Goal: Information Seeking & Learning: Learn about a topic

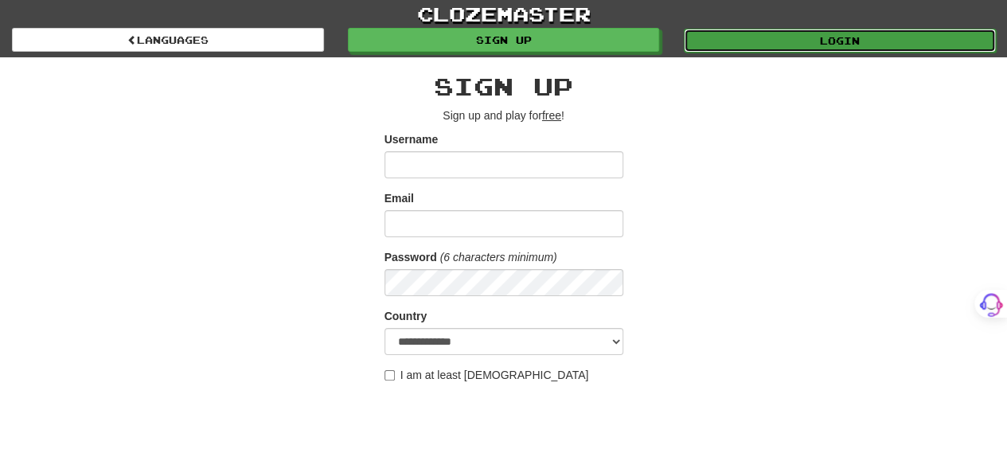
click at [785, 37] on link "Login" at bounding box center [840, 41] width 312 height 24
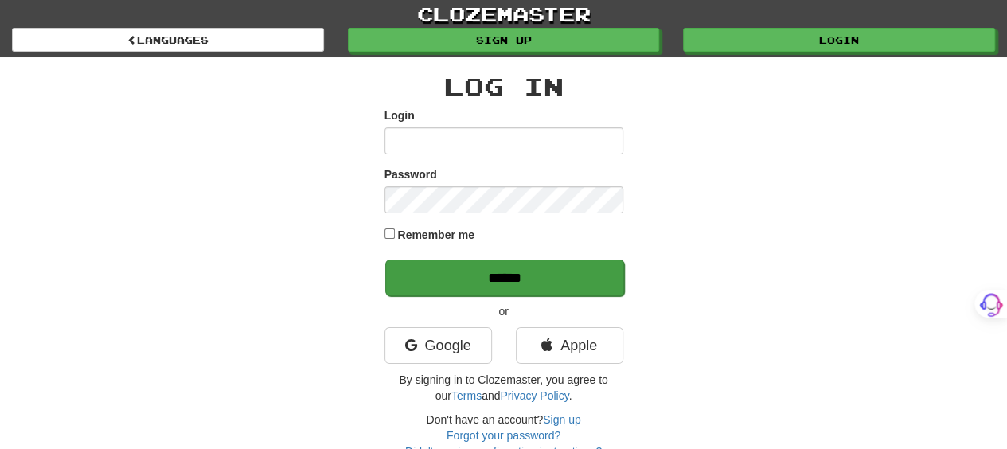
type input "*******"
click at [592, 276] on input "******" at bounding box center [504, 277] width 239 height 37
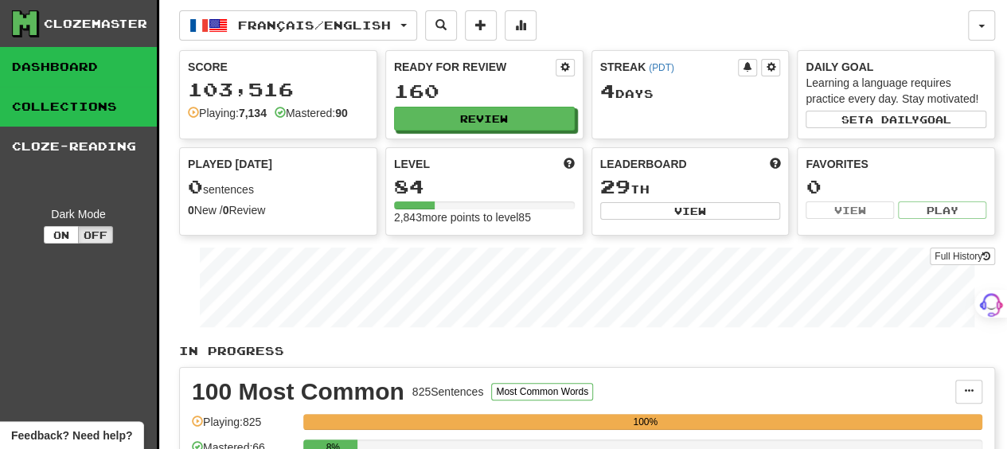
click at [103, 111] on link "Collections" at bounding box center [78, 107] width 157 height 40
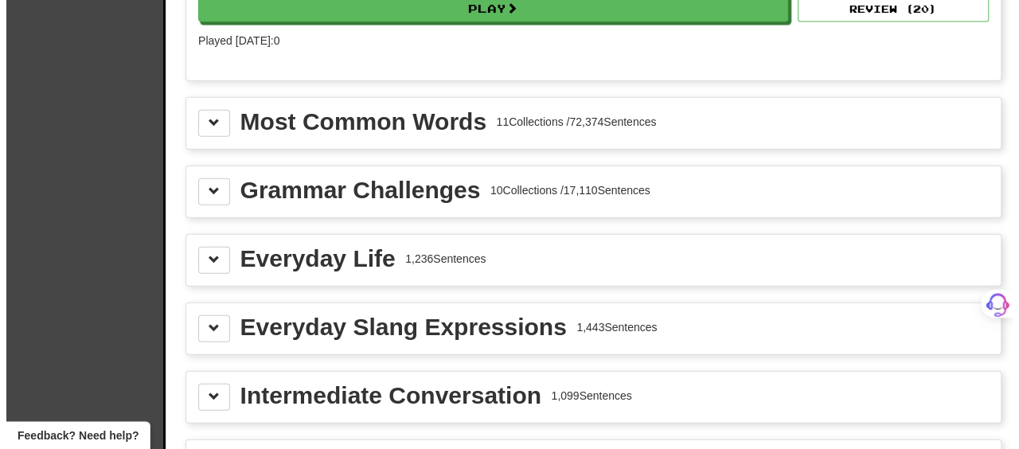
scroll to position [1830, 0]
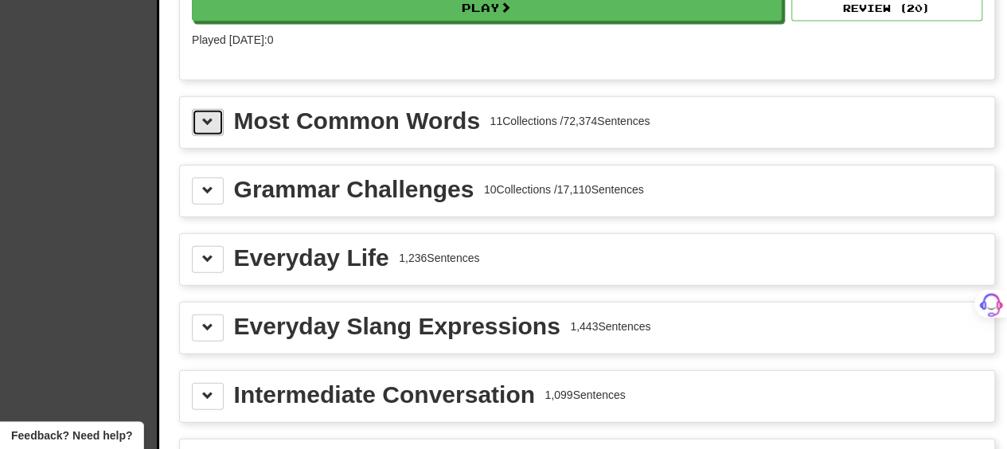
click at [215, 111] on button at bounding box center [208, 122] width 32 height 27
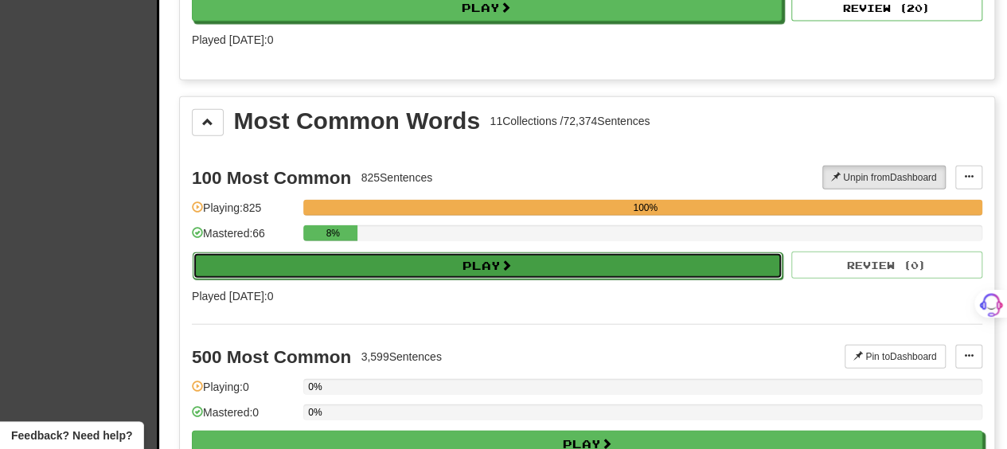
click at [480, 255] on button "Play" at bounding box center [488, 265] width 590 height 27
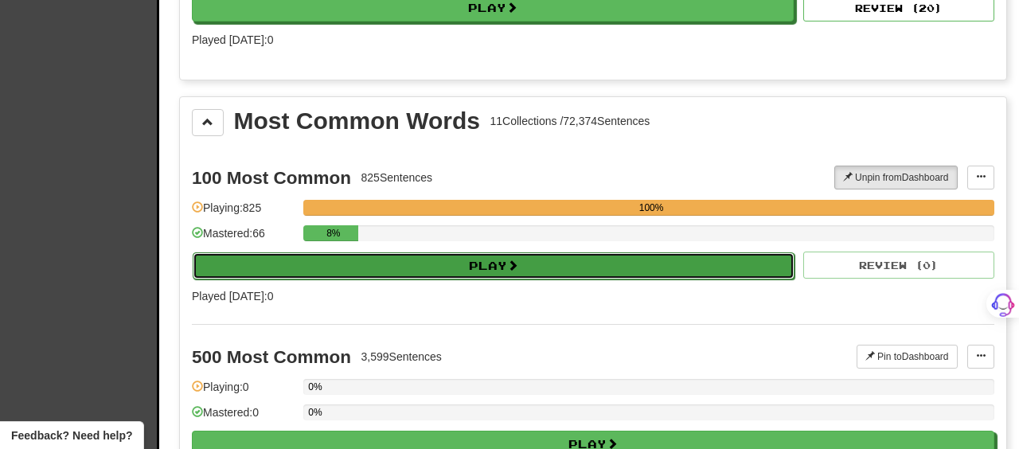
select select "**"
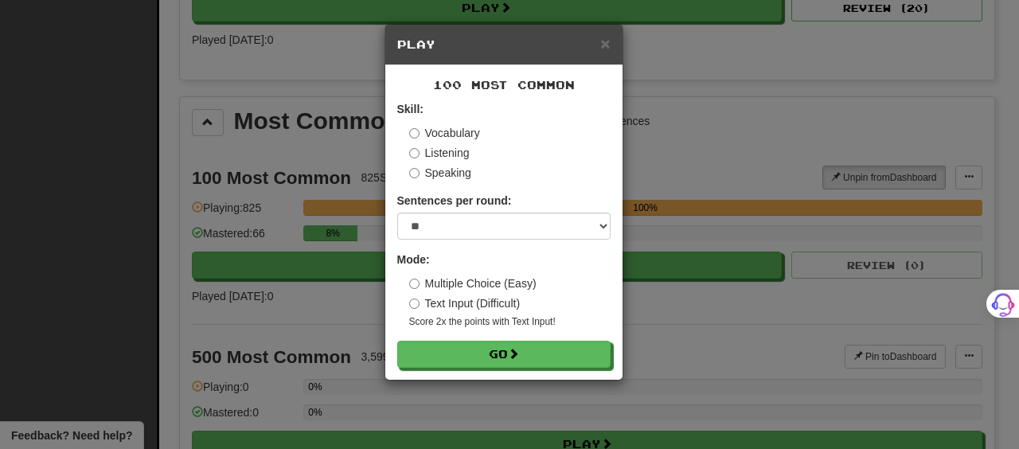
click at [430, 298] on label "Text Input (Difficult)" at bounding box center [464, 303] width 111 height 16
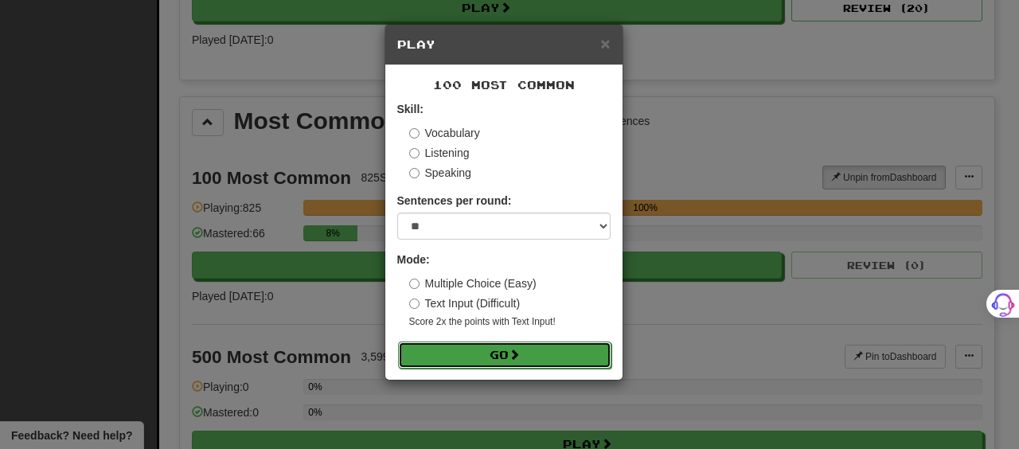
click at [471, 355] on button "Go" at bounding box center [504, 354] width 213 height 27
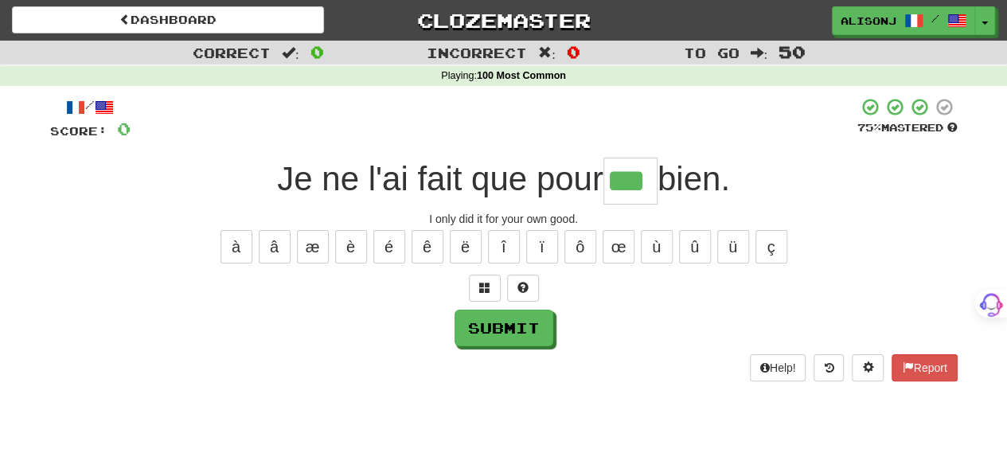
type input "***"
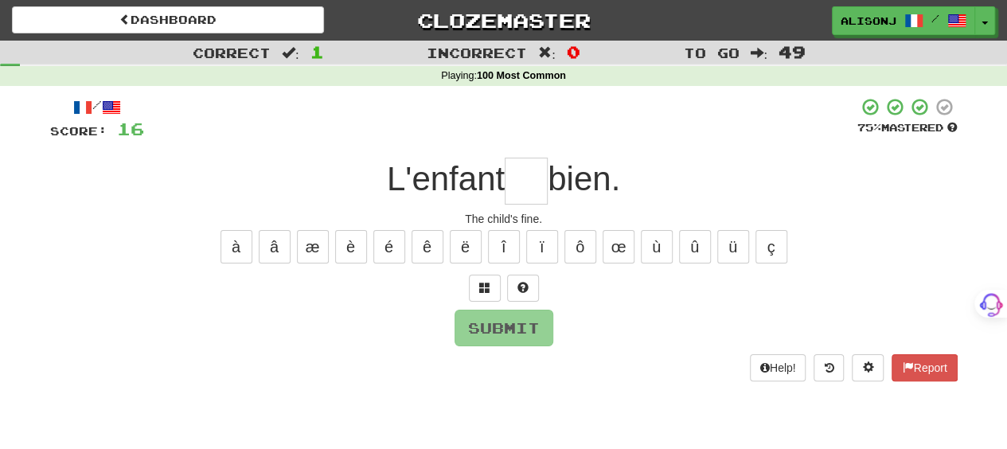
click at [649, 380] on div "/ Score: 16 75 % Mastered L'enfant bien. The child's fine. à â æ è é ê ë î ï ô …" at bounding box center [503, 244] width 907 height 317
click at [514, 193] on input "text" at bounding box center [526, 181] width 43 height 47
type input "**"
drag, startPoint x: 533, startPoint y: 345, endPoint x: 530, endPoint y: 329, distance: 16.2
click at [530, 329] on div "/ Score: 16 75 % Mastered L'enfant ** bien. The child's fine. à â æ è é ê ë î ï…" at bounding box center [503, 238] width 907 height 283
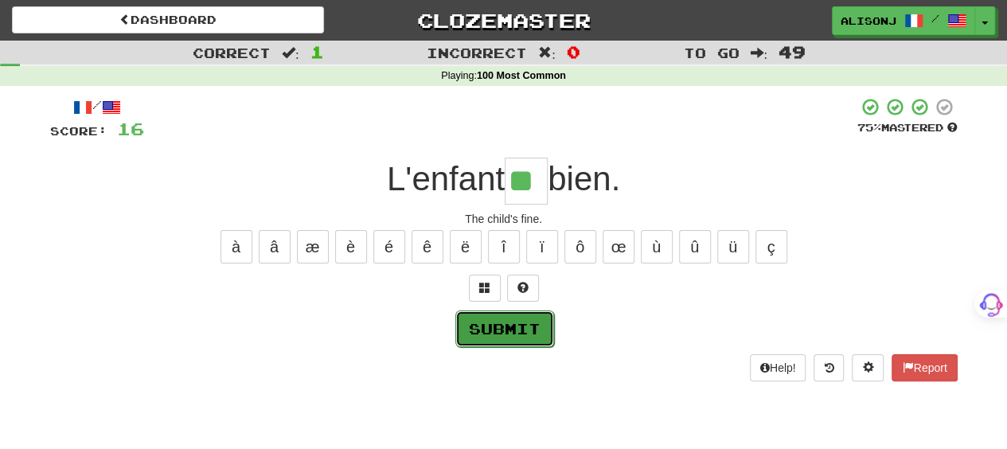
click at [530, 329] on button "Submit" at bounding box center [504, 328] width 99 height 37
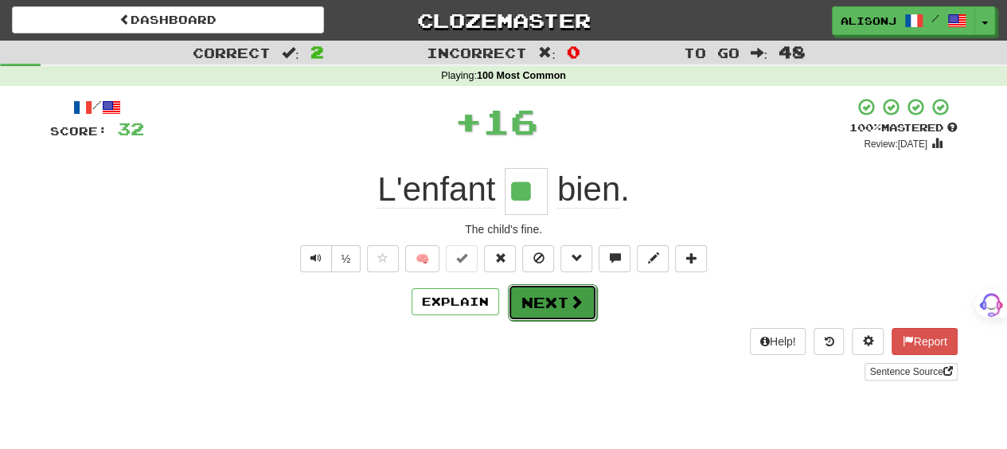
click at [556, 297] on button "Next" at bounding box center [552, 302] width 89 height 37
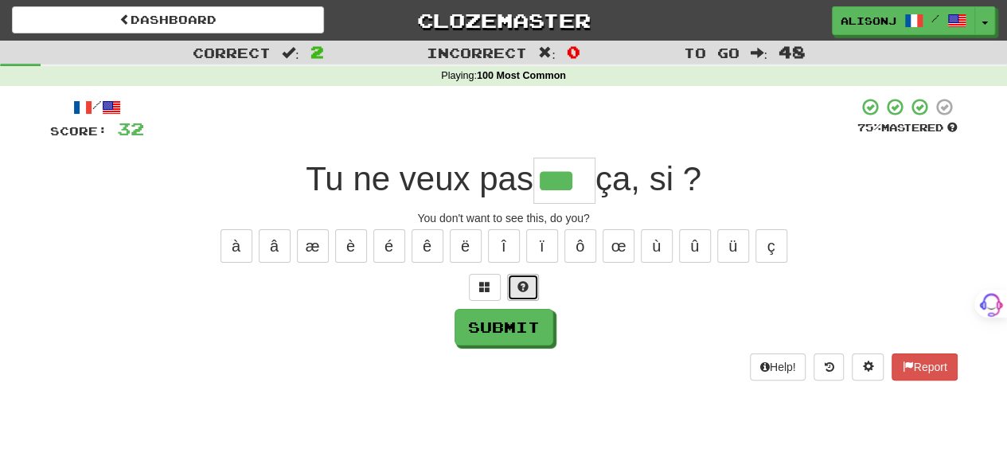
click at [522, 278] on button at bounding box center [523, 287] width 32 height 27
type input "****"
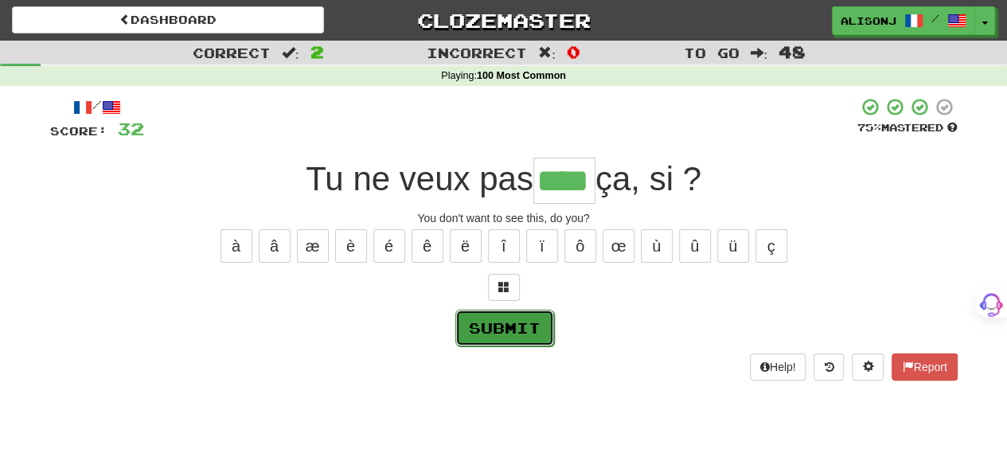
click at [525, 318] on button "Submit" at bounding box center [504, 328] width 99 height 37
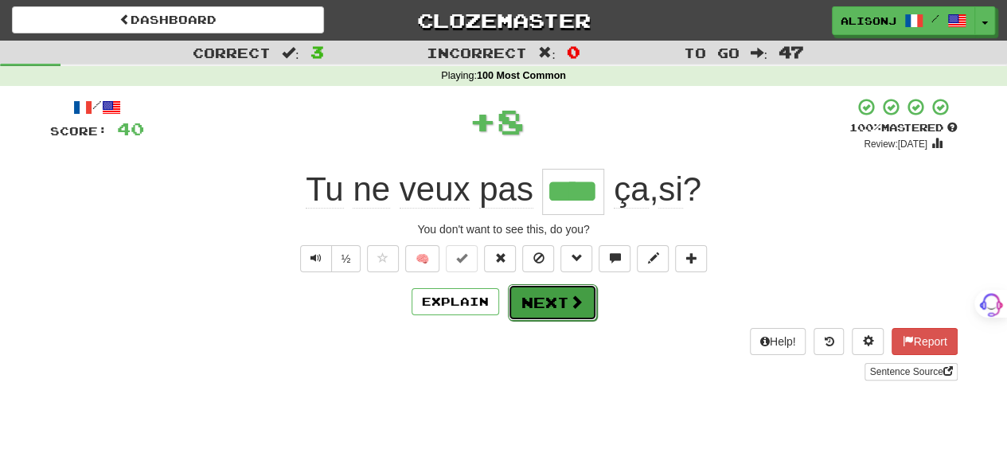
click at [562, 298] on button "Next" at bounding box center [552, 302] width 89 height 37
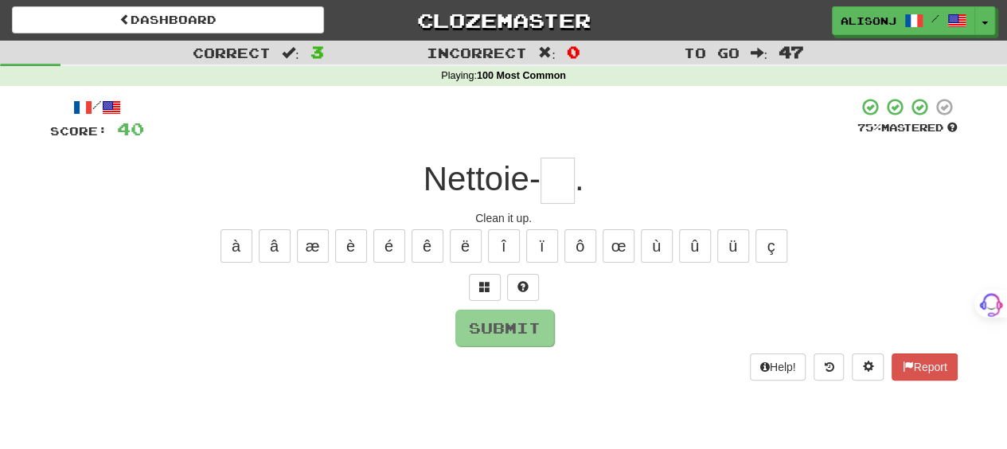
type input "*"
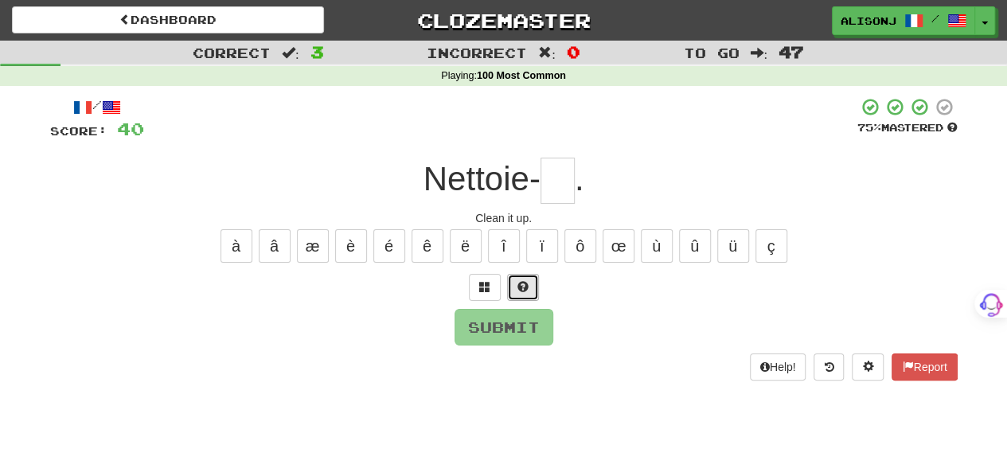
click at [516, 292] on button at bounding box center [523, 287] width 32 height 27
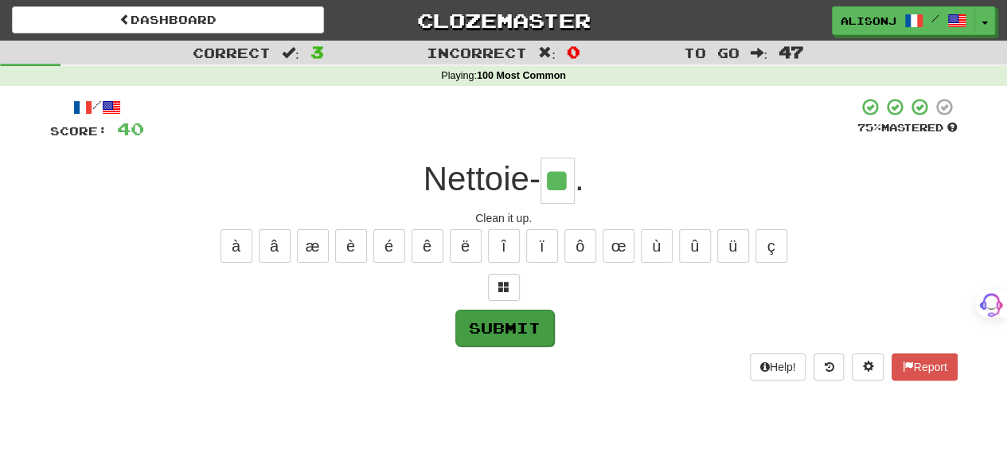
type input "**"
click at [524, 324] on button "Submit" at bounding box center [504, 328] width 99 height 37
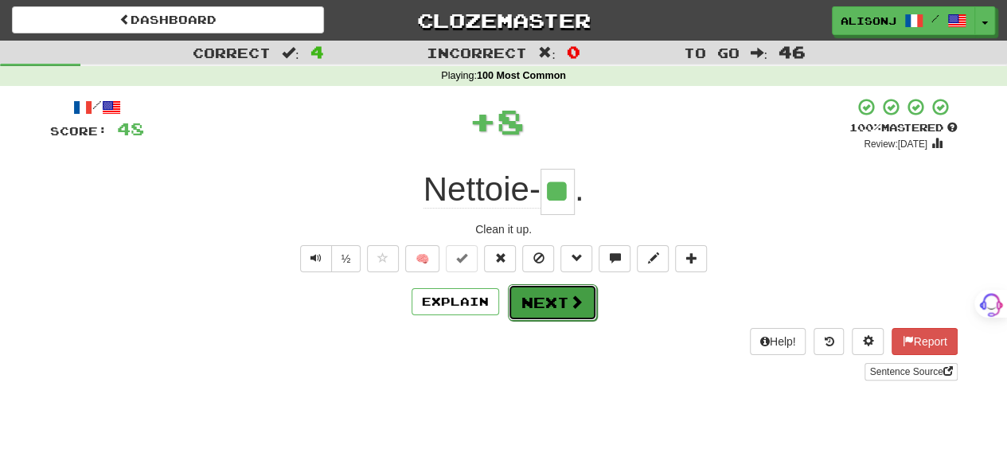
click at [538, 302] on button "Next" at bounding box center [552, 302] width 89 height 37
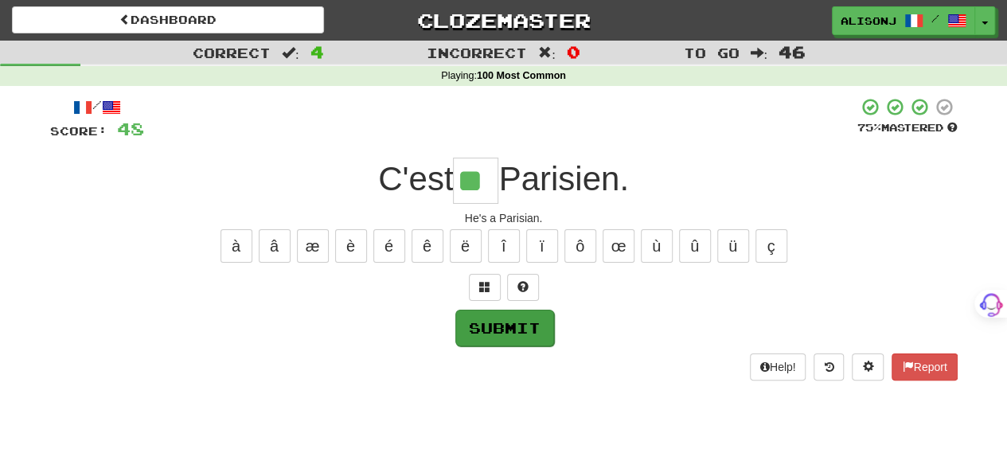
type input "**"
click at [532, 326] on button "Submit" at bounding box center [504, 328] width 99 height 37
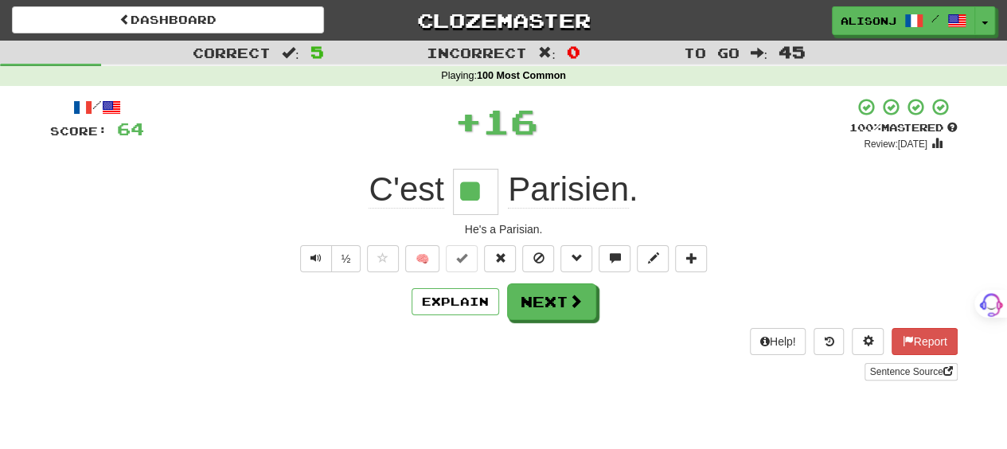
click at [532, 326] on div "/ Score: 64 + 16 100 % Mastered Review: 2026-02-16 C'est ** Parisien . He's a P…" at bounding box center [503, 238] width 907 height 283
click at [544, 298] on button "Next" at bounding box center [552, 302] width 89 height 37
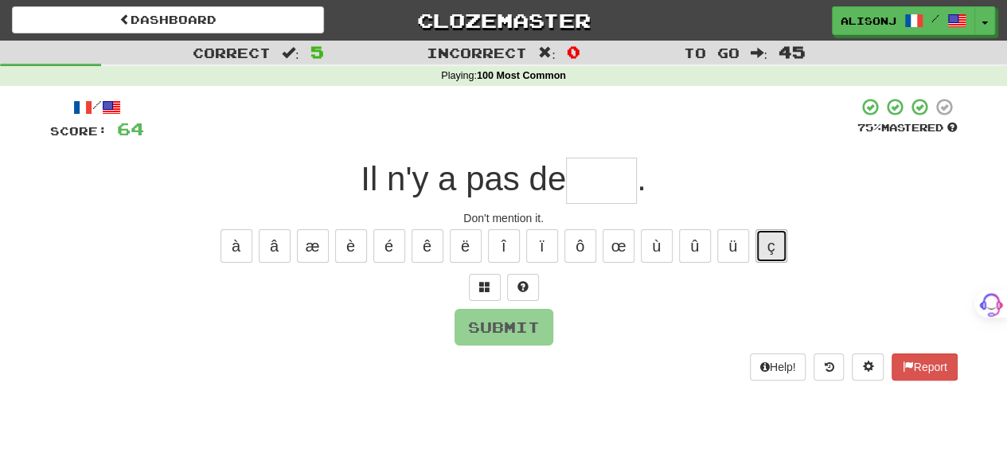
click at [774, 255] on button "ç" at bounding box center [771, 245] width 32 height 33
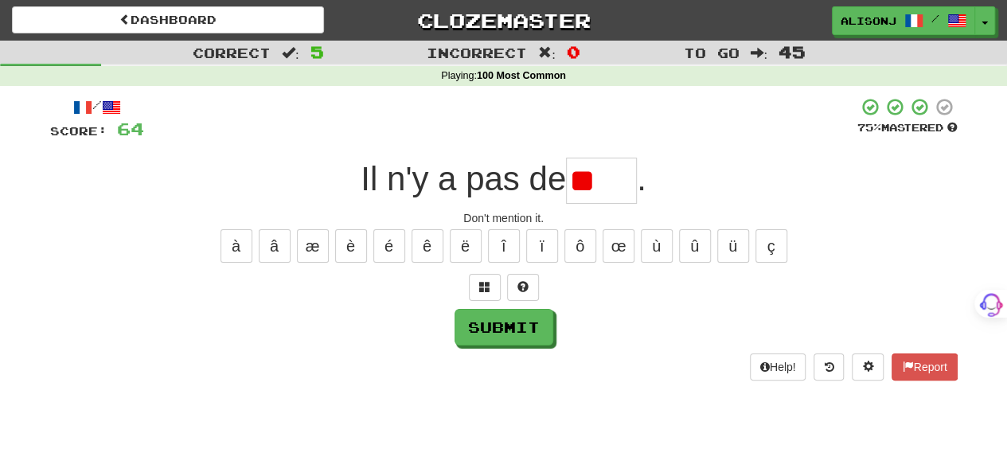
type input "*"
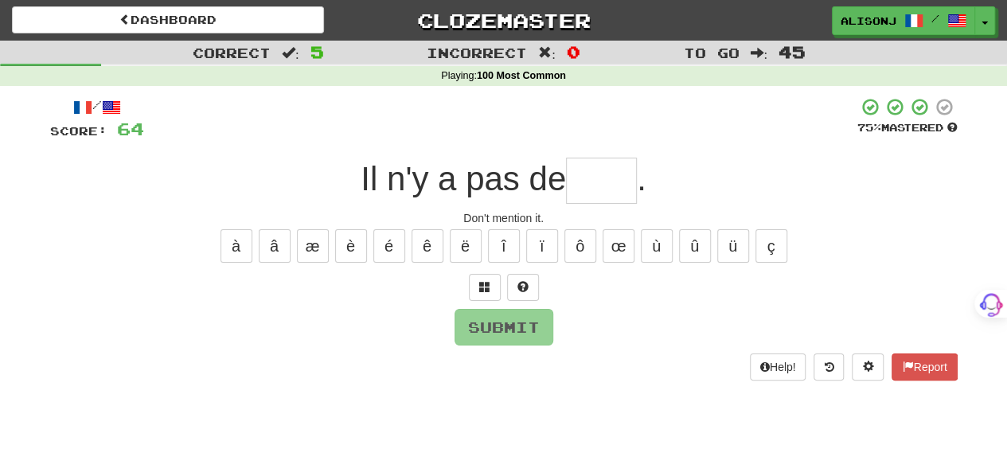
type input "*"
click at [520, 297] on button at bounding box center [523, 287] width 32 height 27
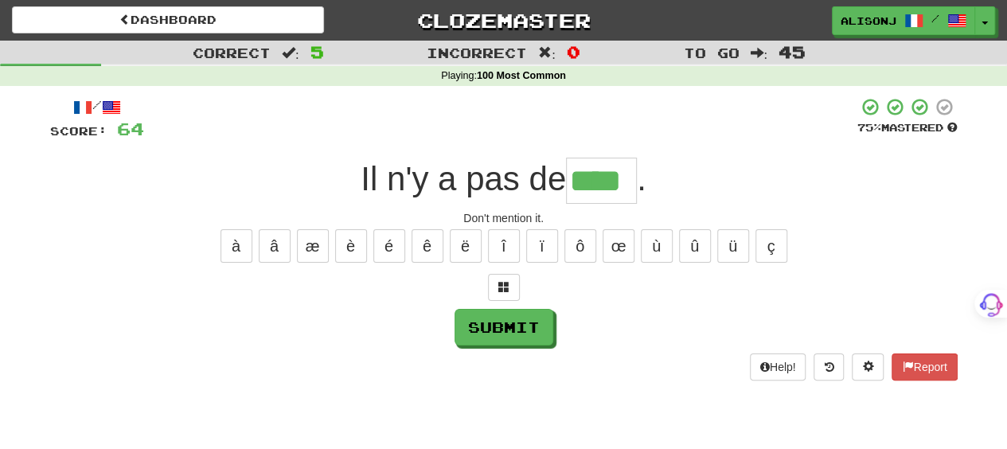
type input "****"
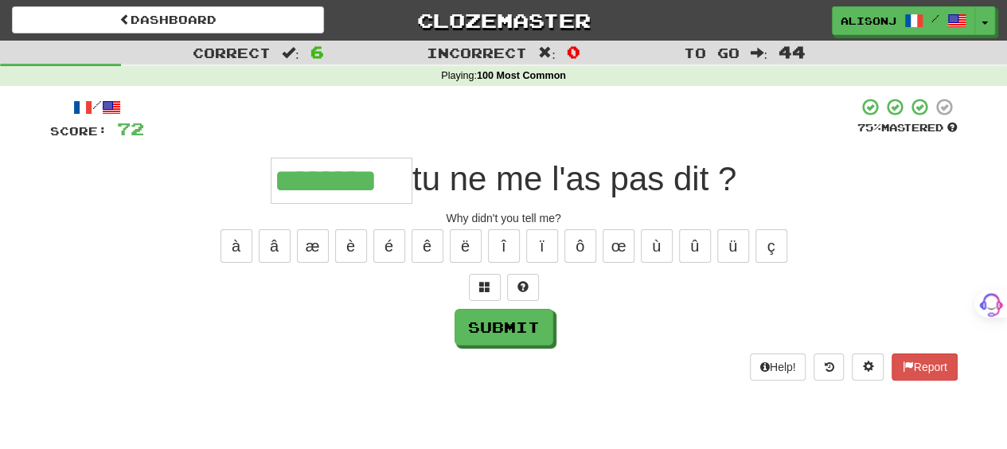
type input "********"
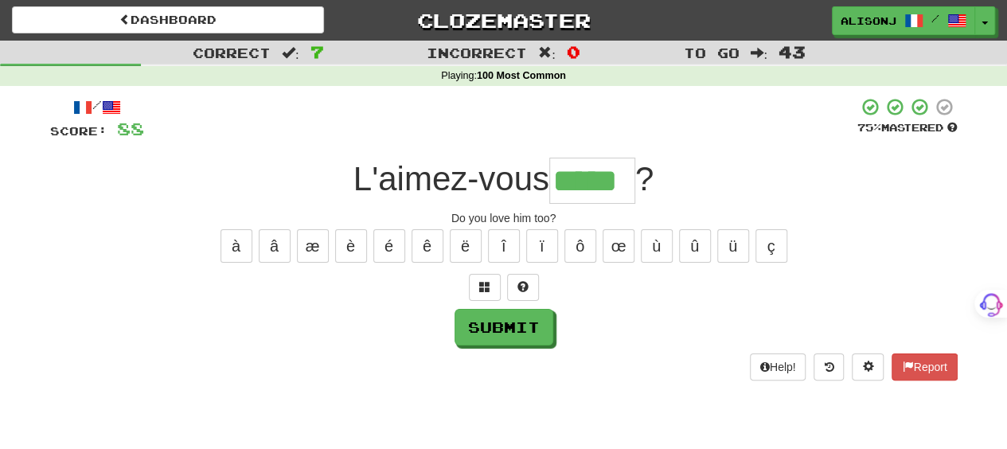
type input "*****"
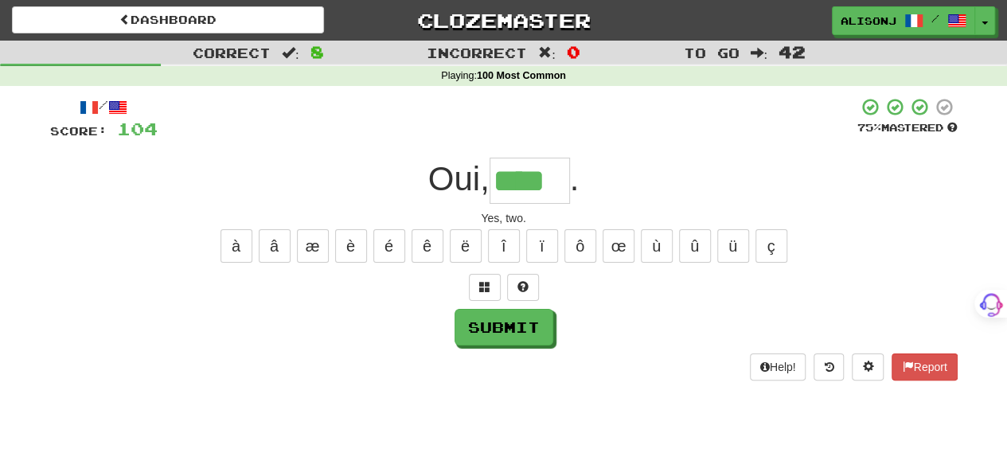
type input "****"
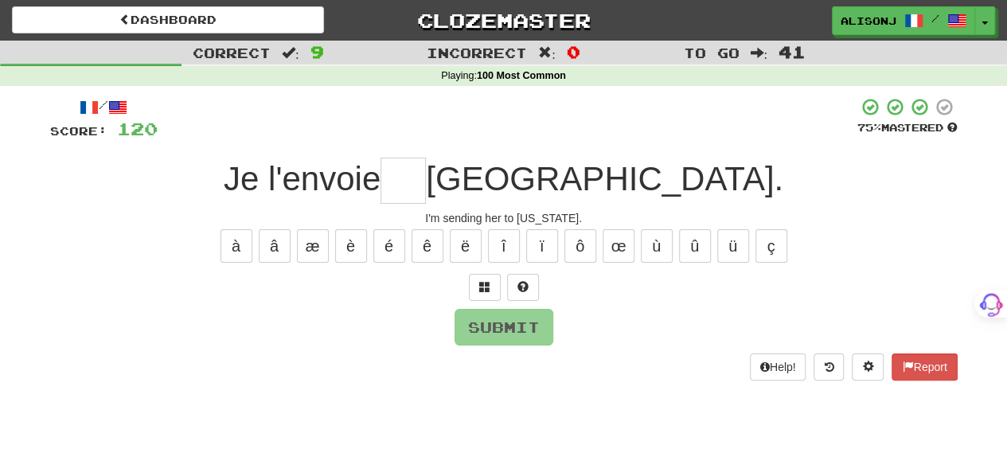
type input "*"
click at [239, 251] on button "à" at bounding box center [236, 245] width 32 height 33
type input "*"
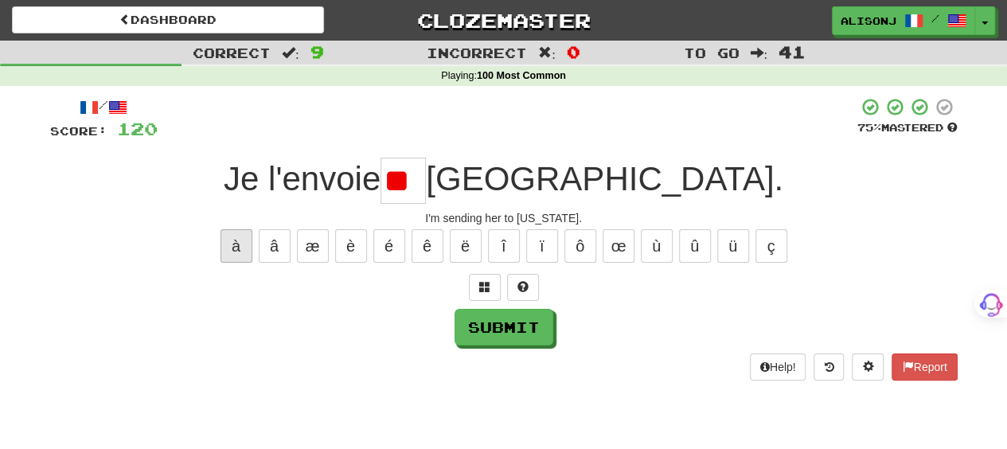
type input "*"
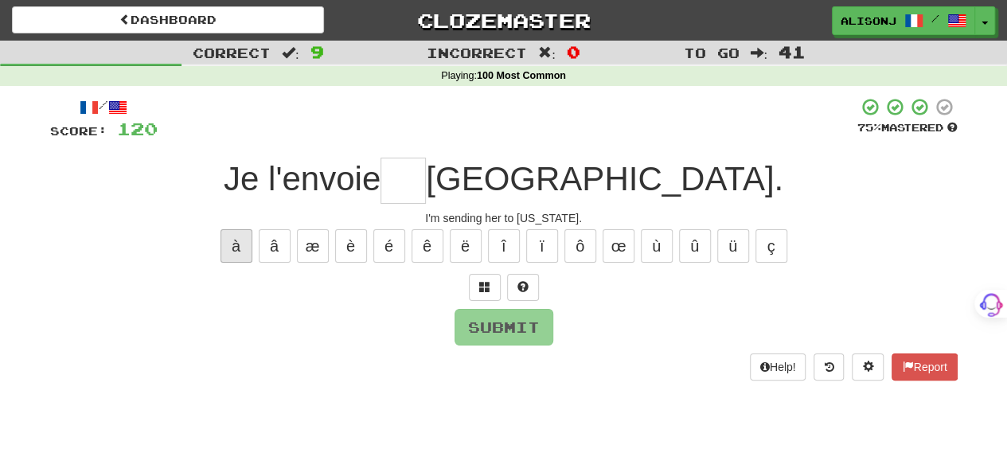
type input "*"
click at [525, 286] on div "/ Score: 120 75 % Mastered Je l'envoie Californie. I'm sending her to Californi…" at bounding box center [503, 238] width 907 height 283
click at [525, 286] on span at bounding box center [522, 286] width 11 height 11
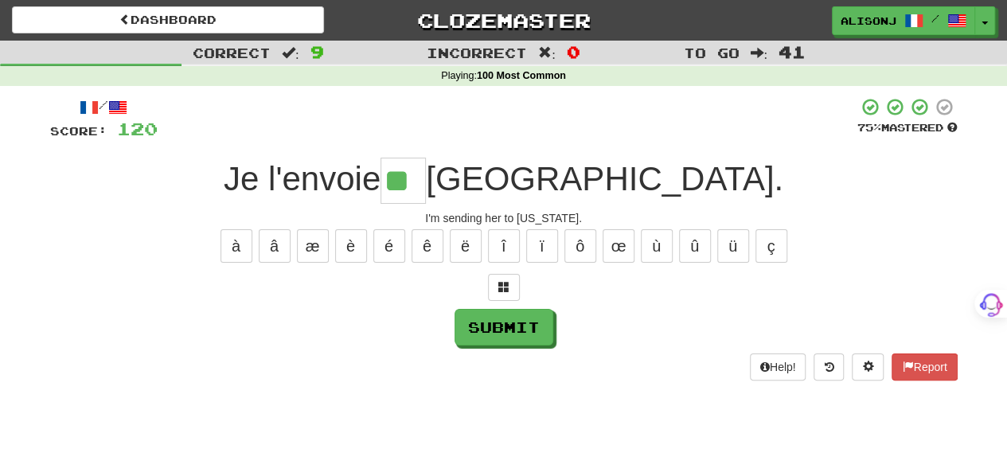
type input "**"
click at [508, 330] on button "Submit" at bounding box center [503, 327] width 99 height 37
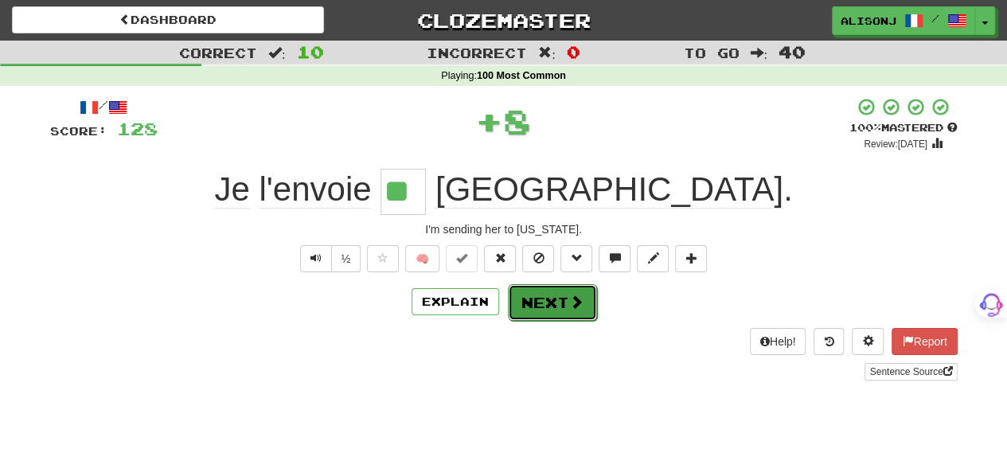
click at [508, 310] on button "Next" at bounding box center [552, 302] width 89 height 37
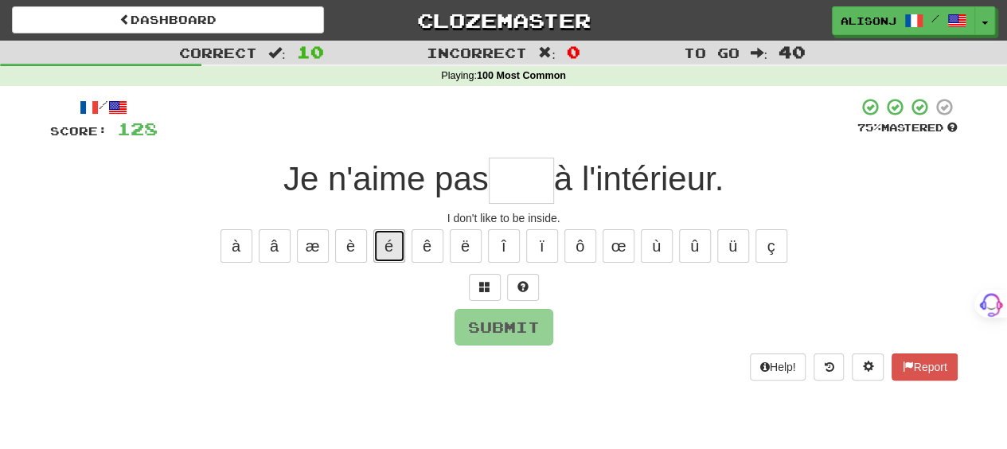
click at [377, 251] on button "é" at bounding box center [389, 245] width 32 height 33
type input "*"
click at [425, 250] on button "ê" at bounding box center [427, 245] width 32 height 33
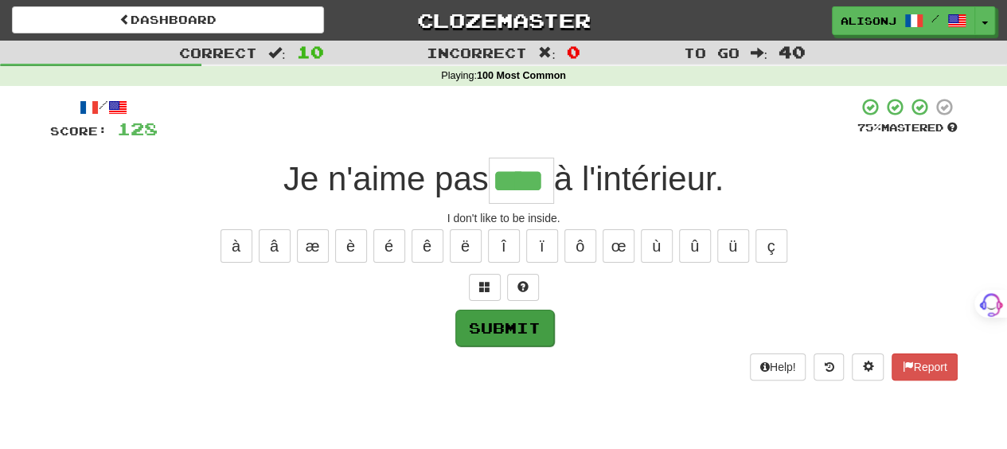
type input "****"
click at [478, 324] on button "Submit" at bounding box center [504, 328] width 99 height 37
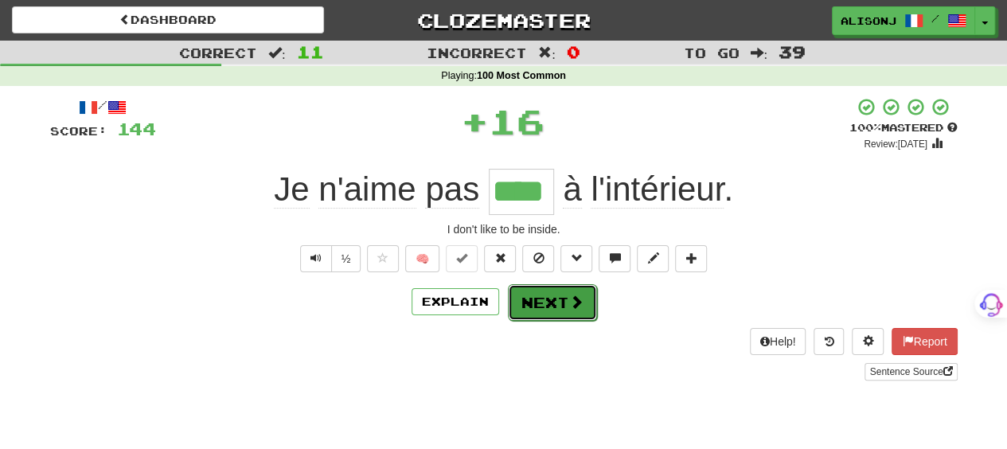
click at [555, 305] on button "Next" at bounding box center [552, 302] width 89 height 37
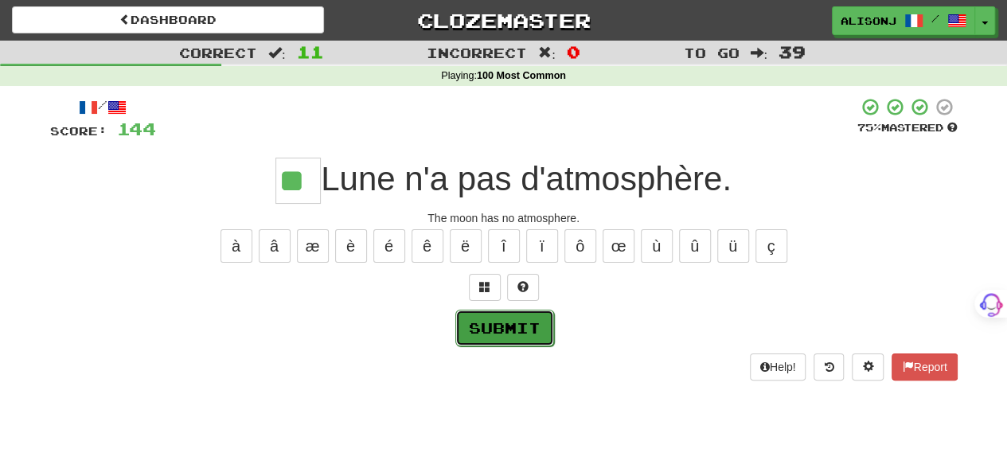
click at [497, 333] on button "Submit" at bounding box center [504, 328] width 99 height 37
type input "**"
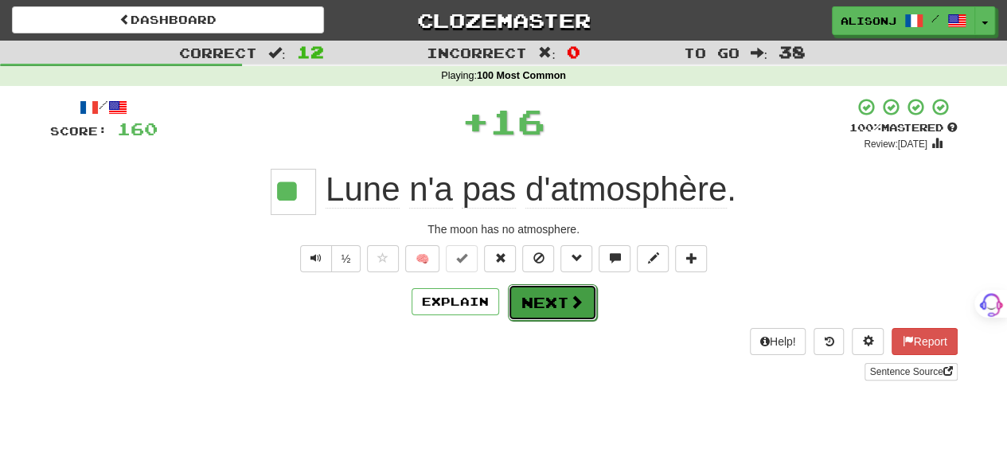
click at [530, 308] on button "Next" at bounding box center [552, 302] width 89 height 37
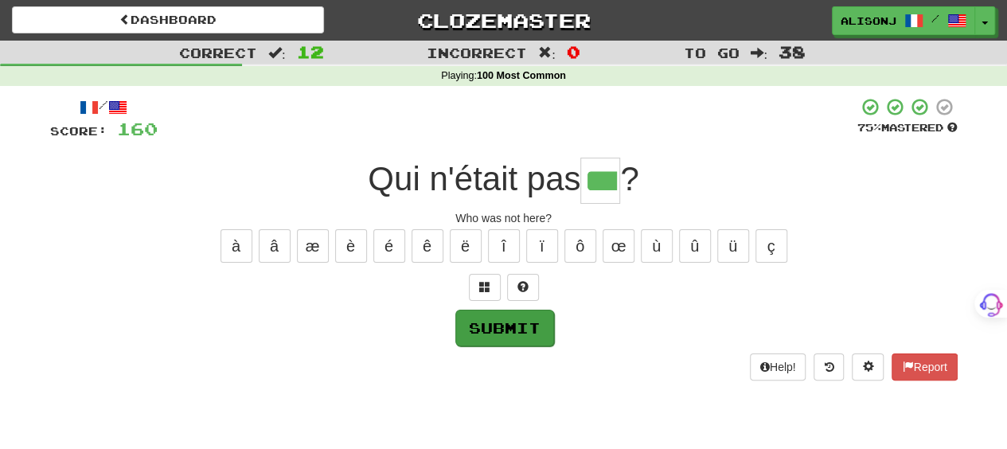
type input "***"
click at [528, 326] on button "Submit" at bounding box center [503, 327] width 99 height 37
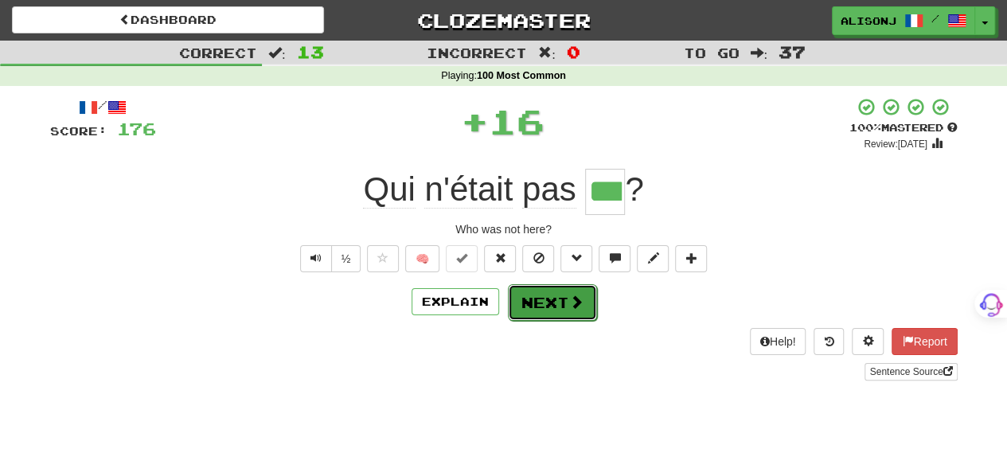
click at [530, 311] on button "Next" at bounding box center [552, 302] width 89 height 37
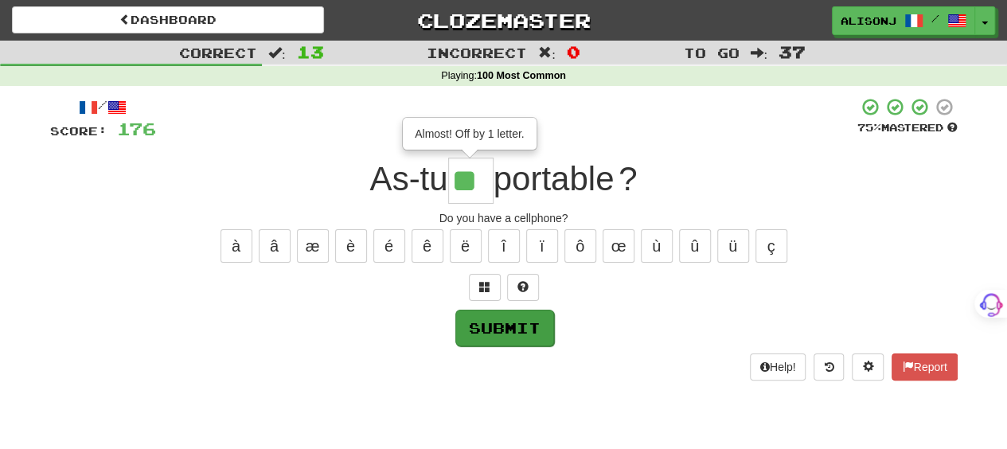
type input "**"
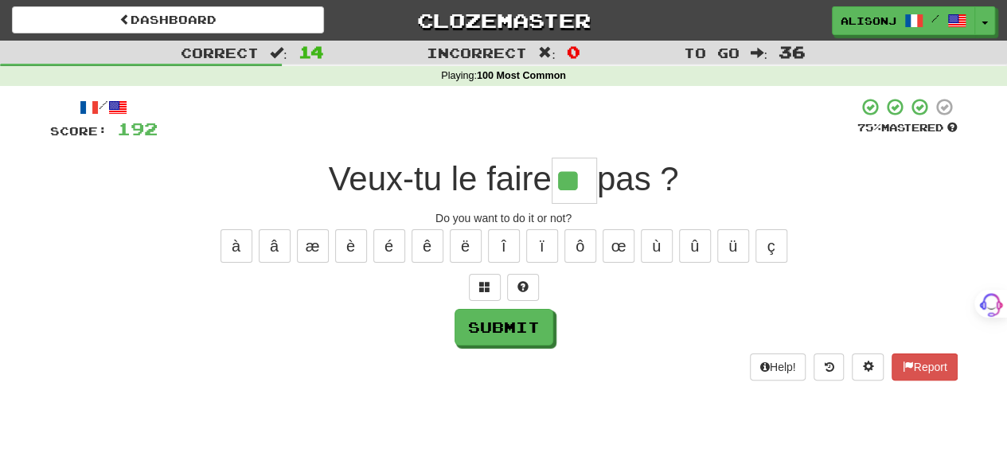
type input "**"
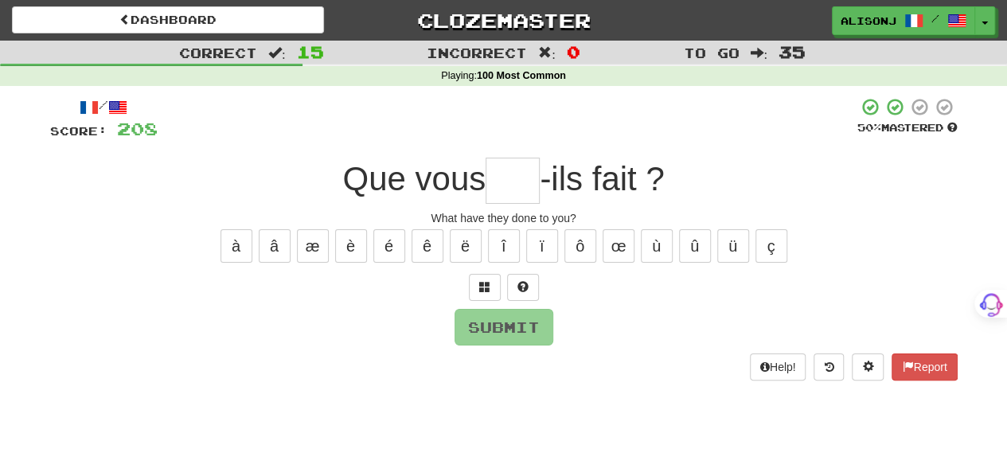
type input "*"
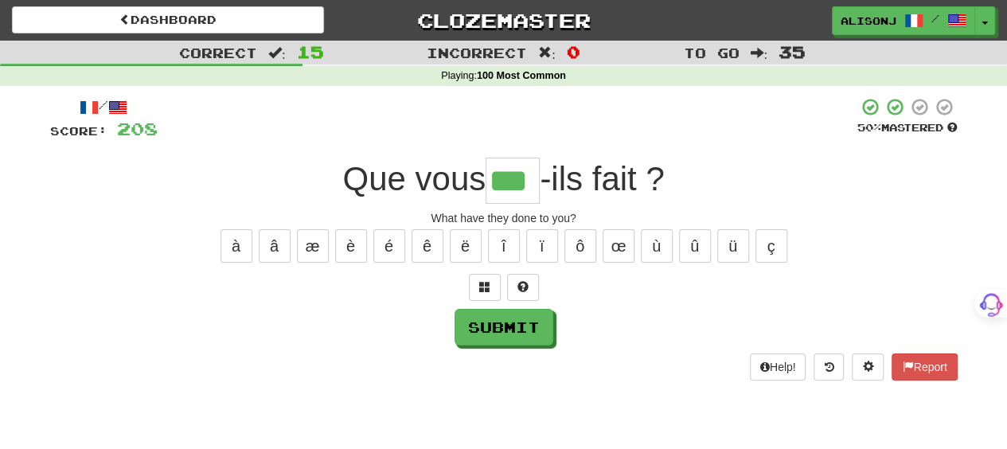
type input "***"
click at [508, 337] on button "Submit" at bounding box center [503, 327] width 99 height 37
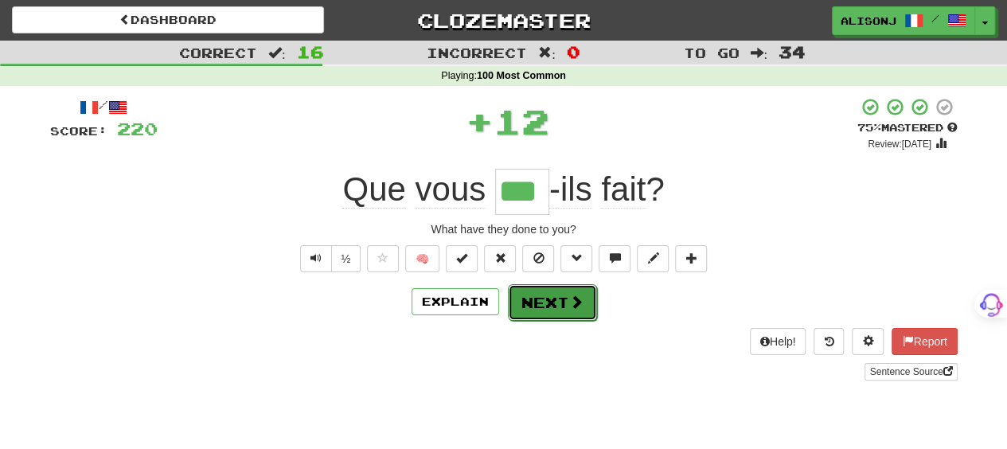
click at [554, 302] on button "Next" at bounding box center [552, 302] width 89 height 37
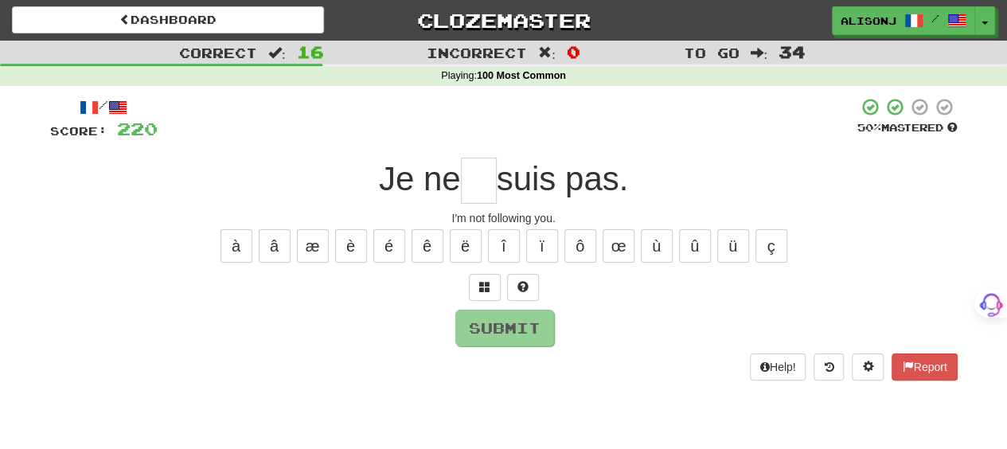
type input "*"
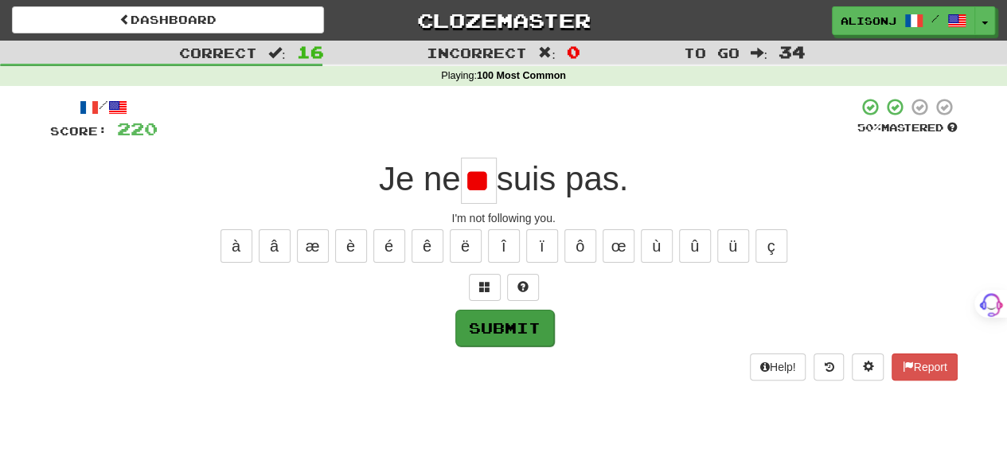
scroll to position [0, 6]
type input "*"
type input "**"
click at [497, 336] on button "Submit" at bounding box center [504, 328] width 99 height 37
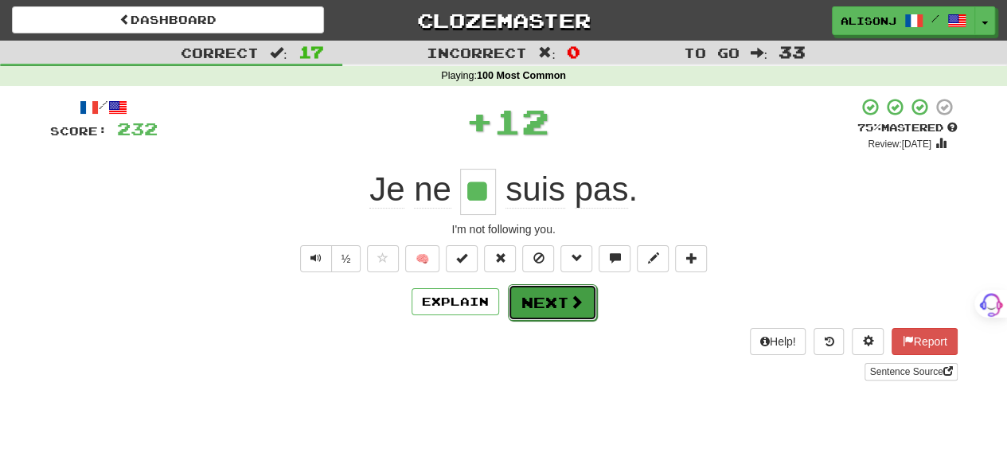
click at [530, 297] on button "Next" at bounding box center [552, 302] width 89 height 37
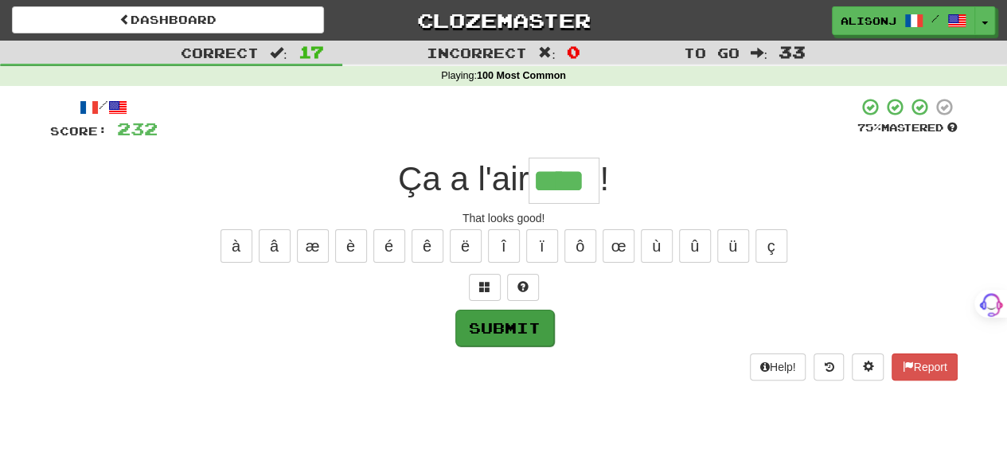
type input "****"
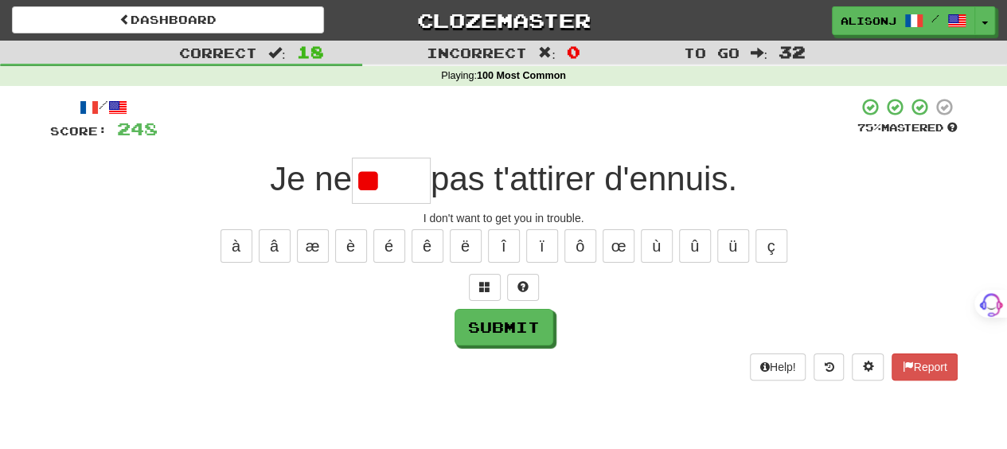
type input "*"
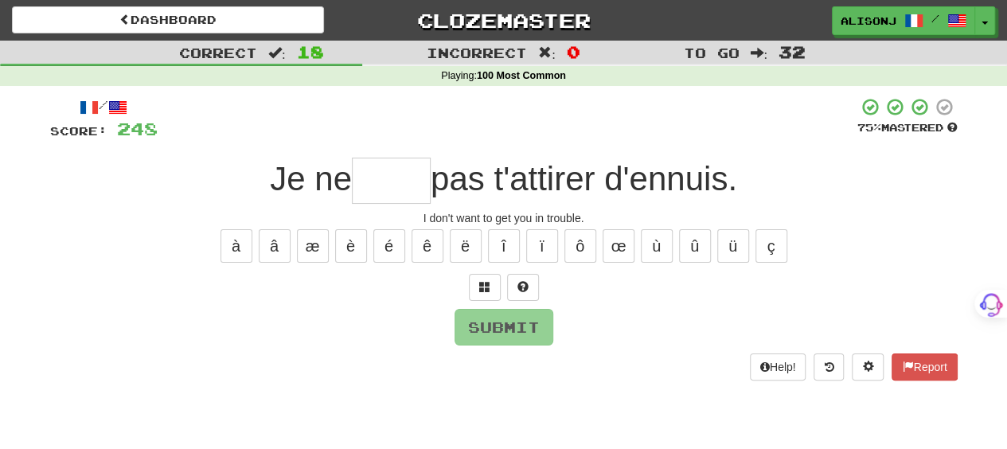
type input "*"
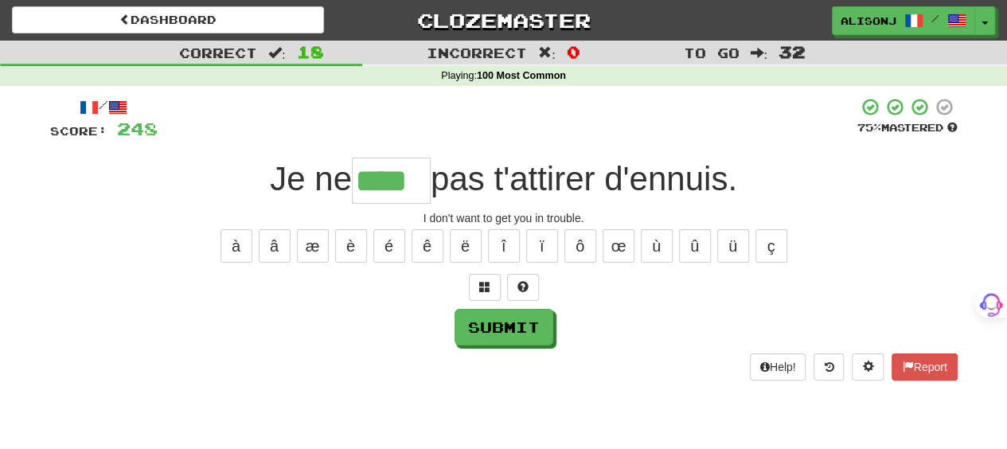
type input "****"
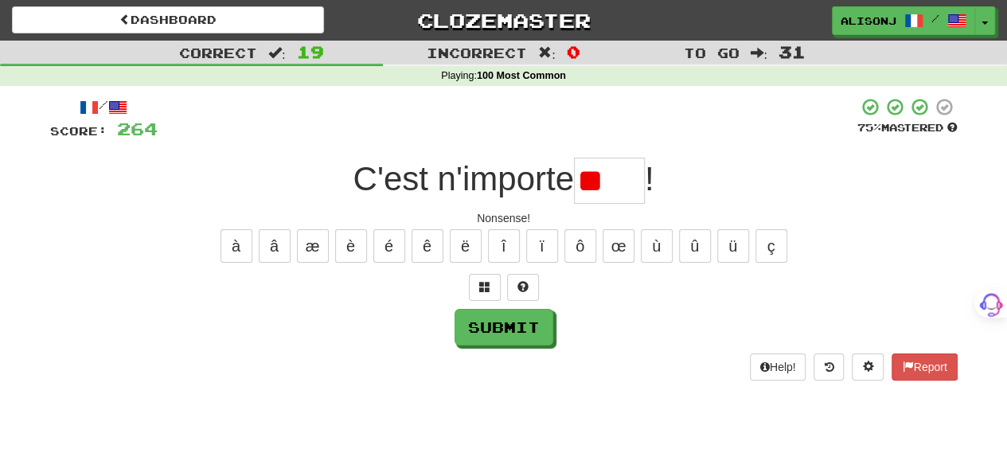
type input "*"
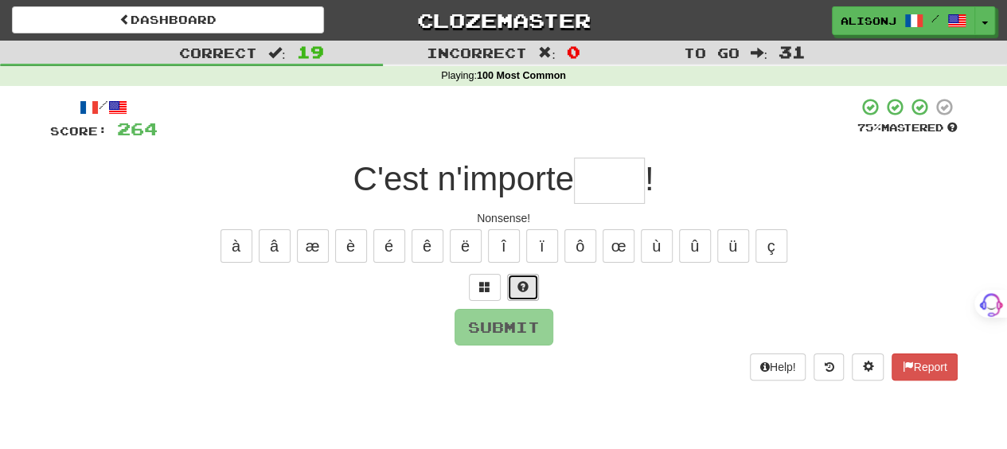
click at [519, 292] on button at bounding box center [523, 287] width 32 height 27
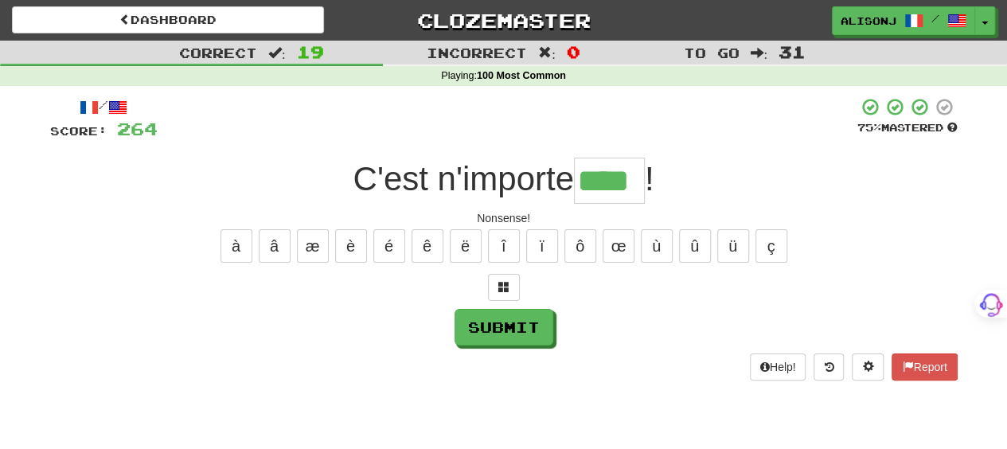
type input "****"
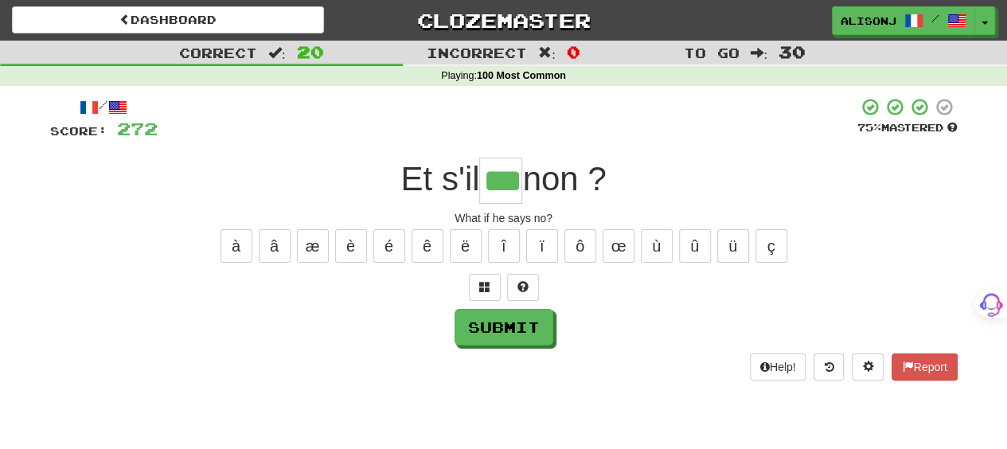
type input "***"
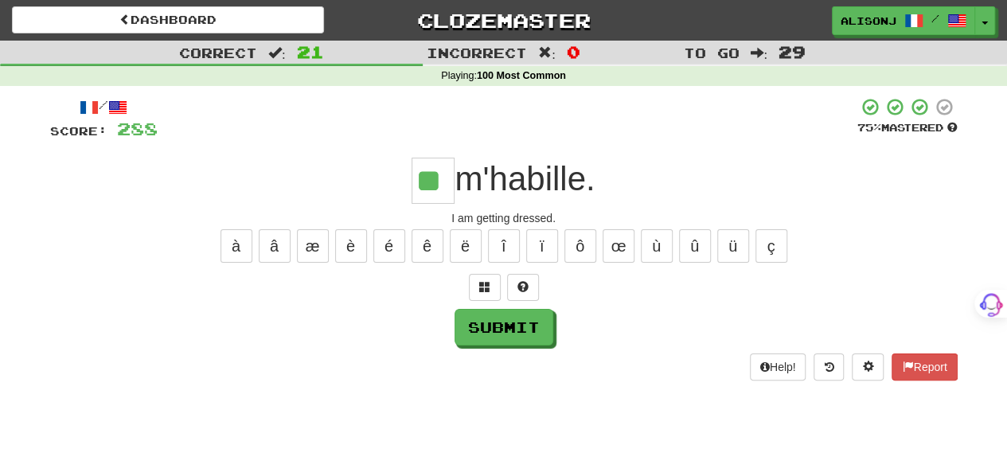
type input "**"
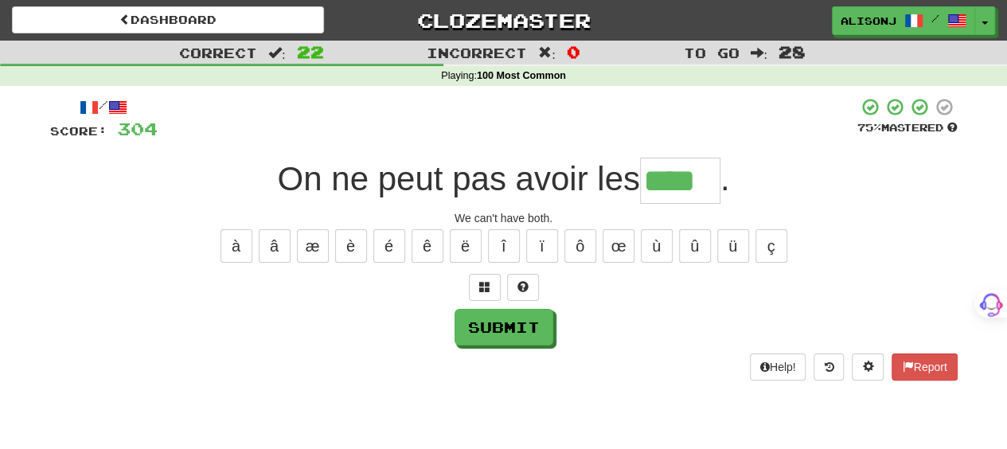
type input "****"
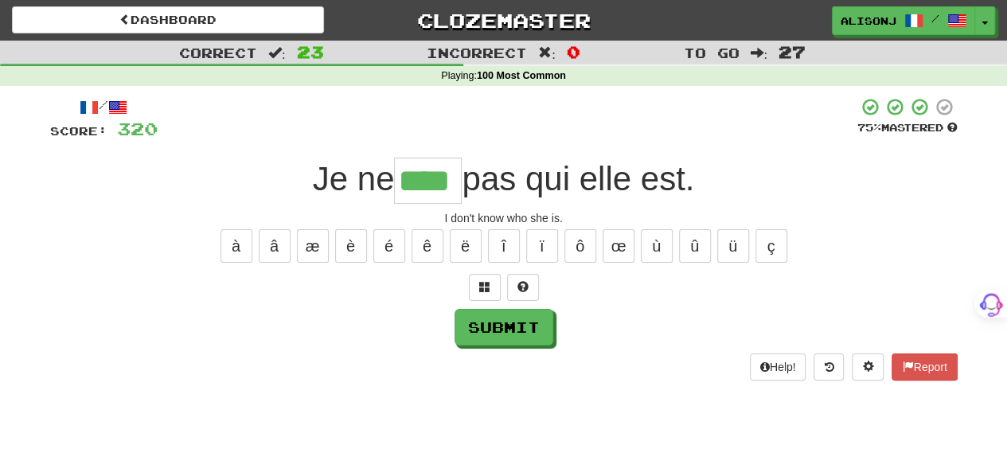
type input "****"
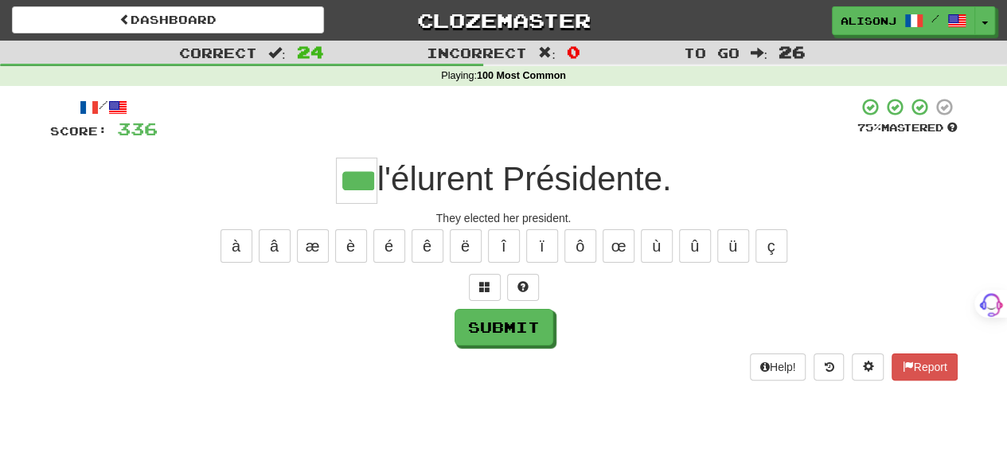
type input "***"
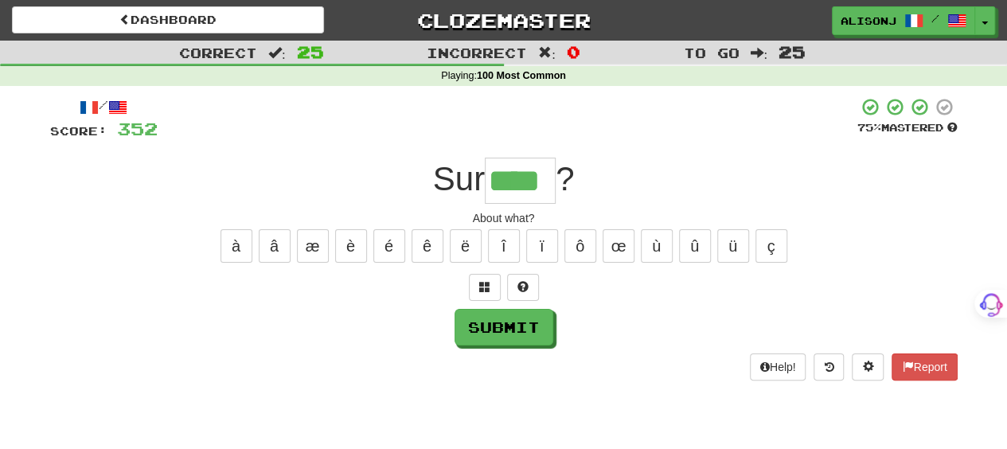
type input "****"
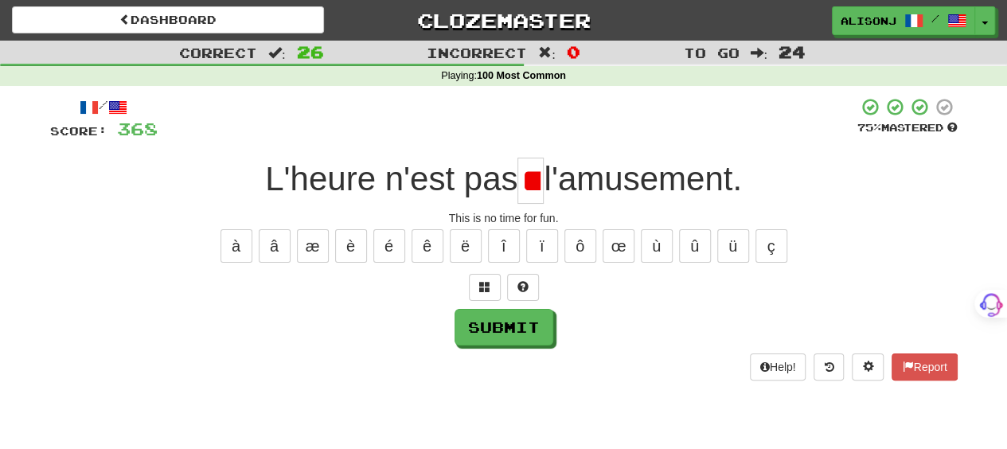
scroll to position [0, 5]
type input "*"
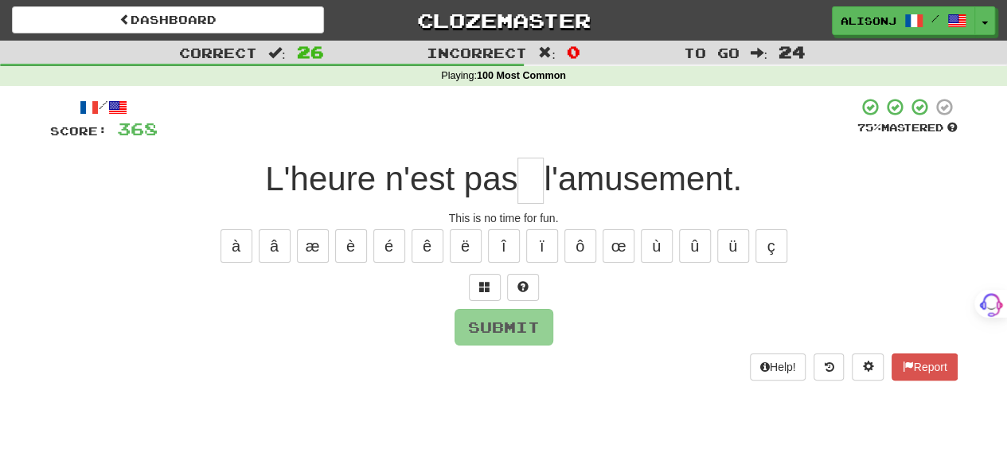
type input "*"
click at [239, 252] on button "à" at bounding box center [236, 245] width 32 height 33
type input "*"
drag, startPoint x: 492, startPoint y: 336, endPoint x: 493, endPoint y: 328, distance: 8.1
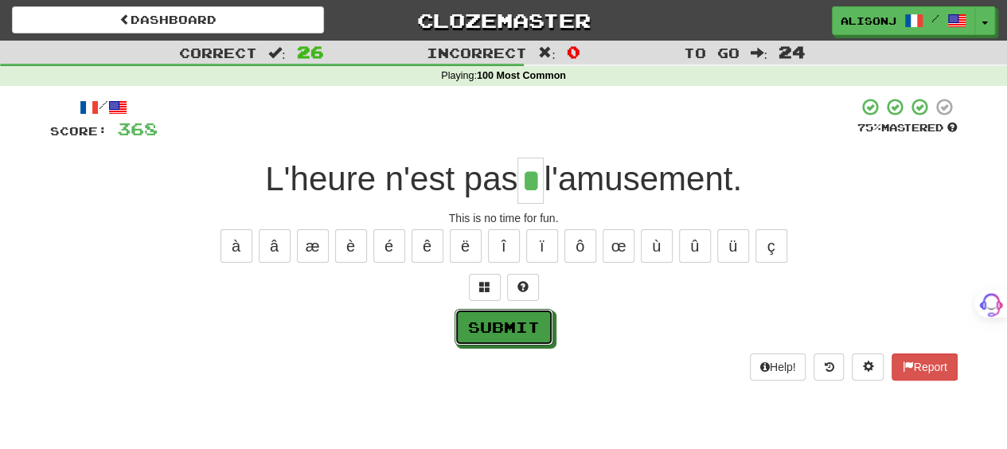
click at [493, 329] on button "Submit" at bounding box center [503, 327] width 99 height 37
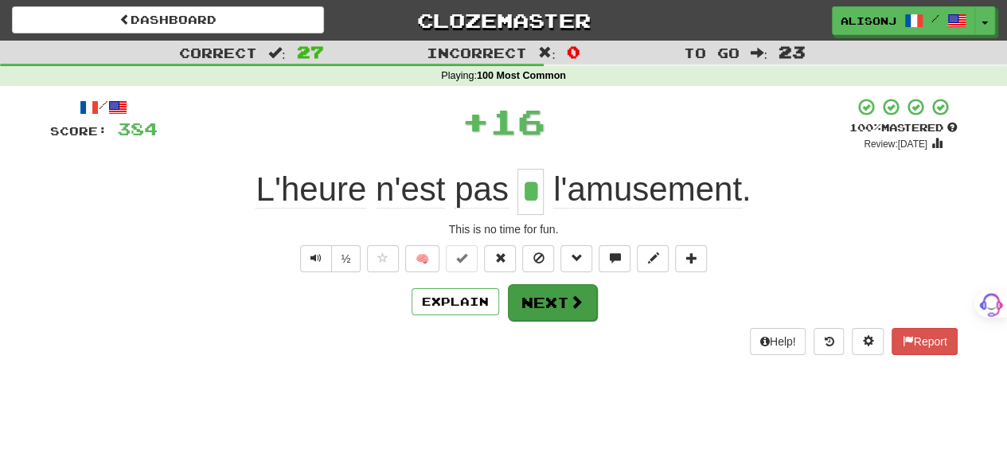
drag, startPoint x: 545, startPoint y: 321, endPoint x: 546, endPoint y: 298, distance: 23.1
click at [546, 298] on div "/ Score: 384 + 16 100 % Mastered Review: 2026-02-16 L'heure n'est pas * l'amuse…" at bounding box center [503, 225] width 907 height 257
click at [546, 298] on button "Next" at bounding box center [552, 302] width 89 height 37
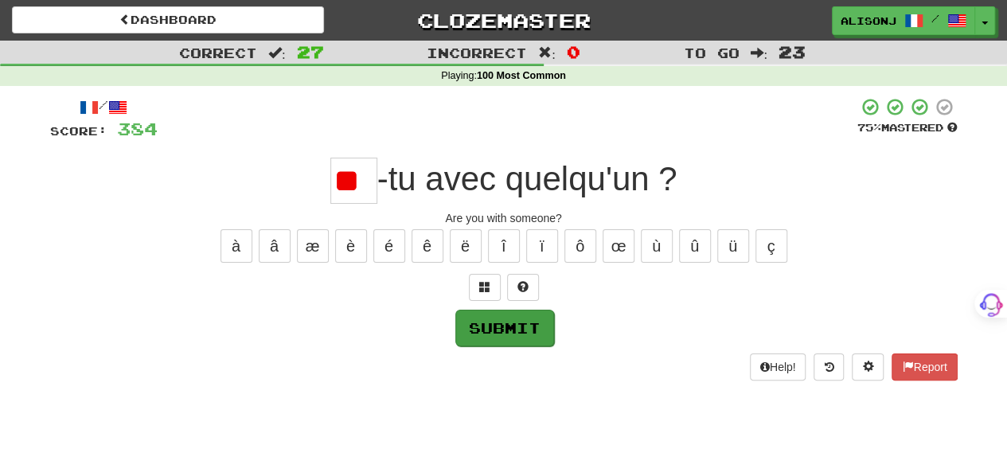
type input "*"
click at [511, 332] on button "Submit" at bounding box center [504, 328] width 99 height 37
type input "**"
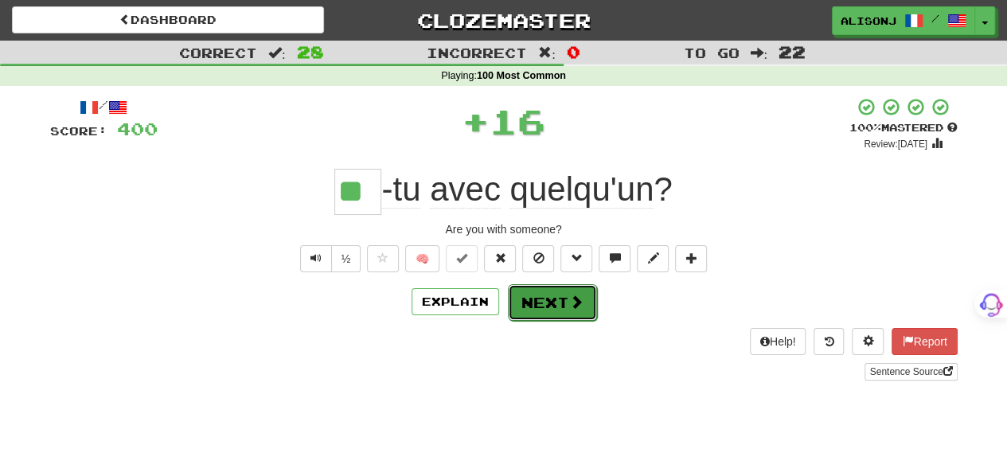
click at [556, 300] on button "Next" at bounding box center [552, 302] width 89 height 37
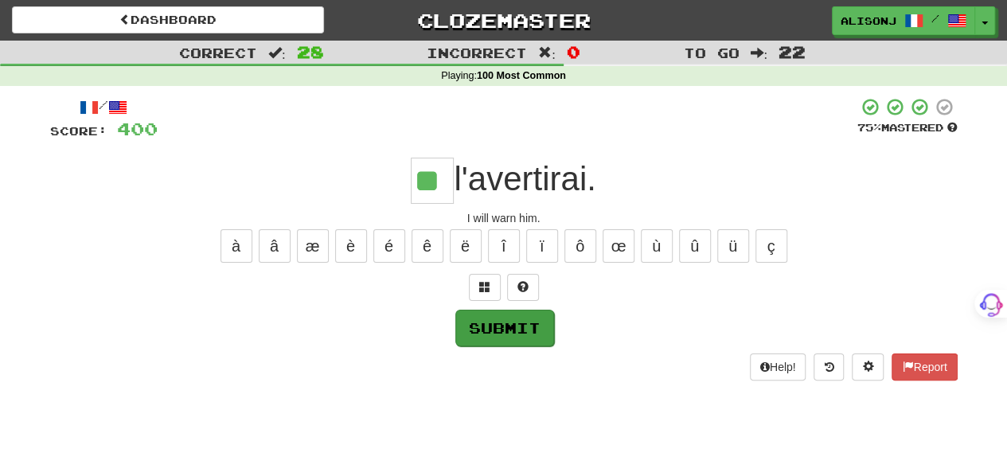
type input "**"
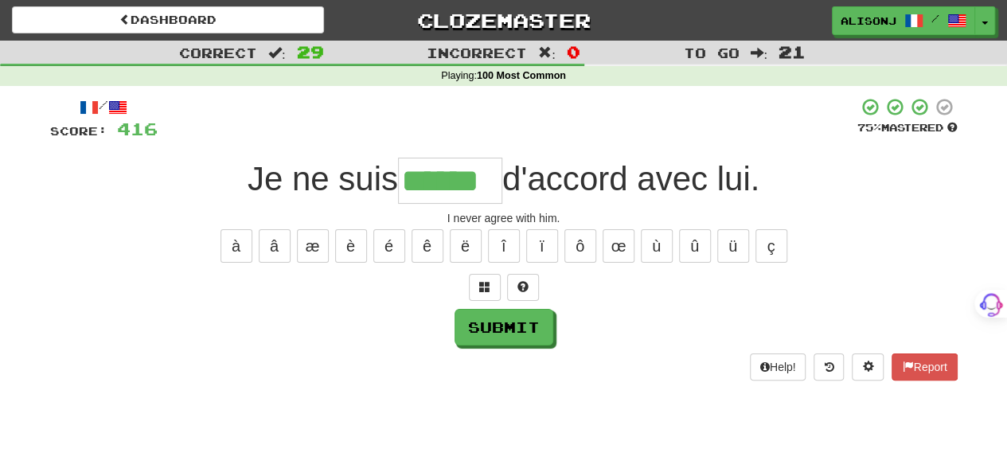
type input "******"
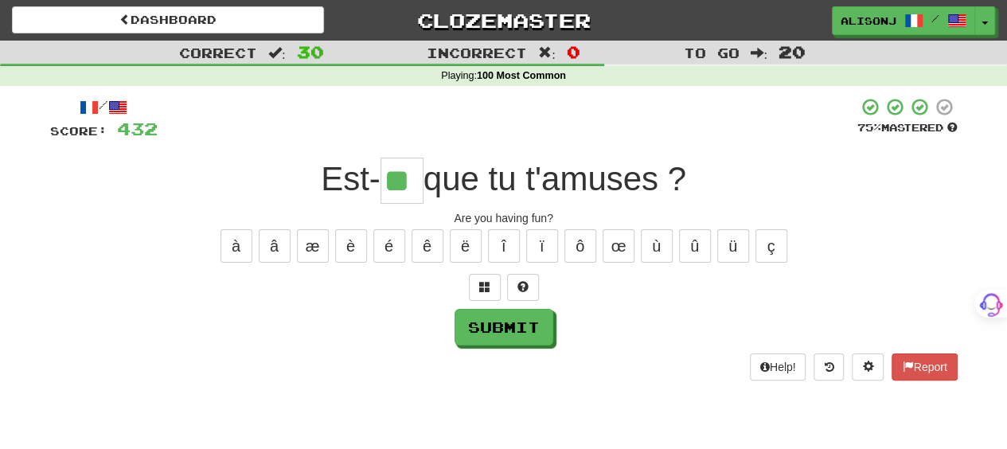
type input "**"
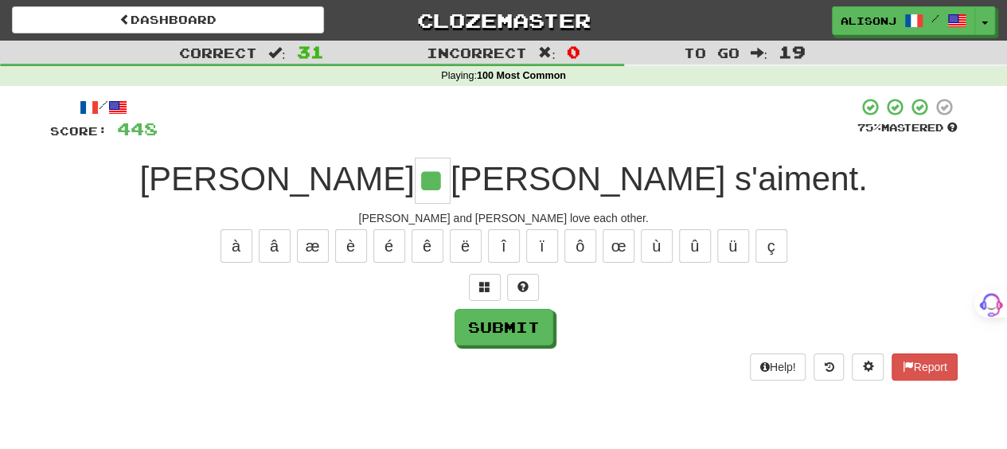
type input "**"
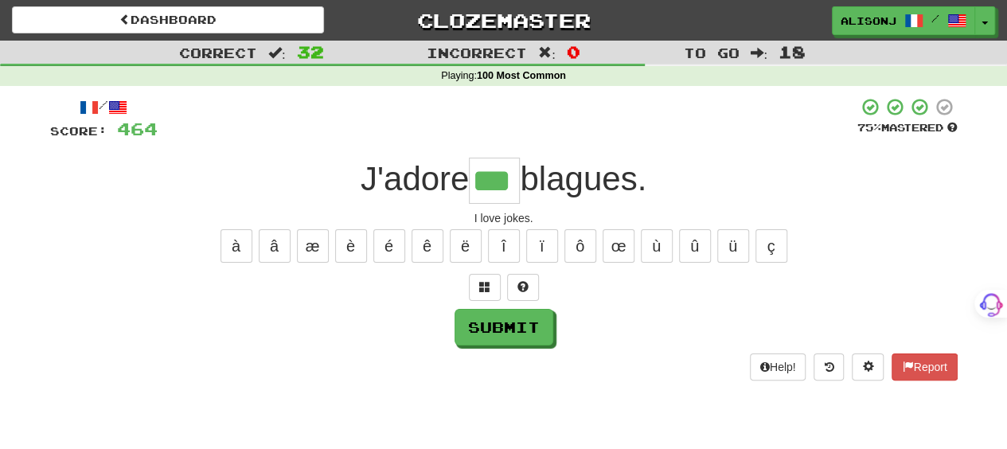
type input "***"
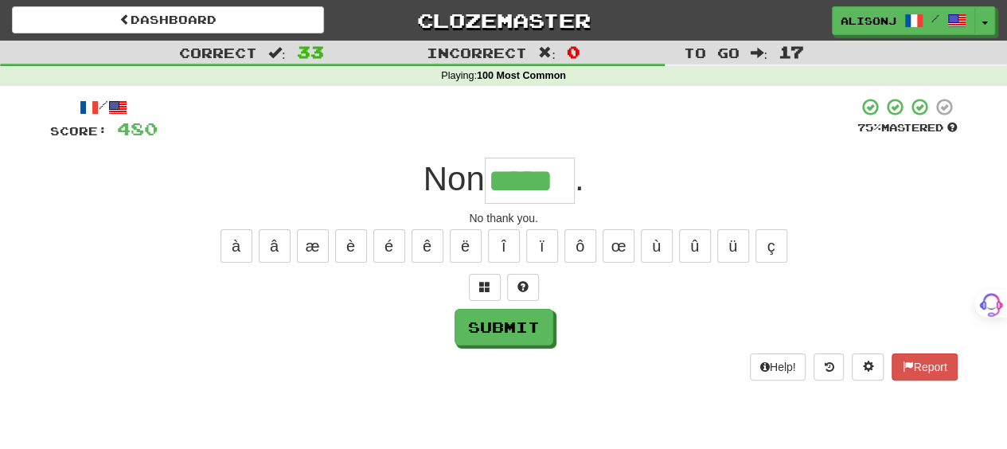
type input "*****"
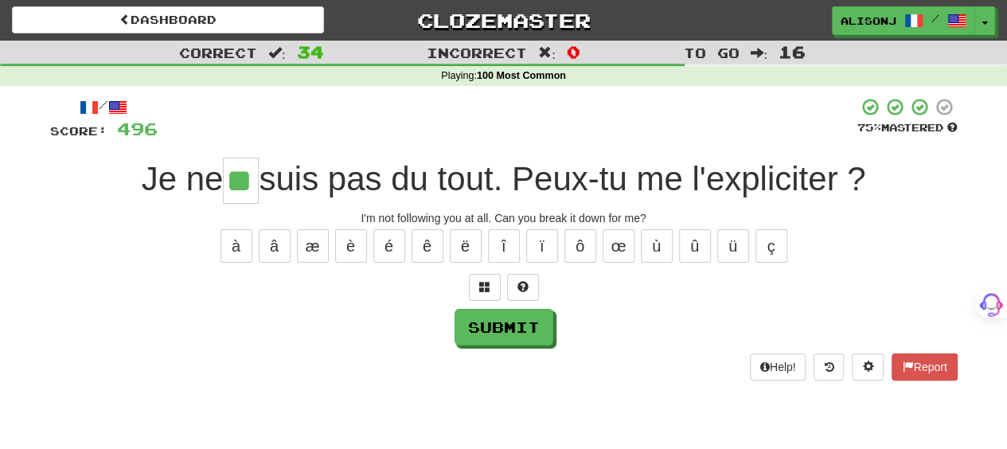
type input "**"
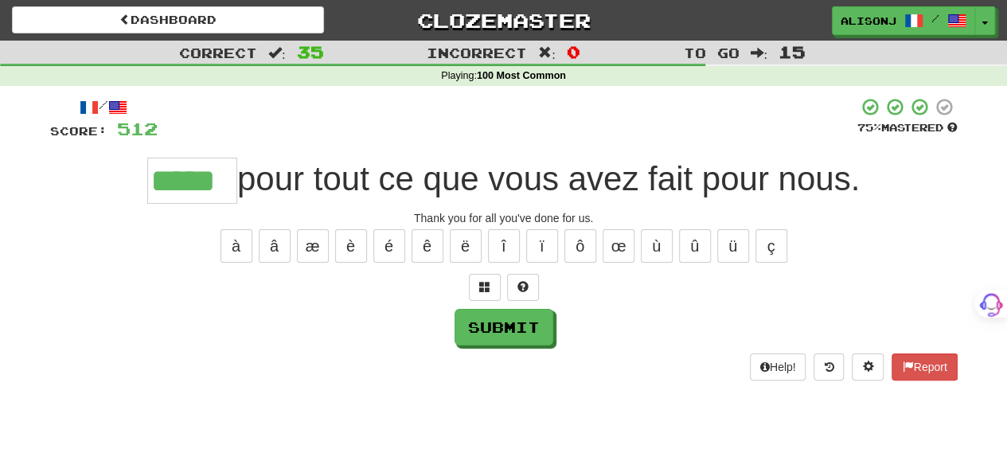
type input "*****"
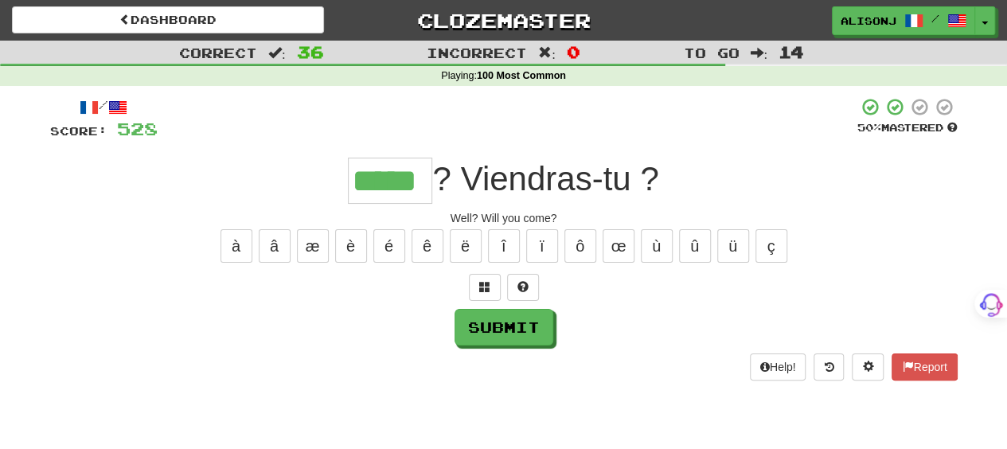
type input "*****"
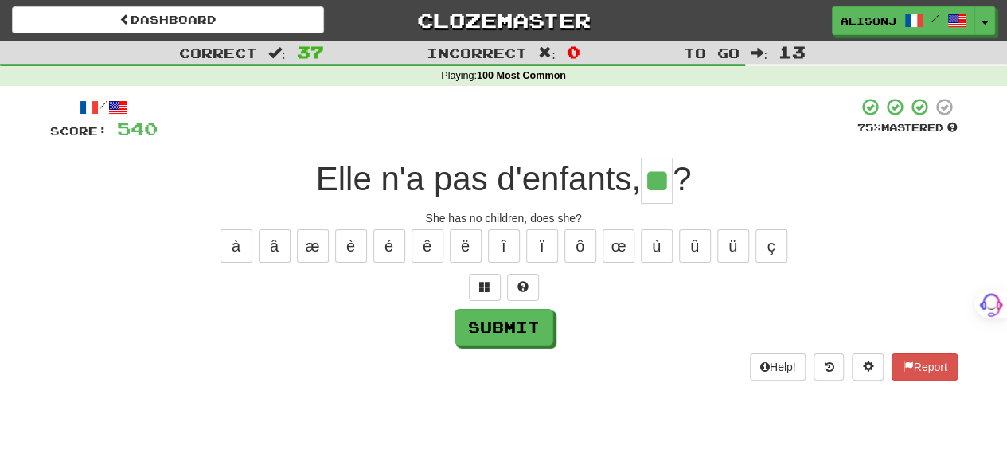
type input "**"
click at [528, 328] on button "Submit" at bounding box center [503, 327] width 99 height 37
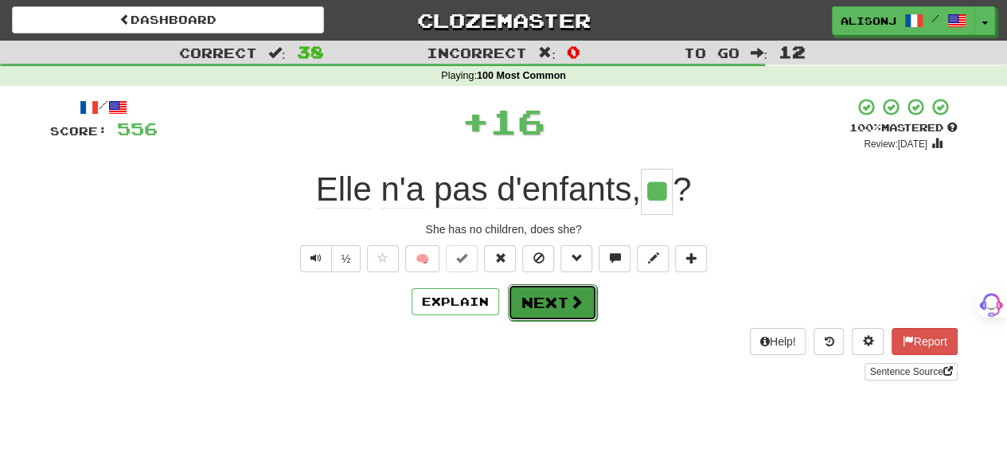
click at [543, 310] on button "Next" at bounding box center [552, 302] width 89 height 37
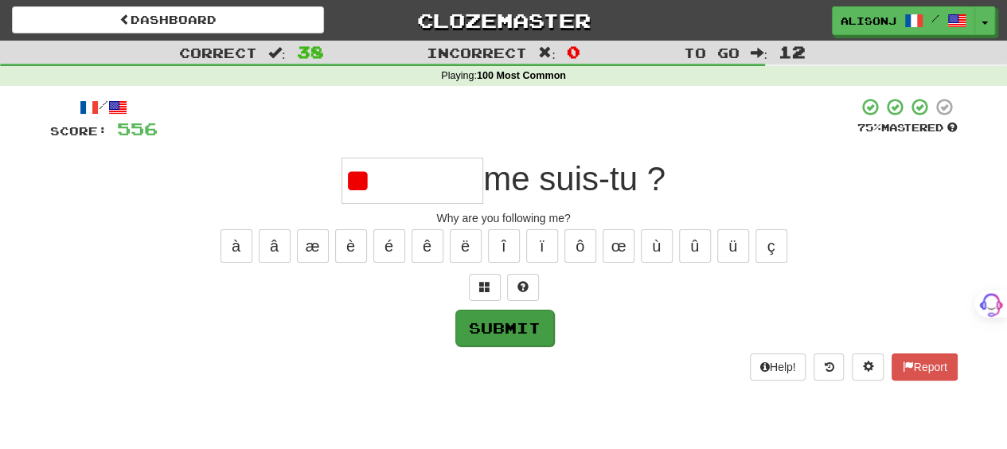
type input "*"
type input "********"
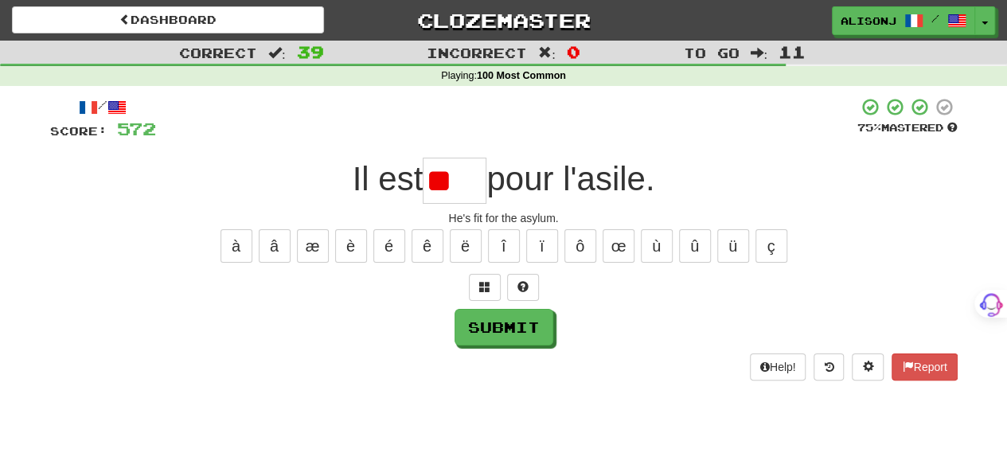
type input "*"
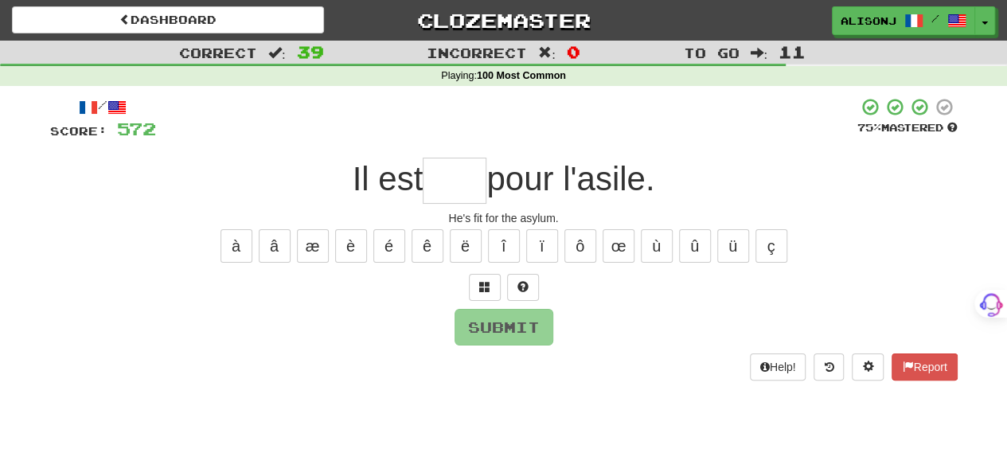
type input "*"
click at [517, 287] on span at bounding box center [522, 286] width 11 height 11
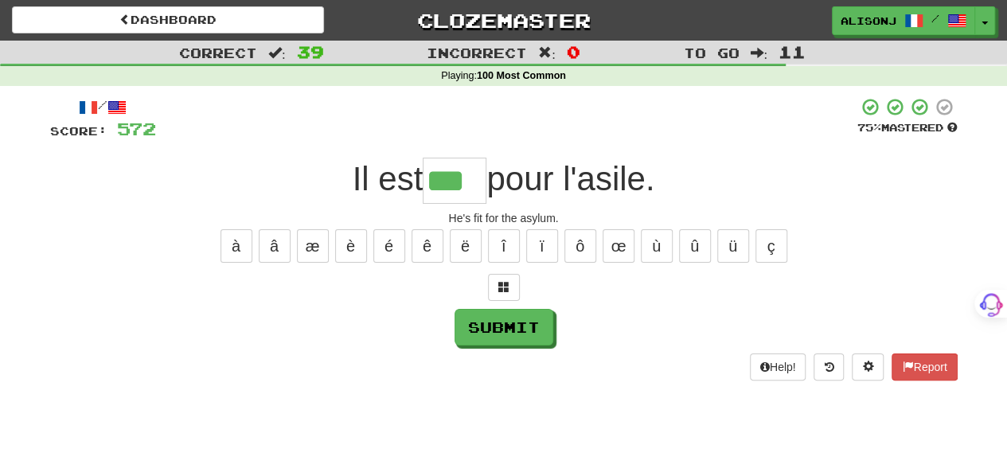
type input "***"
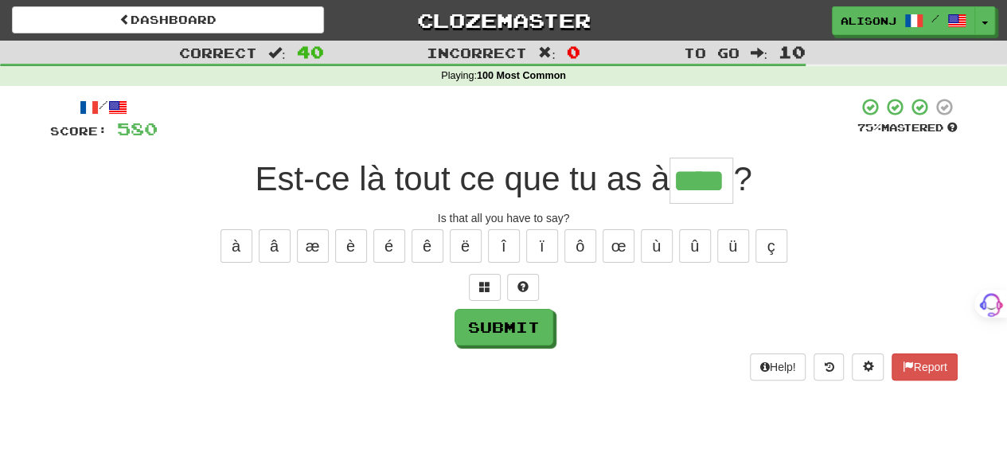
type input "****"
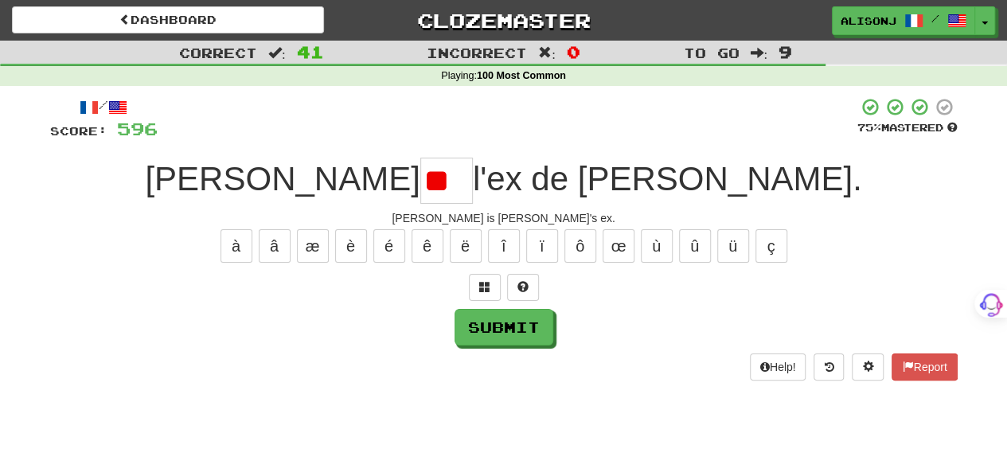
type input "*"
type input "***"
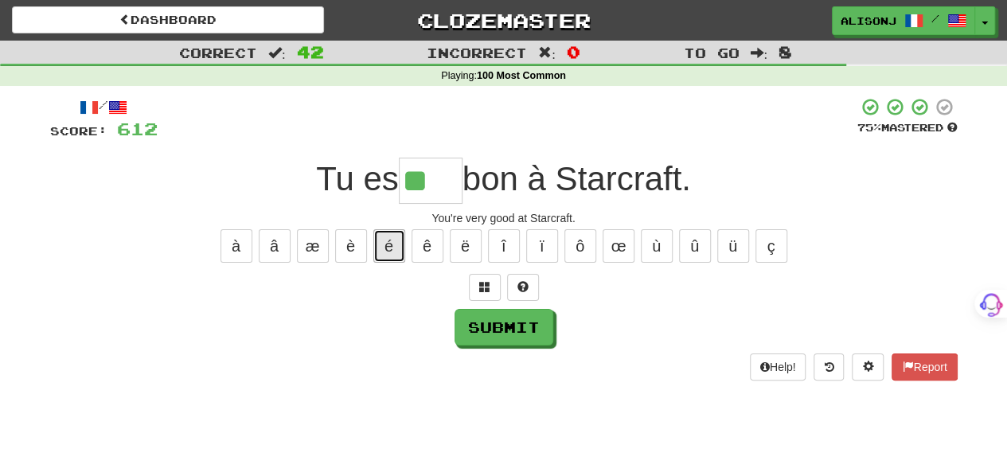
click at [391, 251] on button "é" at bounding box center [389, 245] width 32 height 33
click at [355, 248] on button "è" at bounding box center [351, 245] width 32 height 33
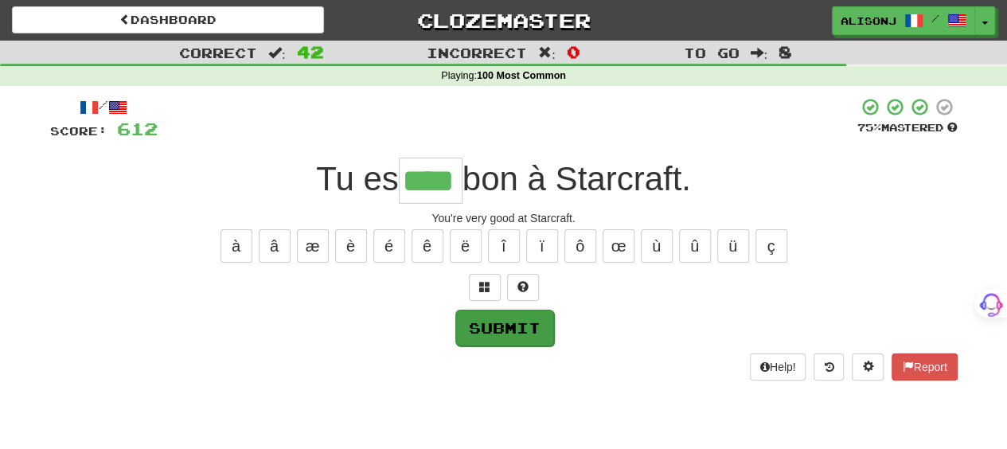
type input "****"
click at [487, 321] on button "Submit" at bounding box center [504, 328] width 99 height 37
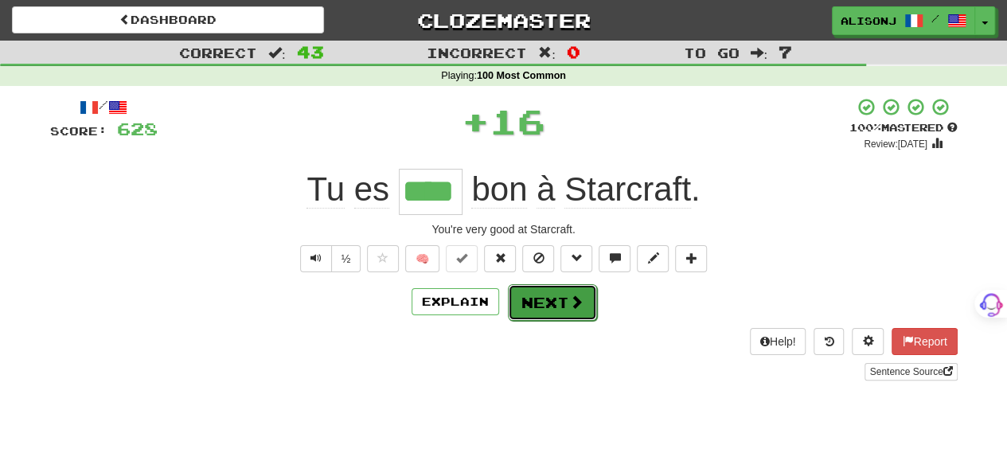
click at [540, 310] on button "Next" at bounding box center [552, 302] width 89 height 37
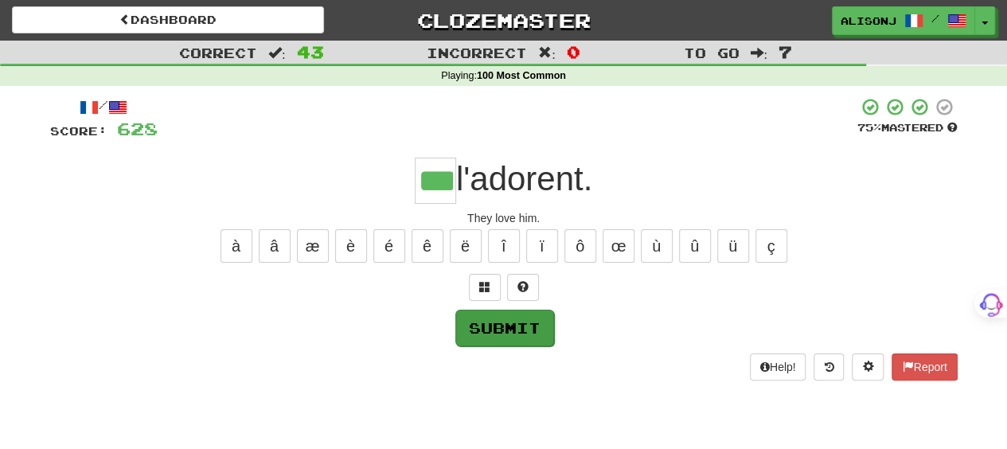
type input "***"
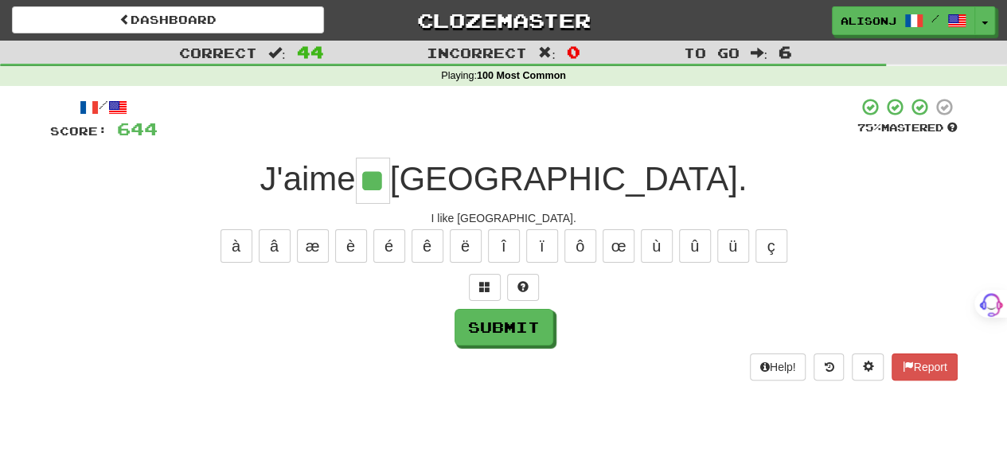
type input "**"
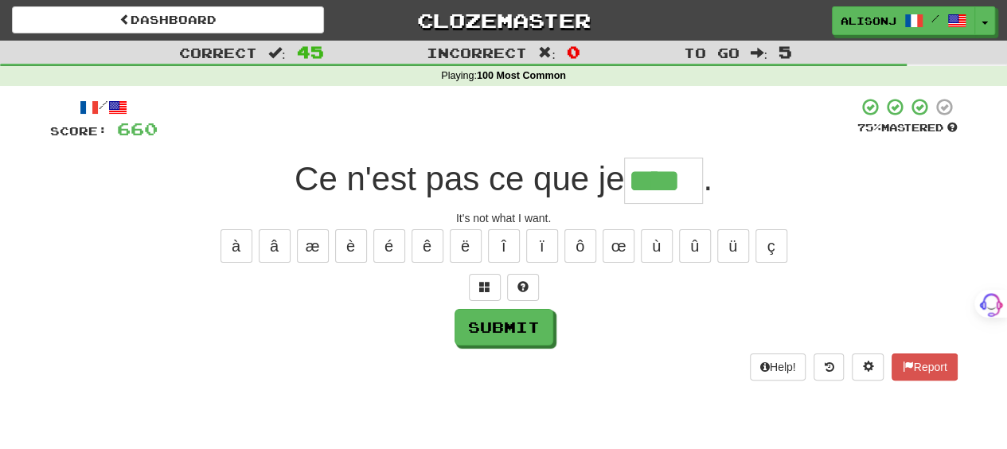
type input "****"
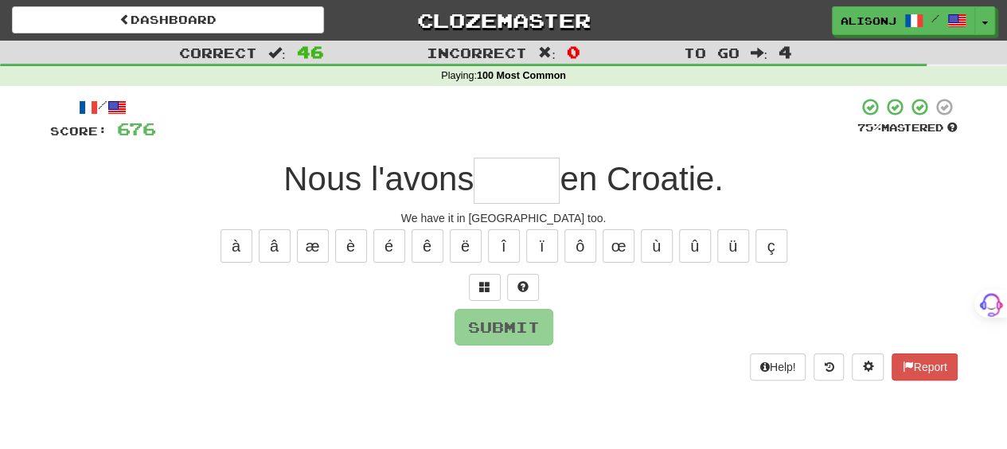
type input "*"
click at [520, 287] on span at bounding box center [522, 286] width 11 height 11
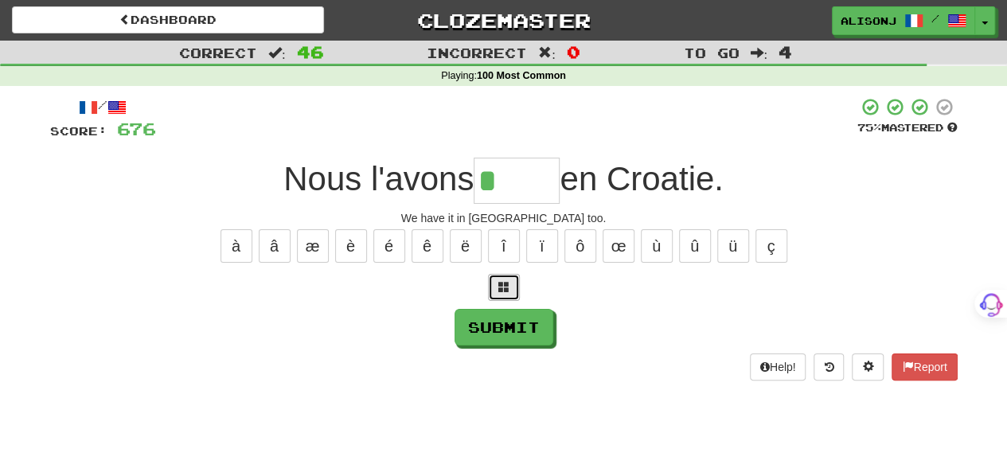
click at [509, 292] on button at bounding box center [504, 287] width 32 height 27
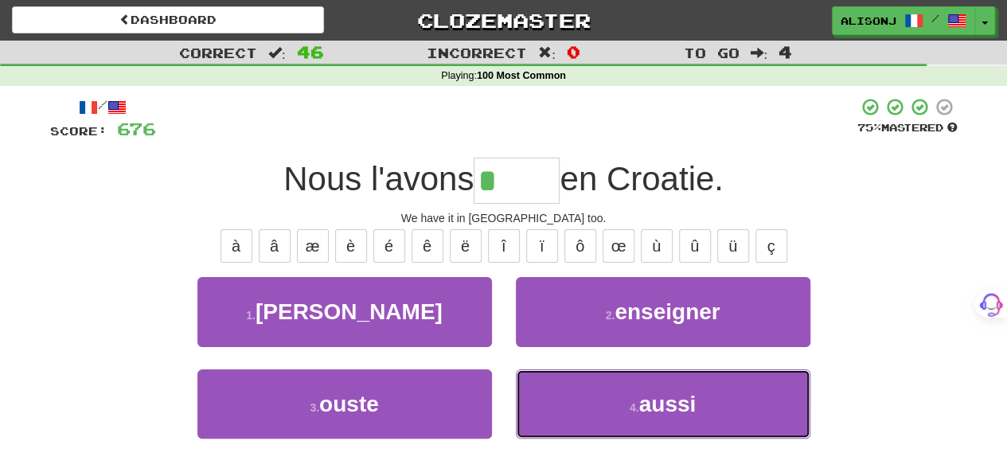
drag, startPoint x: 662, startPoint y: 421, endPoint x: 647, endPoint y: 408, distance: 19.8
click at [654, 413] on button "4 . aussi" at bounding box center [663, 403] width 294 height 69
type input "*****"
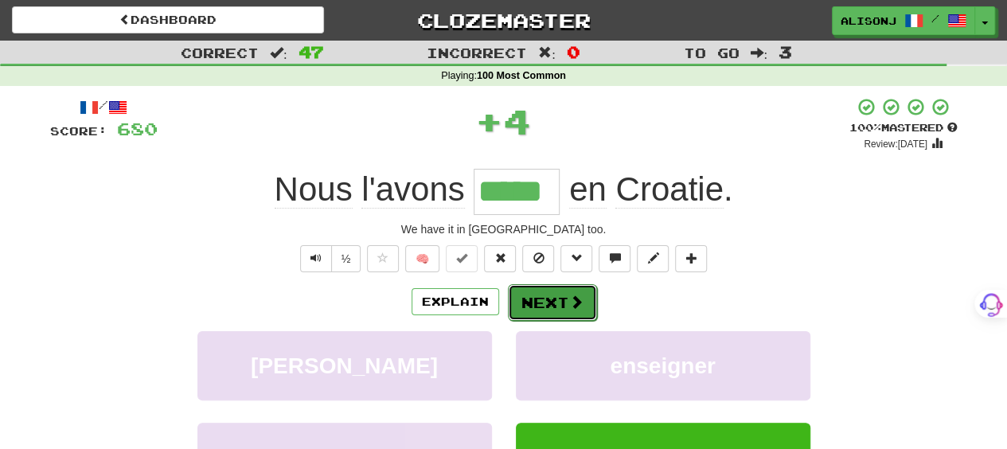
click at [547, 290] on button "Next" at bounding box center [552, 302] width 89 height 37
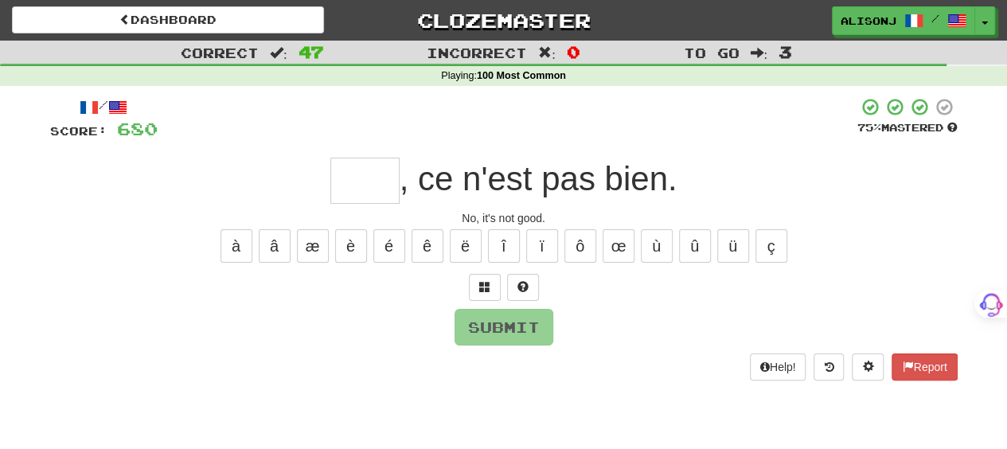
click at [365, 185] on input "text" at bounding box center [364, 181] width 69 height 46
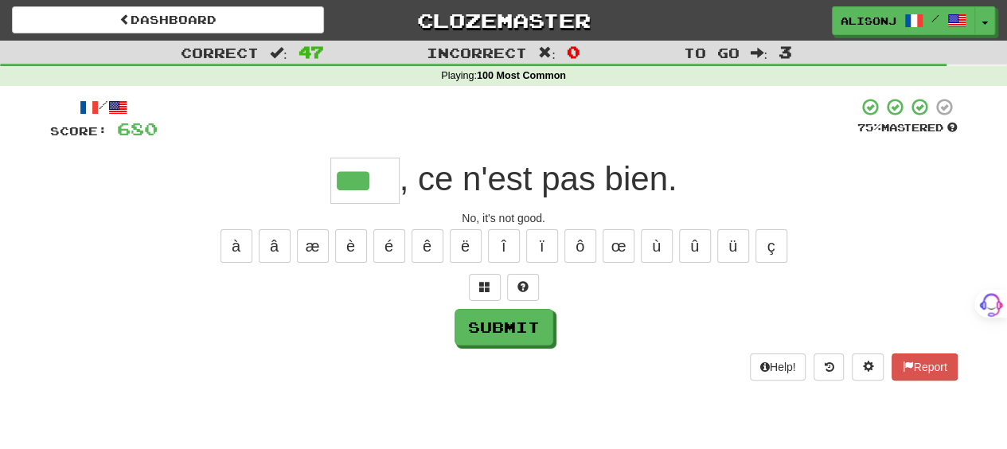
type input "***"
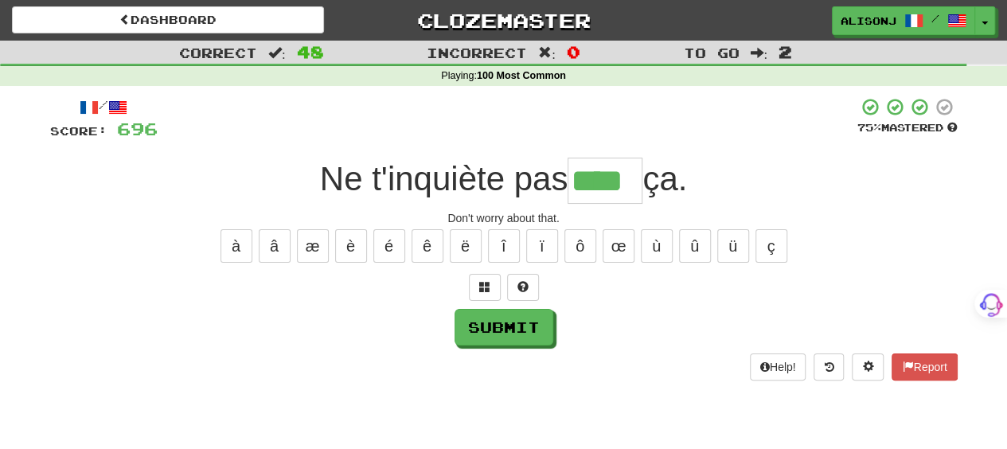
type input "****"
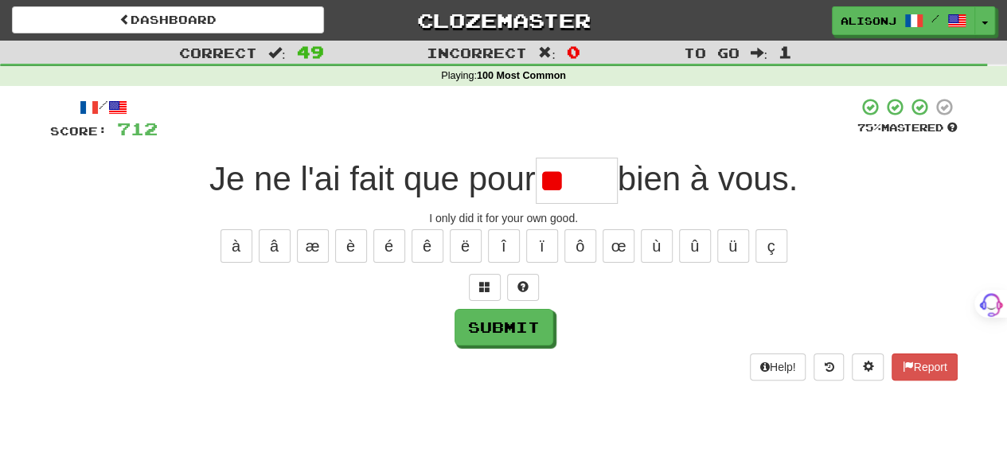
type input "*"
type input "*****"
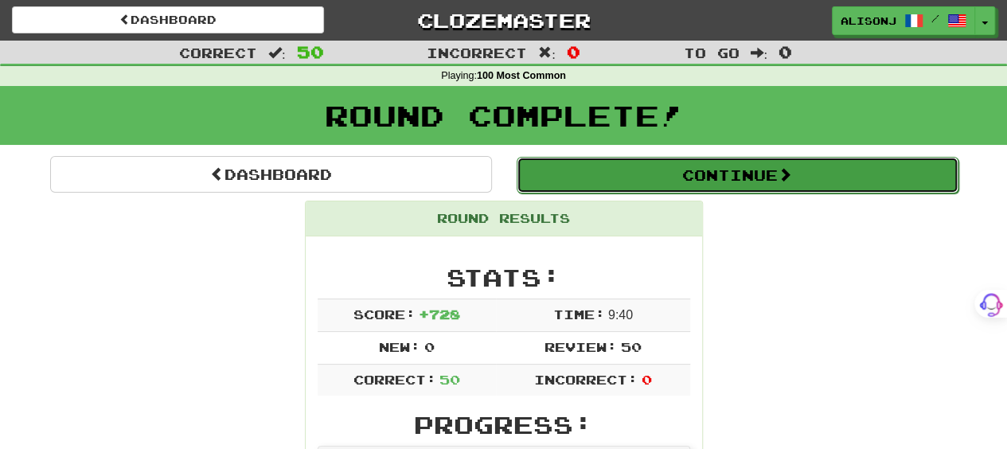
click at [737, 181] on button "Continue" at bounding box center [738, 175] width 442 height 37
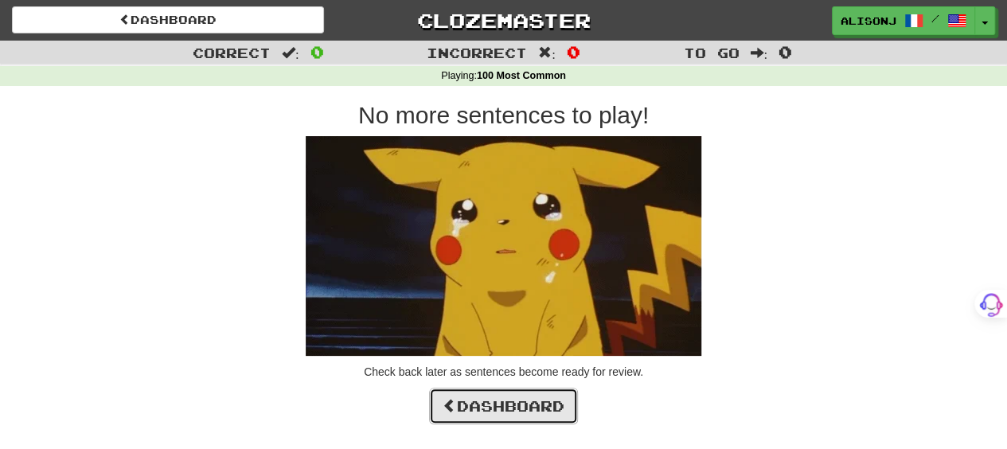
click at [537, 400] on link "Dashboard" at bounding box center [503, 406] width 149 height 37
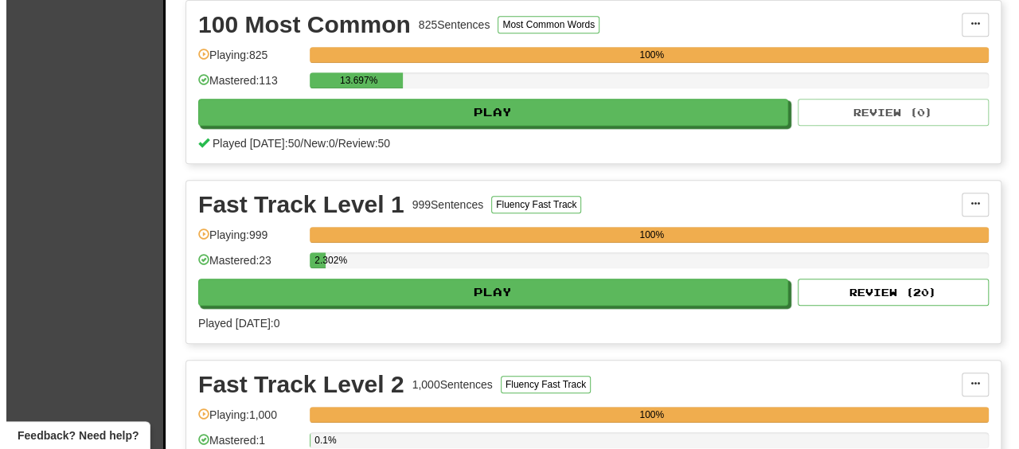
scroll to position [398, 0]
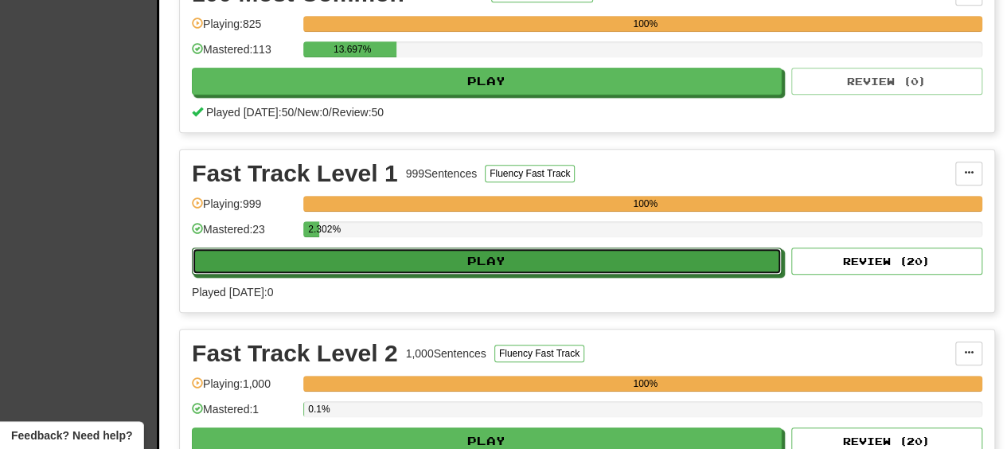
click at [610, 254] on button "Play" at bounding box center [487, 261] width 590 height 27
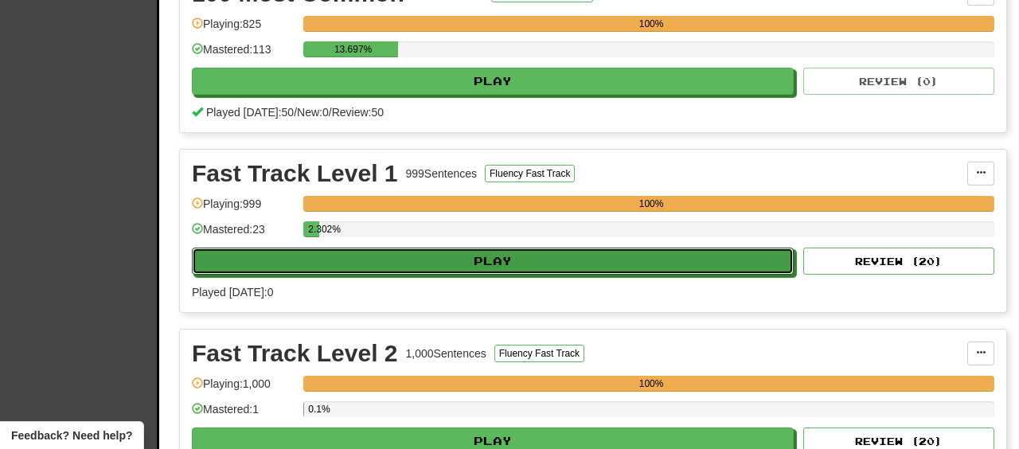
select select "**"
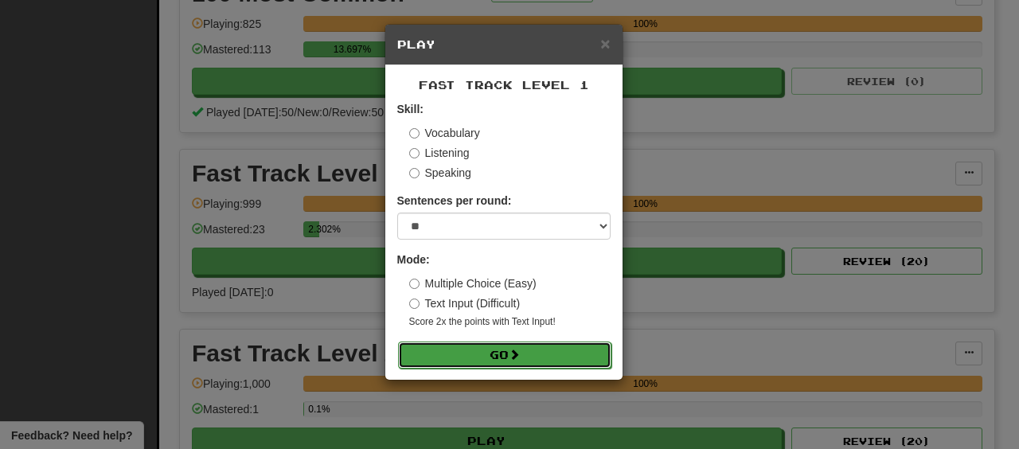
click at [508, 346] on button "Go" at bounding box center [504, 354] width 213 height 27
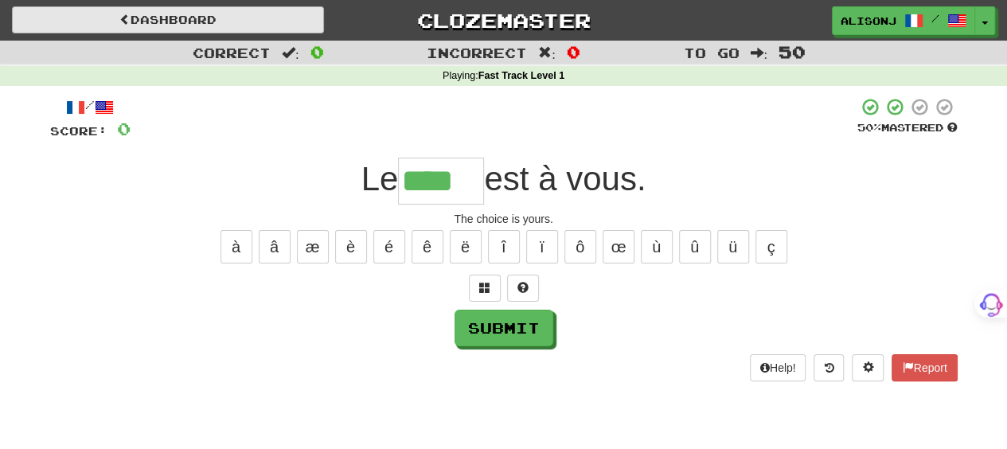
type input "****"
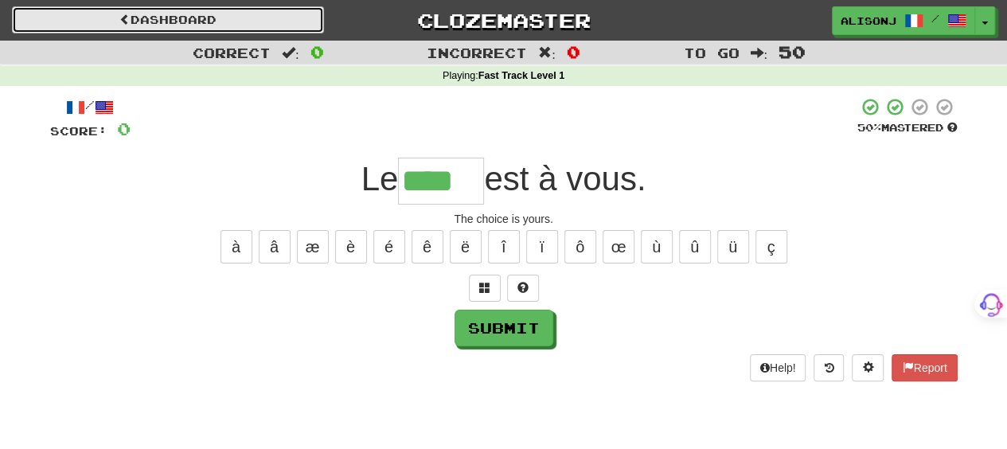
click at [133, 18] on link "Dashboard" at bounding box center [168, 19] width 312 height 27
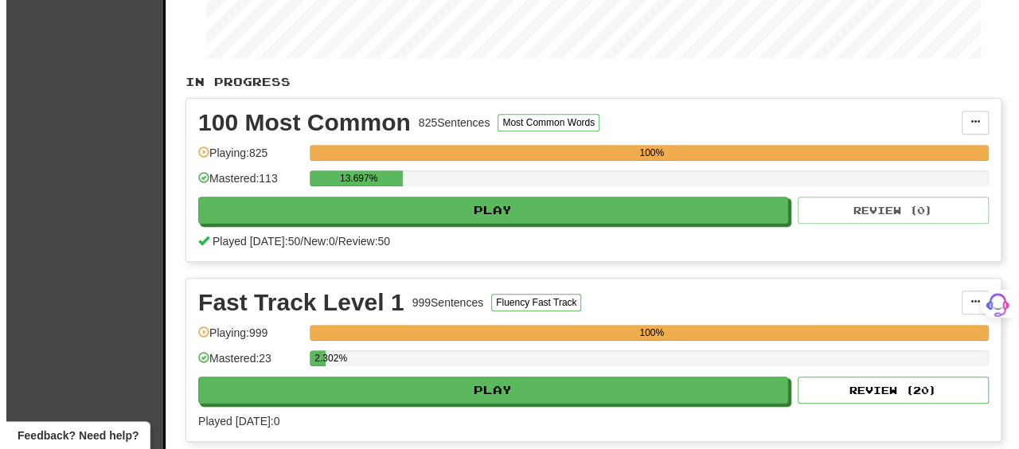
scroll to position [318, 0]
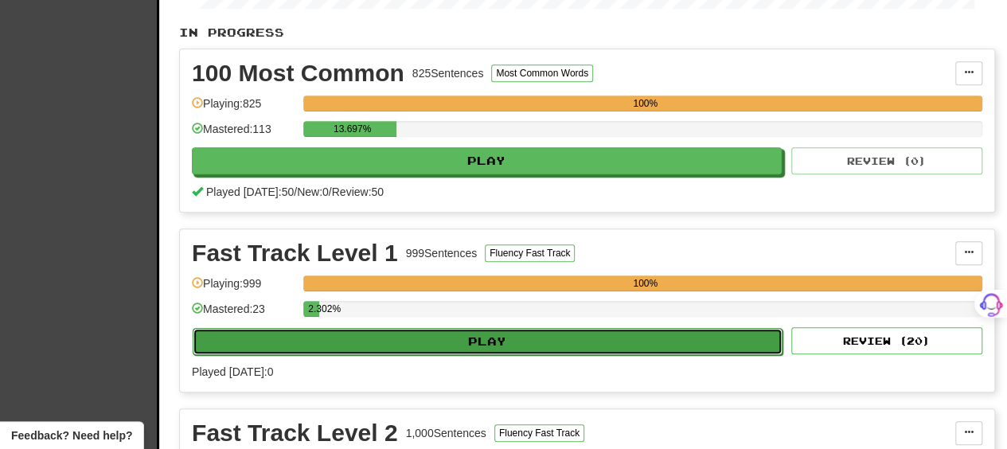
click at [484, 337] on button "Play" at bounding box center [488, 341] width 590 height 27
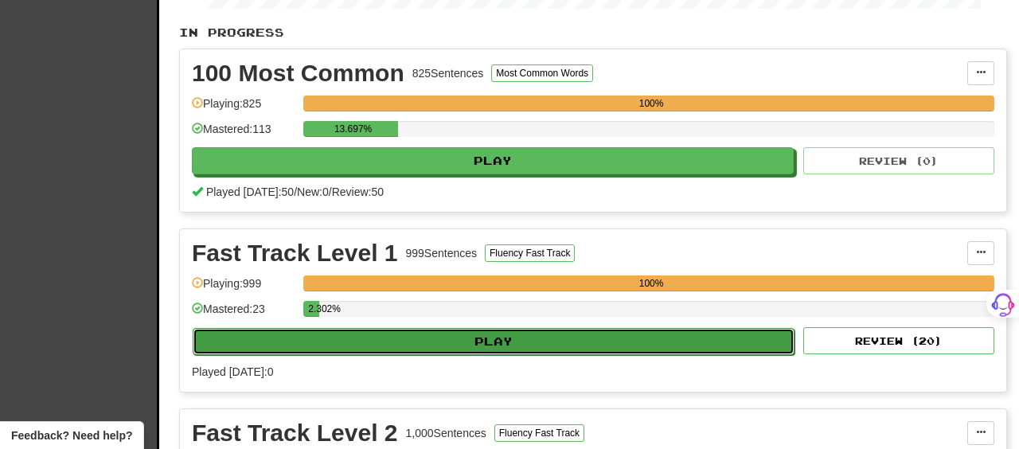
select select "**"
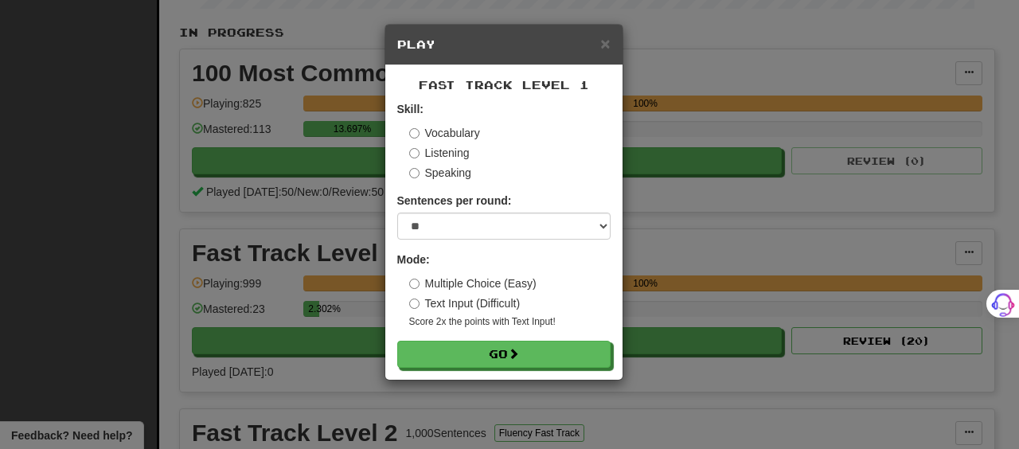
click at [452, 287] on label "Multiple Choice (Easy)" at bounding box center [472, 283] width 127 height 16
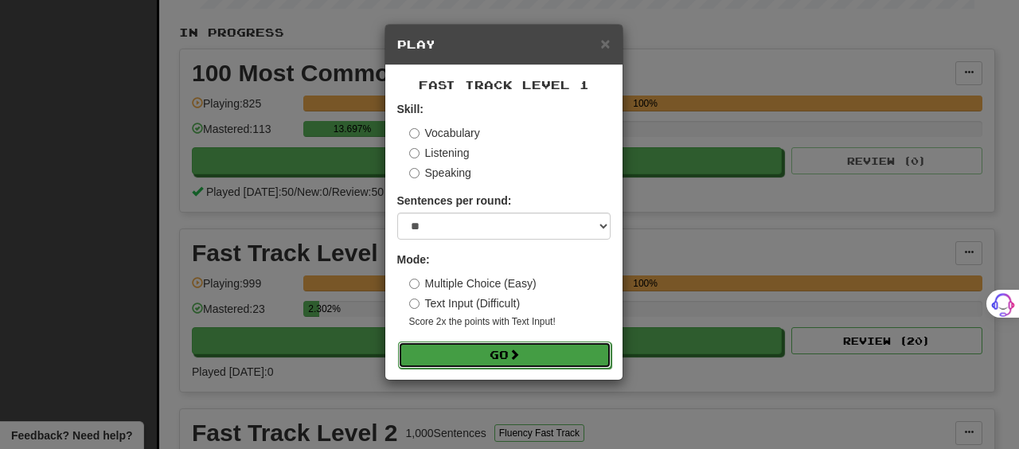
click at [463, 357] on button "Go" at bounding box center [504, 354] width 213 height 27
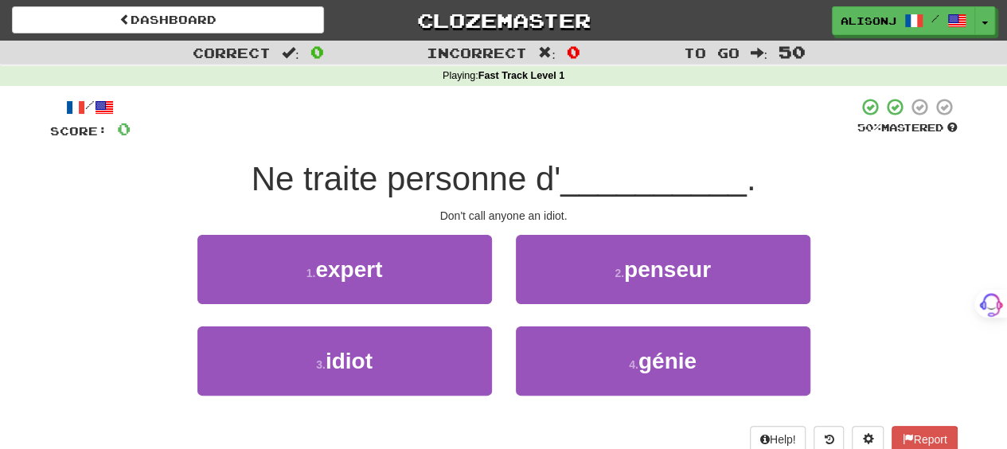
scroll to position [80, 0]
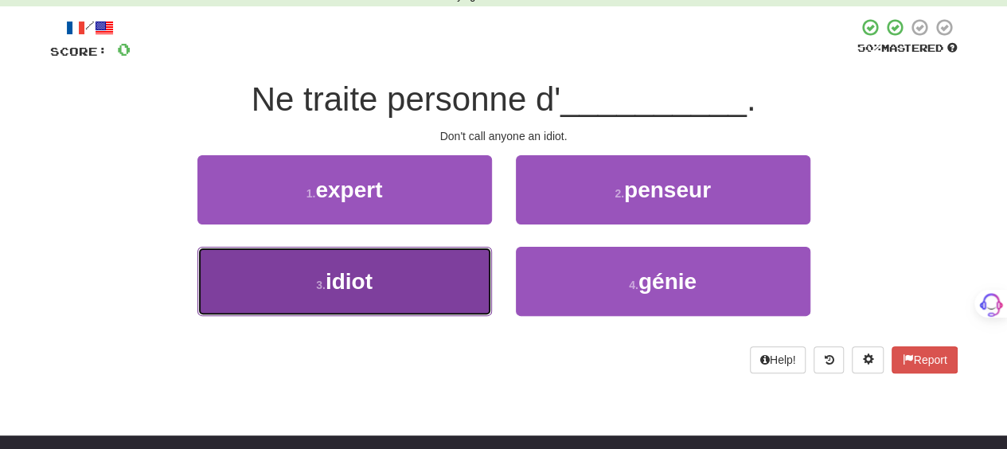
click at [431, 283] on button "3 . idiot" at bounding box center [344, 281] width 294 height 69
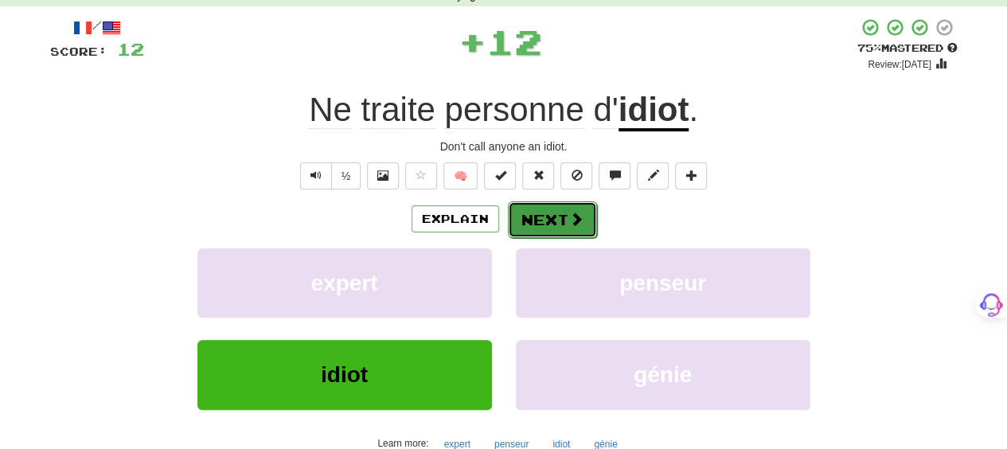
click at [569, 218] on span at bounding box center [576, 219] width 14 height 14
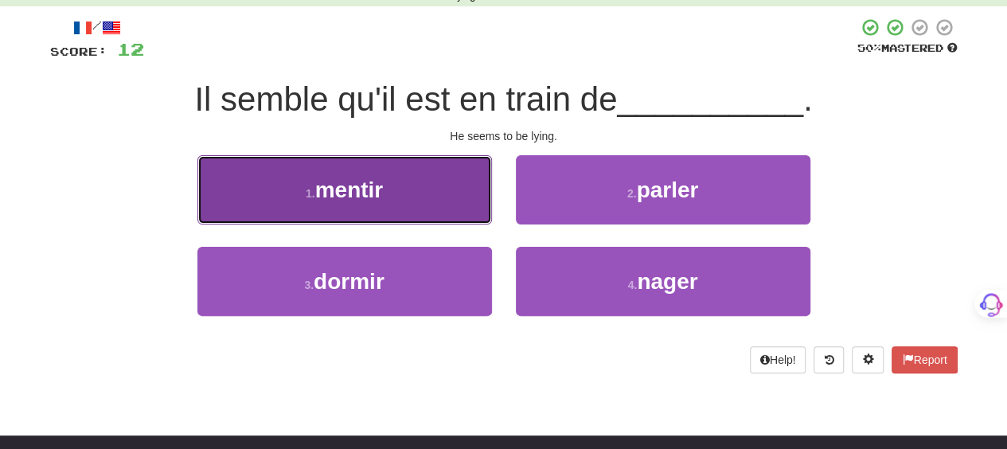
click at [412, 208] on button "1 . mentir" at bounding box center [344, 189] width 294 height 69
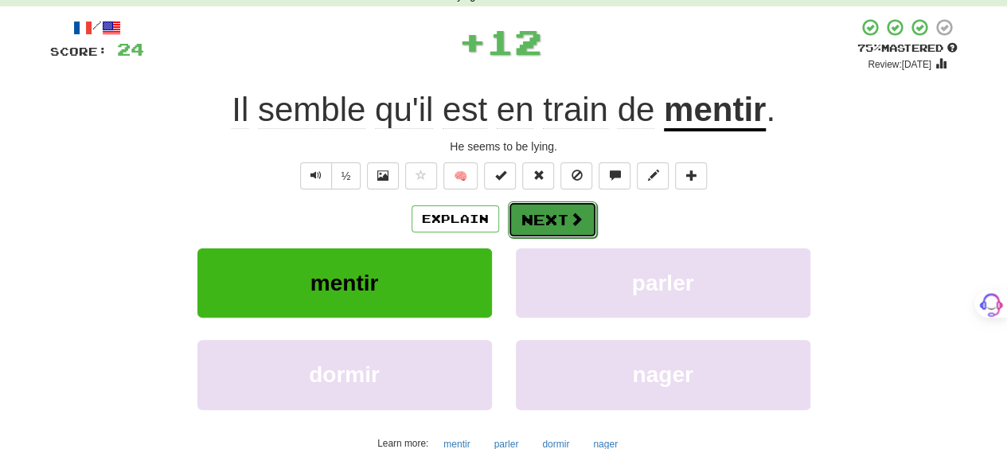
click at [546, 215] on button "Next" at bounding box center [552, 219] width 89 height 37
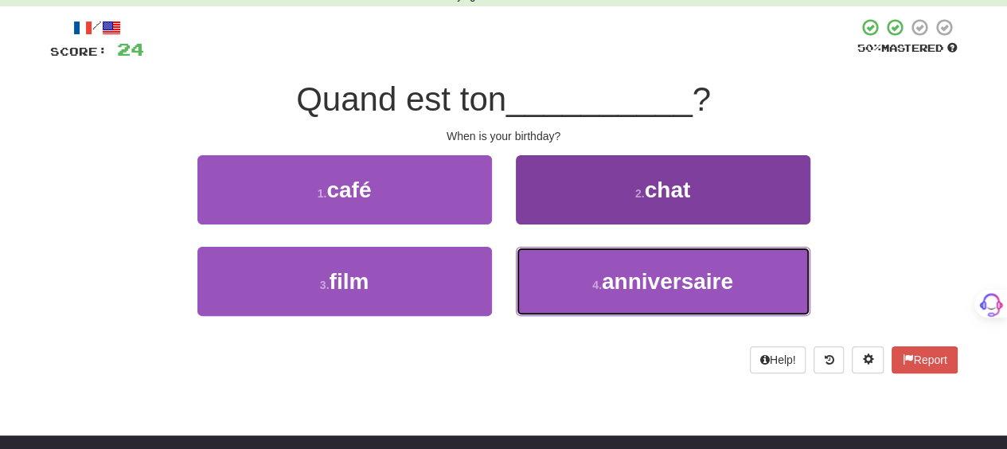
drag, startPoint x: 596, startPoint y: 298, endPoint x: 591, endPoint y: 290, distance: 9.7
click at [595, 294] on button "4 . anniversaire" at bounding box center [663, 281] width 294 height 69
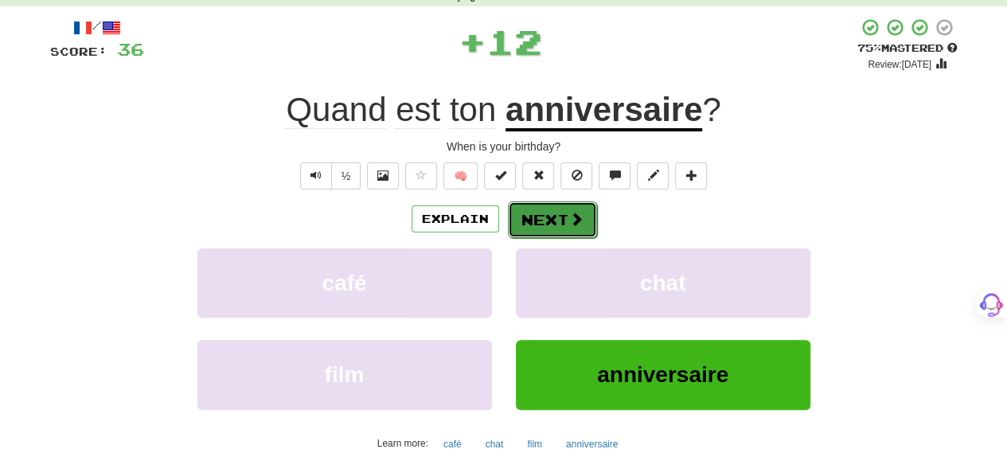
click at [540, 214] on button "Next" at bounding box center [552, 219] width 89 height 37
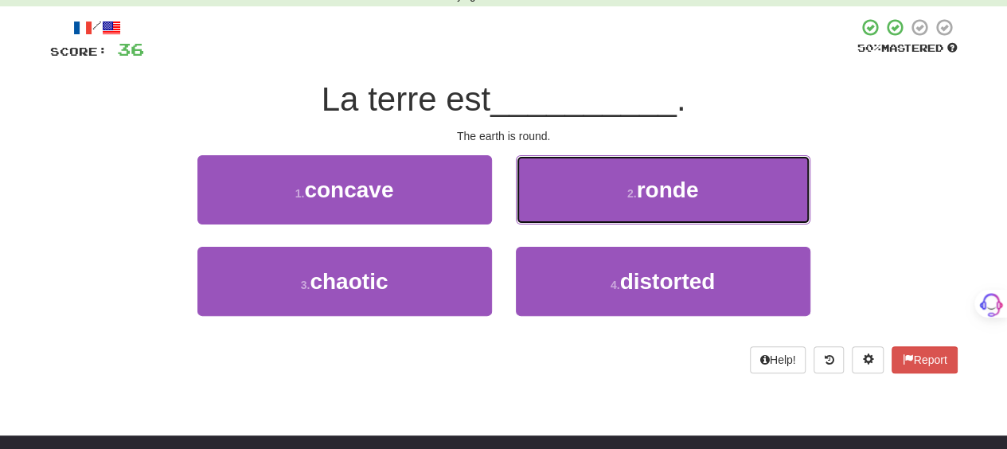
click at [540, 214] on button "2 . ronde" at bounding box center [663, 189] width 294 height 69
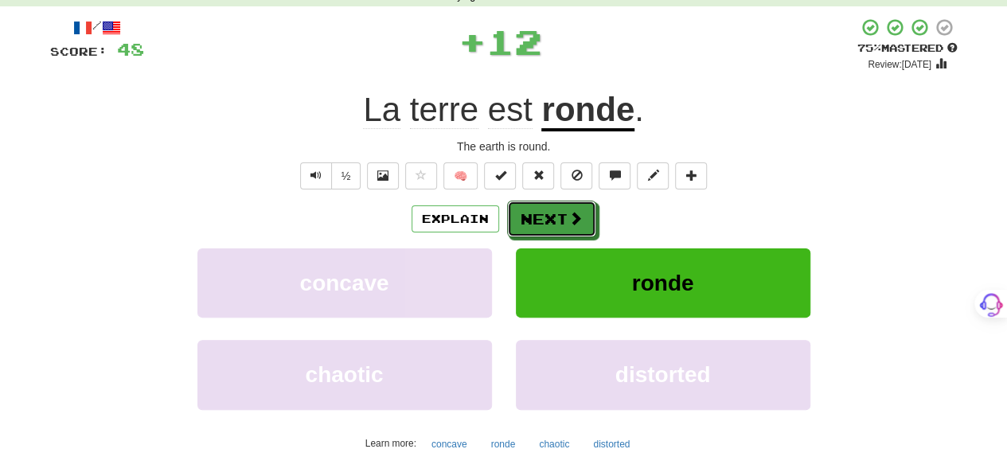
click at [540, 214] on button "Next" at bounding box center [551, 219] width 89 height 37
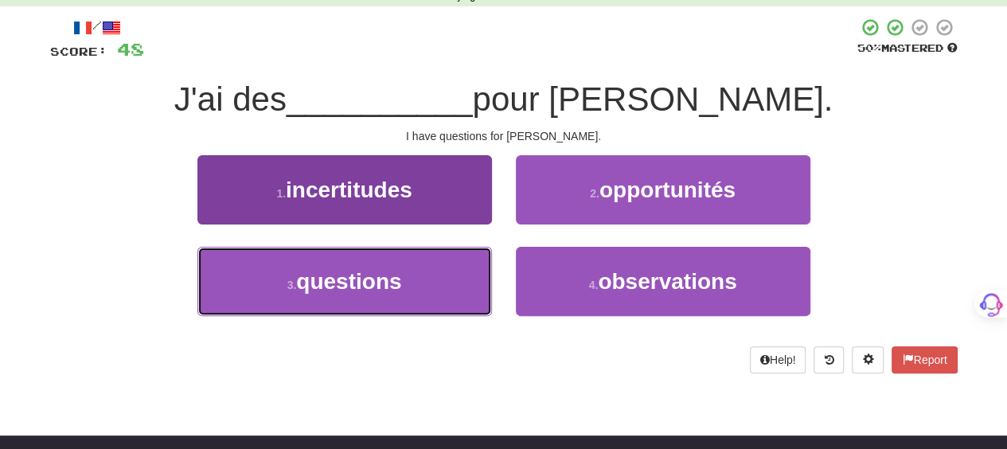
drag, startPoint x: 393, startPoint y: 306, endPoint x: 439, endPoint y: 276, distance: 55.2
click at [415, 285] on button "3 . questions" at bounding box center [344, 281] width 294 height 69
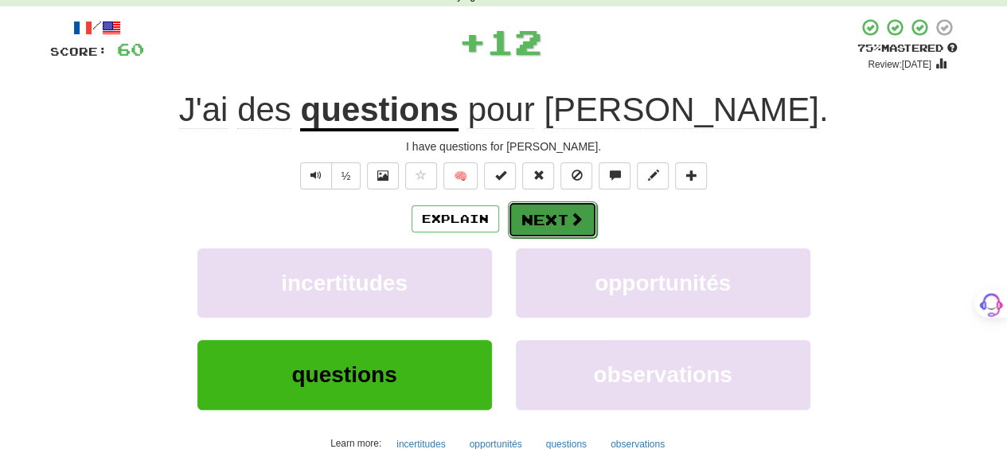
click at [557, 215] on button "Next" at bounding box center [552, 219] width 89 height 37
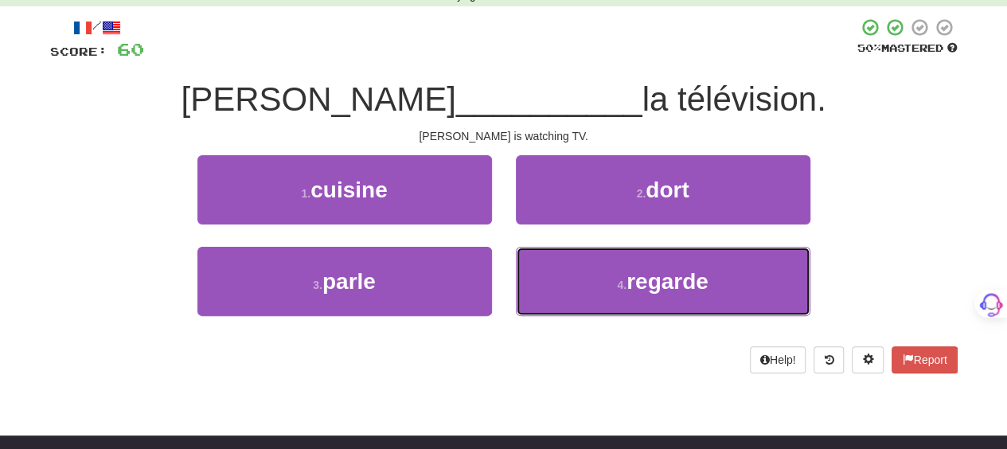
drag, startPoint x: 567, startPoint y: 276, endPoint x: 562, endPoint y: 243, distance: 33.9
click at [566, 267] on button "4 . regarde" at bounding box center [663, 281] width 294 height 69
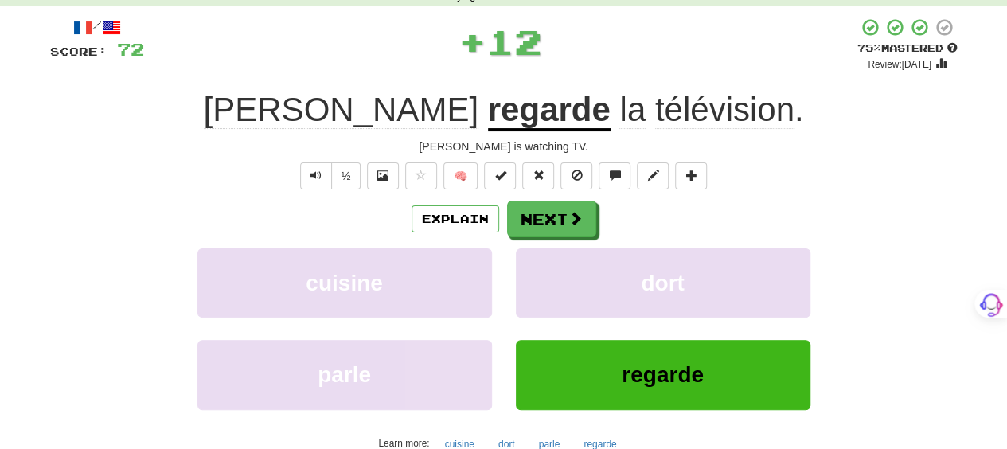
click at [543, 195] on div "/ Score: 72 + 12 75 % Mastered Review: 2025-09-19 Tom regarde la télévision . T…" at bounding box center [503, 254] width 907 height 473
click at [543, 212] on button "Next" at bounding box center [552, 219] width 89 height 37
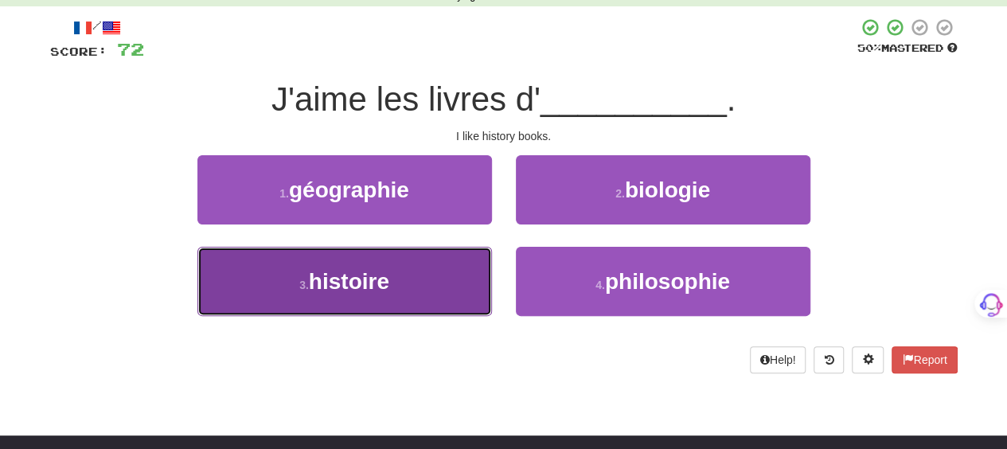
click at [454, 287] on button "3 . histoire" at bounding box center [344, 281] width 294 height 69
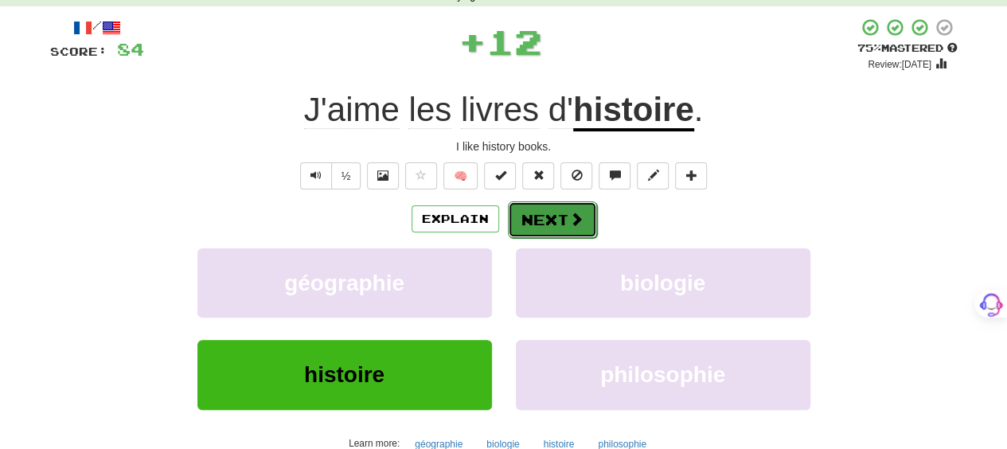
click at [573, 216] on span at bounding box center [576, 219] width 14 height 14
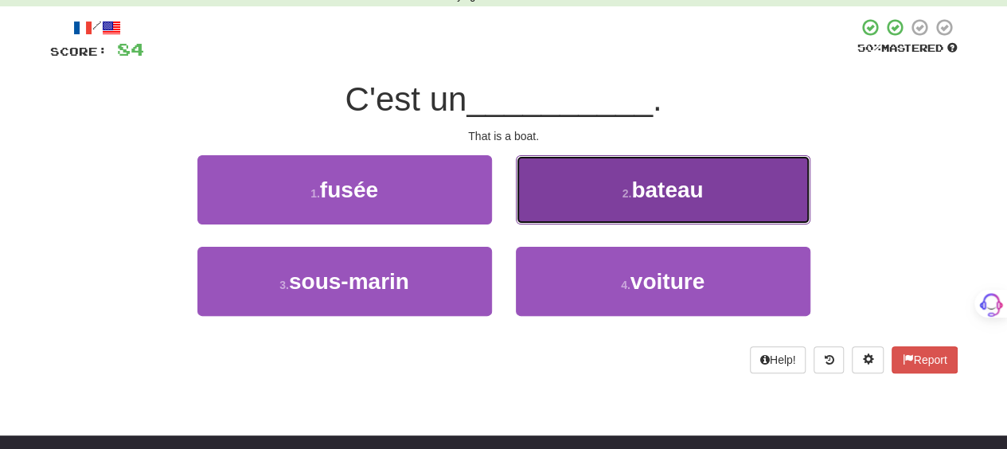
click at [565, 220] on button "2 . bateau" at bounding box center [663, 189] width 294 height 69
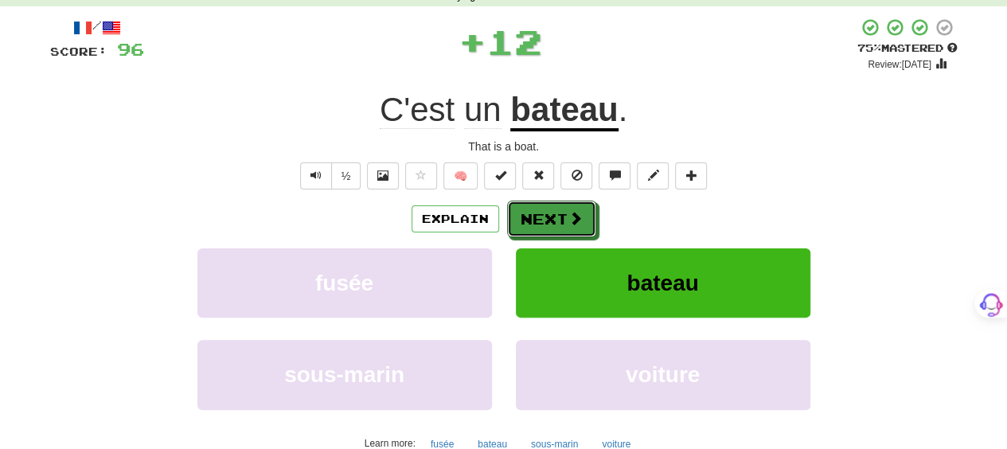
click at [565, 220] on button "Next" at bounding box center [551, 219] width 89 height 37
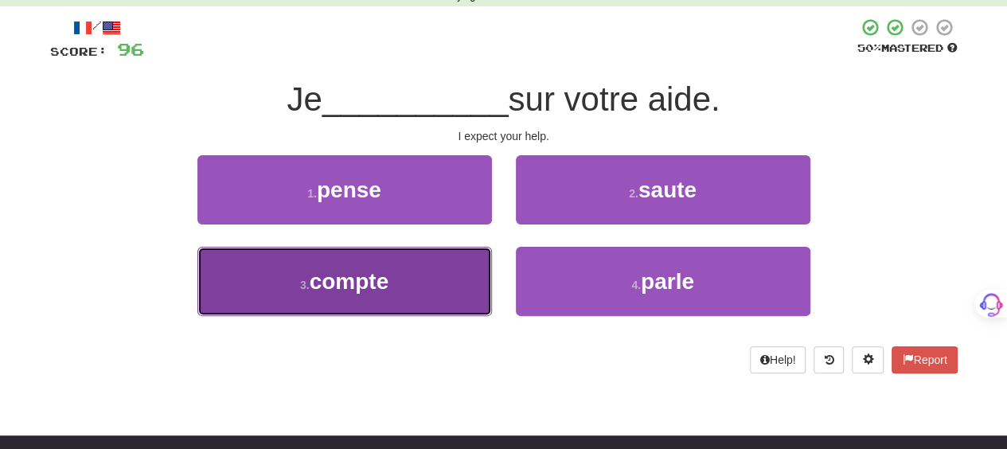
click at [481, 278] on button "3 . compte" at bounding box center [344, 281] width 294 height 69
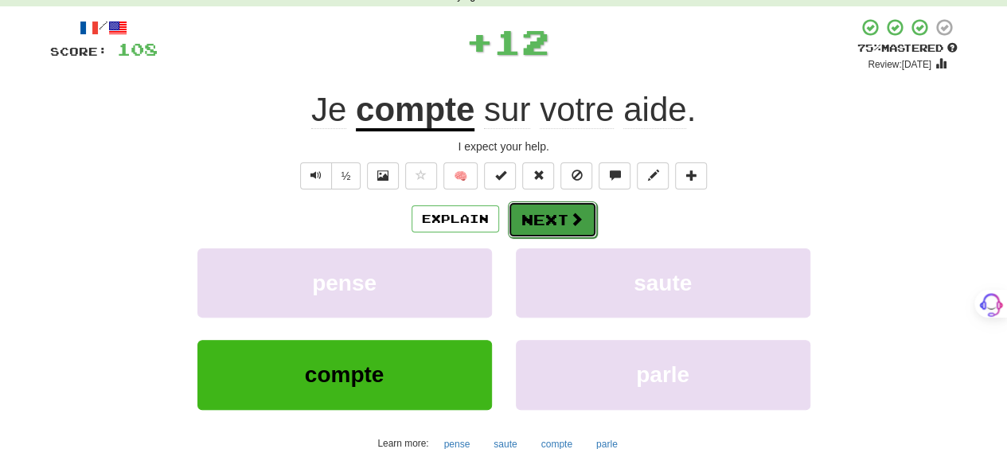
click at [552, 213] on button "Next" at bounding box center [552, 219] width 89 height 37
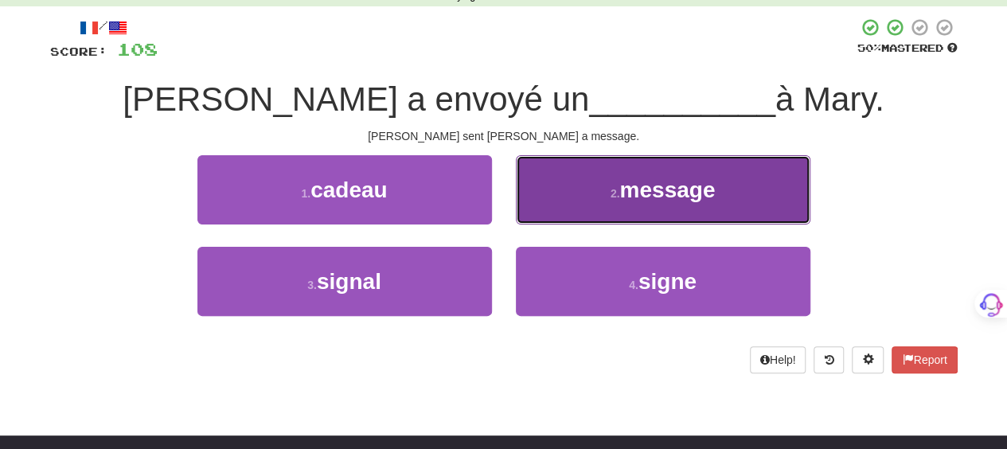
click at [556, 210] on button "2 . message" at bounding box center [663, 189] width 294 height 69
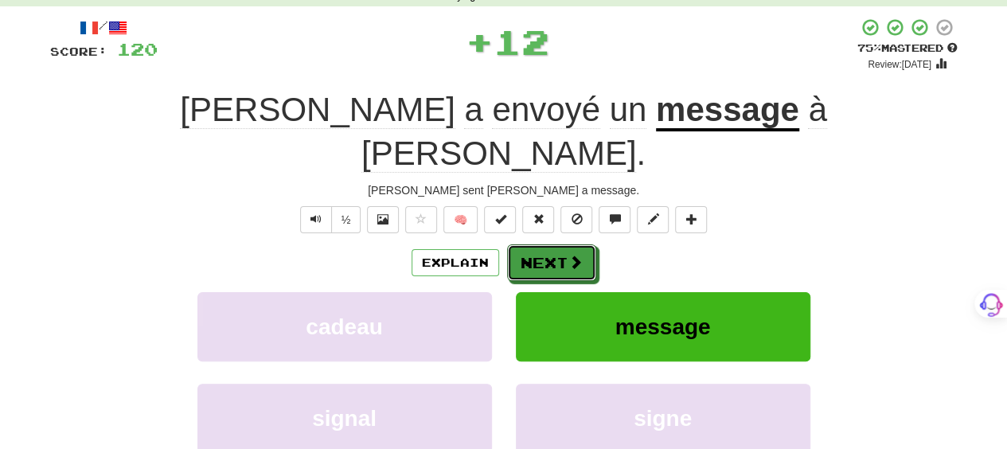
click at [556, 244] on button "Next" at bounding box center [551, 262] width 89 height 37
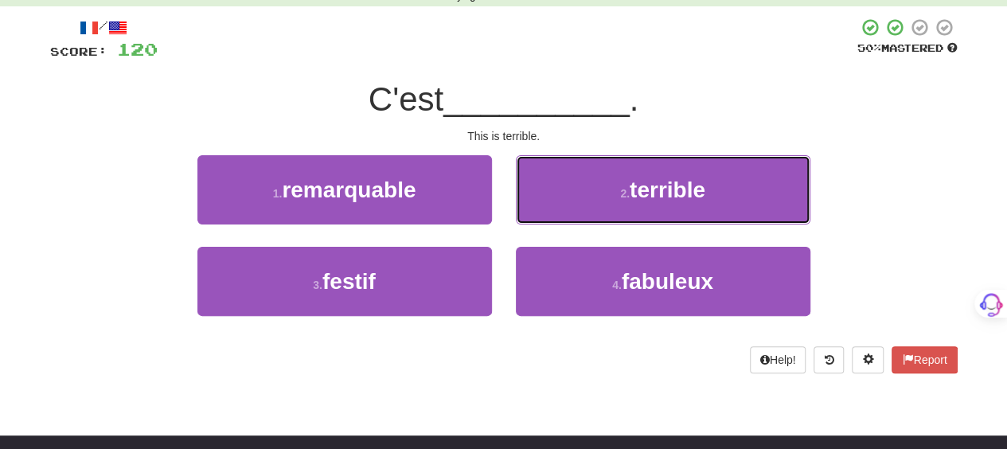
click at [556, 210] on button "2 . terrible" at bounding box center [663, 189] width 294 height 69
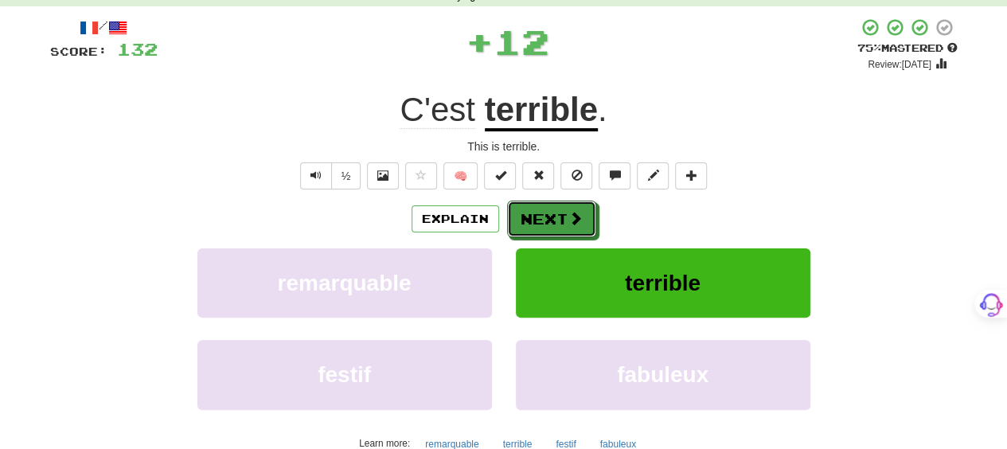
click at [556, 210] on button "Next" at bounding box center [551, 219] width 89 height 37
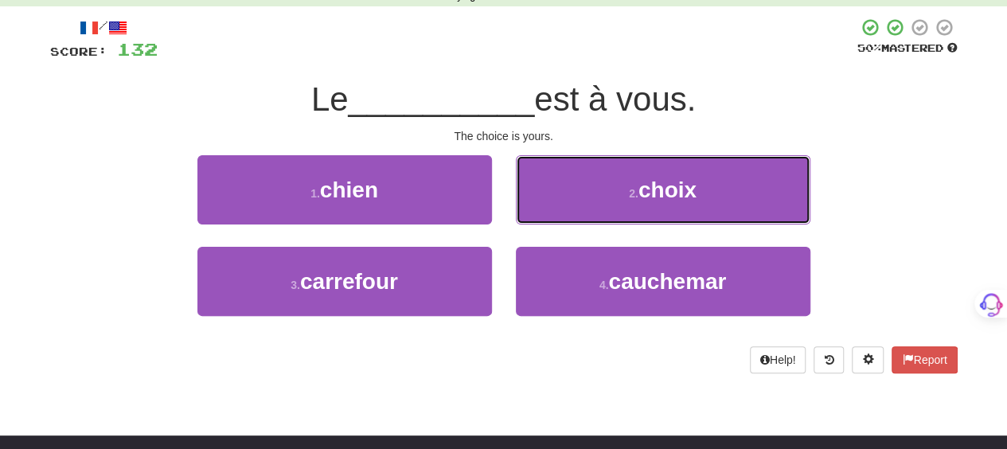
click at [556, 210] on button "2 . choix" at bounding box center [663, 189] width 294 height 69
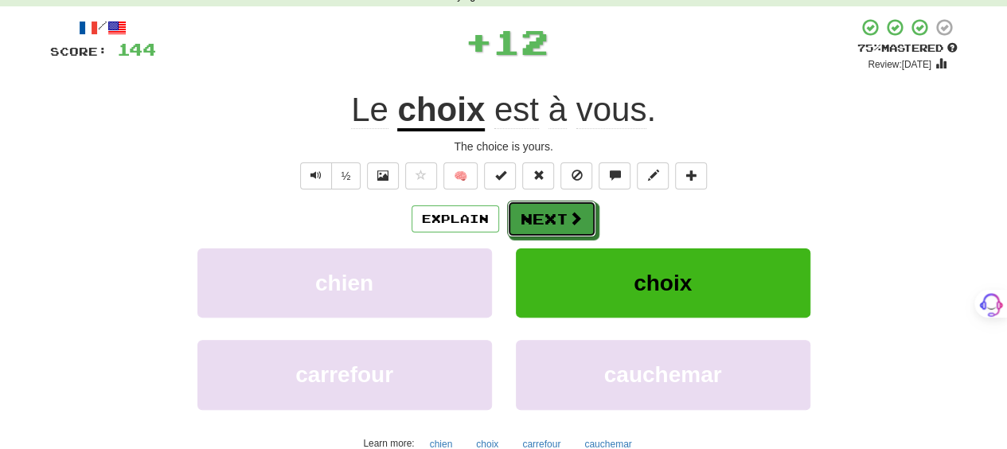
click at [556, 210] on button "Next" at bounding box center [551, 219] width 89 height 37
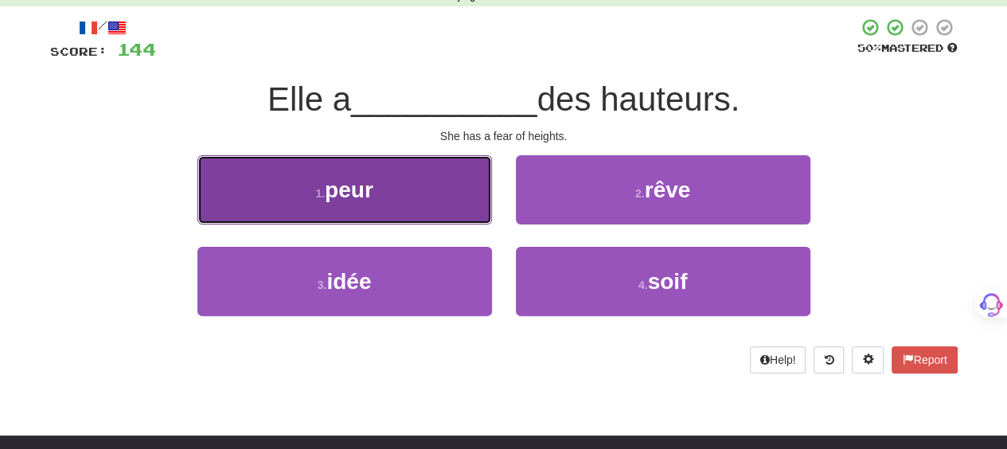
click at [471, 211] on button "1 . peur" at bounding box center [344, 189] width 294 height 69
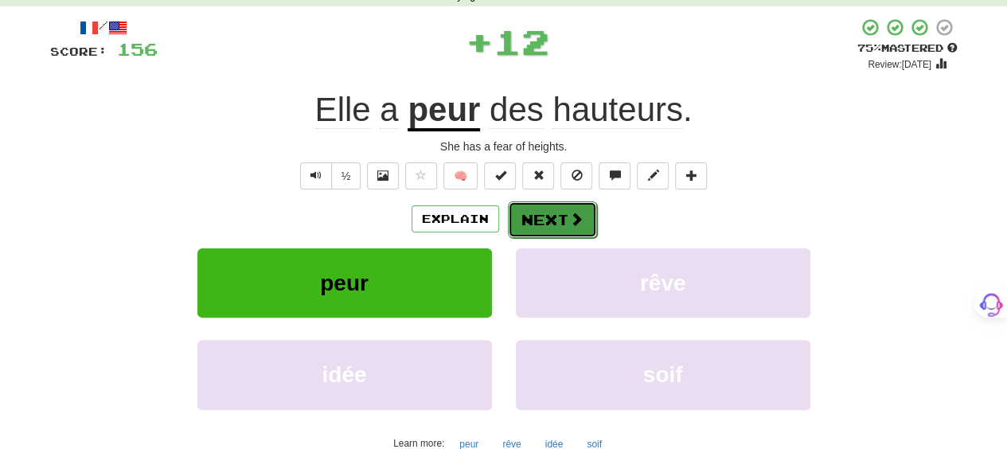
click at [548, 212] on button "Next" at bounding box center [552, 219] width 89 height 37
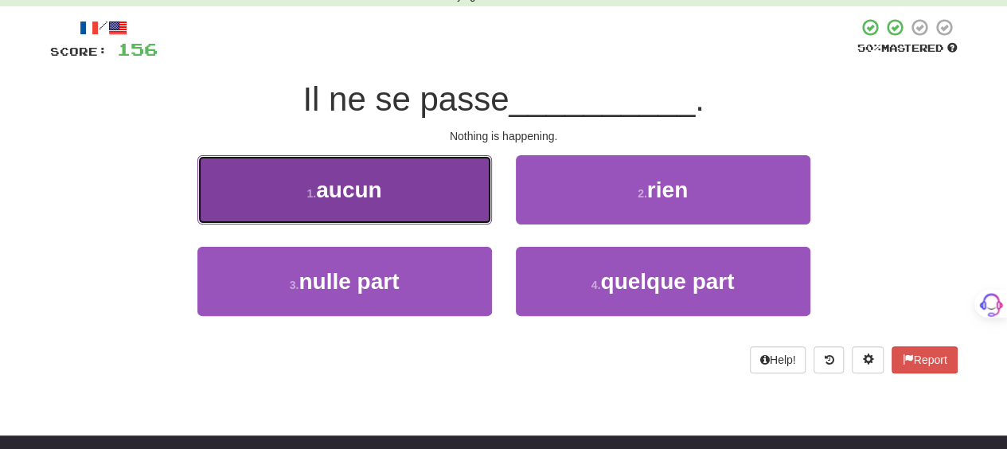
click at [406, 197] on button "1 . aucun" at bounding box center [344, 189] width 294 height 69
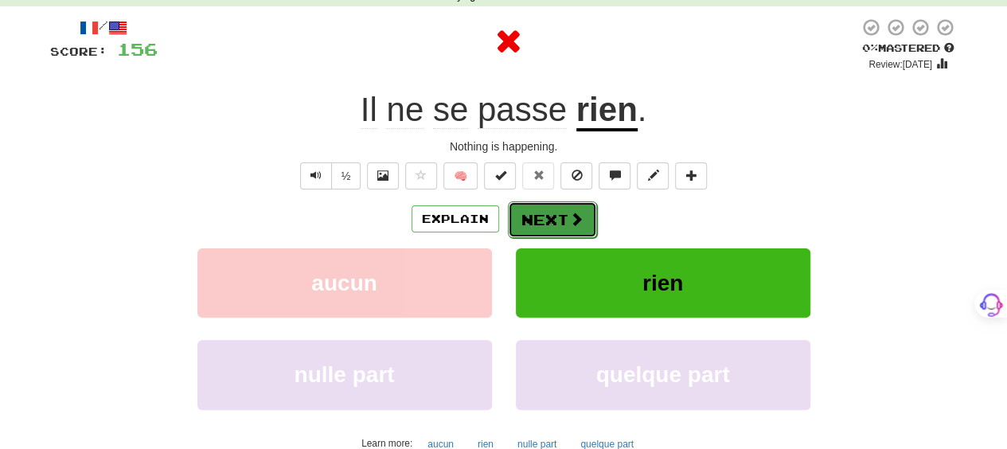
click at [569, 219] on span at bounding box center [576, 219] width 14 height 14
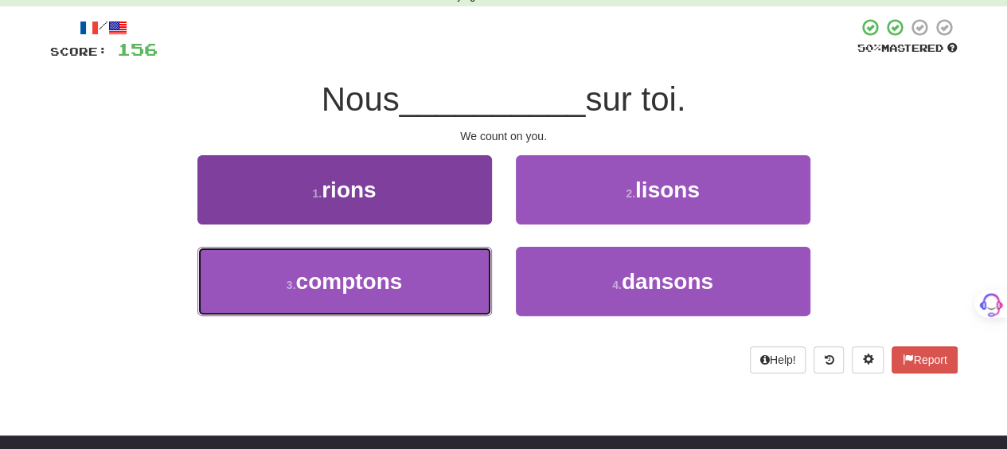
drag, startPoint x: 431, startPoint y: 283, endPoint x: 458, endPoint y: 267, distance: 30.7
click at [431, 279] on button "3 . comptons" at bounding box center [344, 281] width 294 height 69
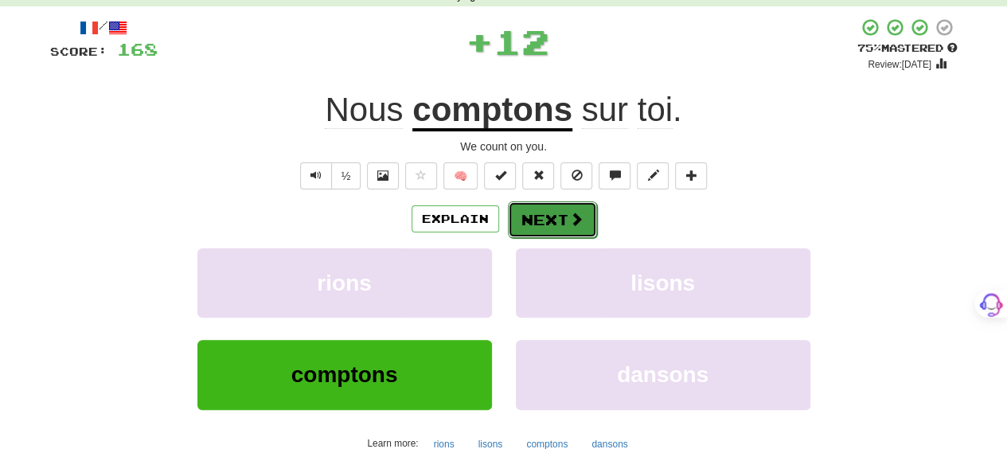
click at [570, 230] on button "Next" at bounding box center [552, 219] width 89 height 37
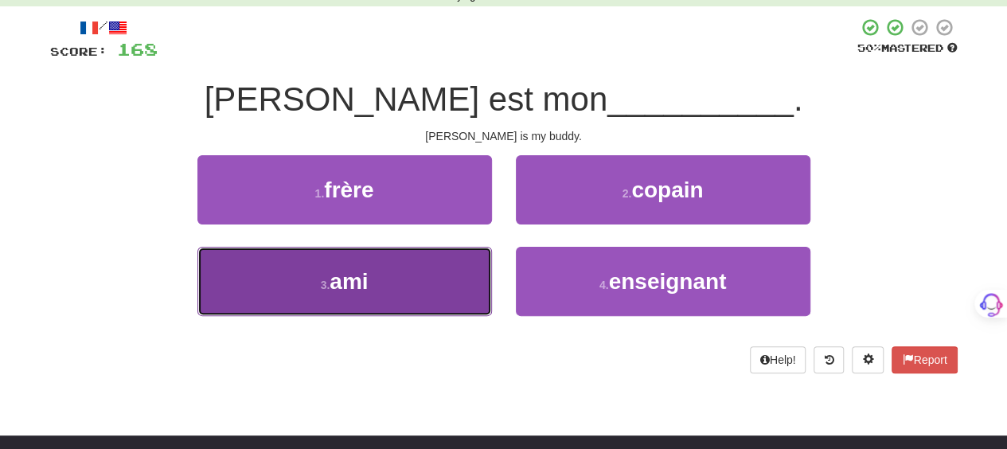
click at [430, 275] on button "3 . ami" at bounding box center [344, 281] width 294 height 69
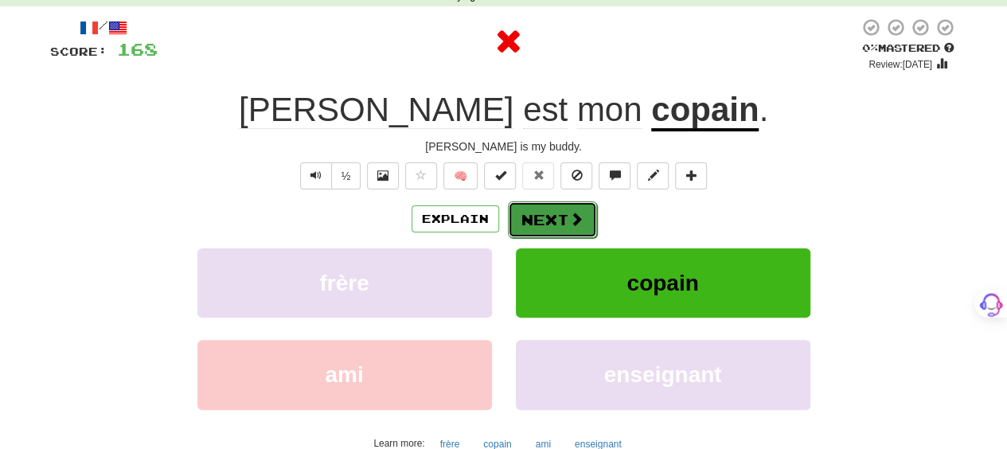
click at [558, 202] on button "Next" at bounding box center [552, 219] width 89 height 37
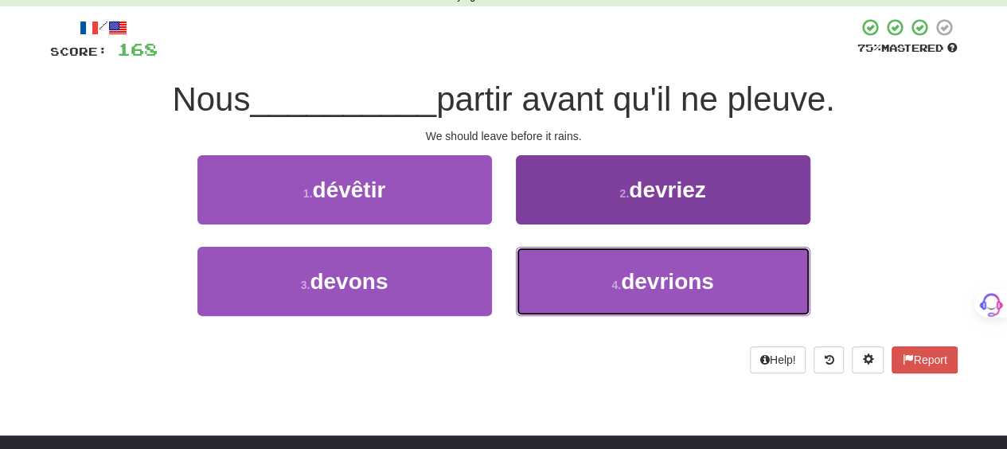
click at [567, 270] on button "4 . devrions" at bounding box center [663, 281] width 294 height 69
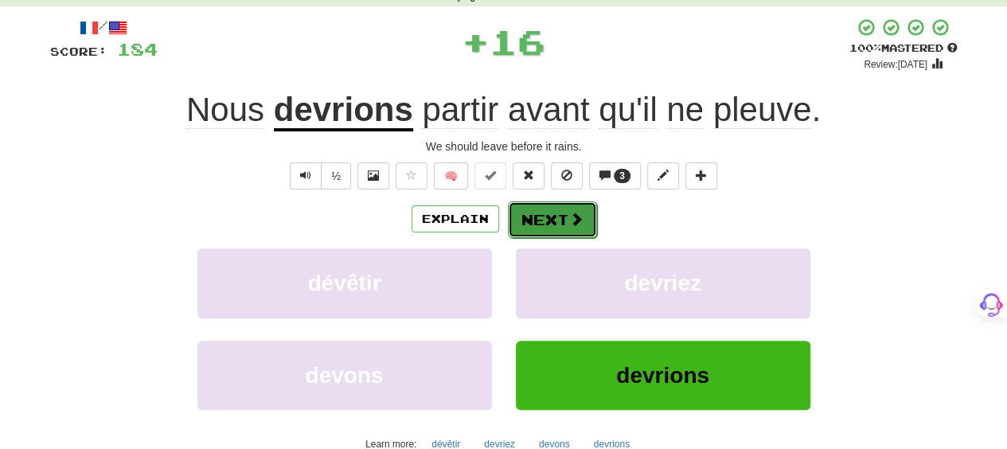
click at [565, 219] on button "Next" at bounding box center [552, 219] width 89 height 37
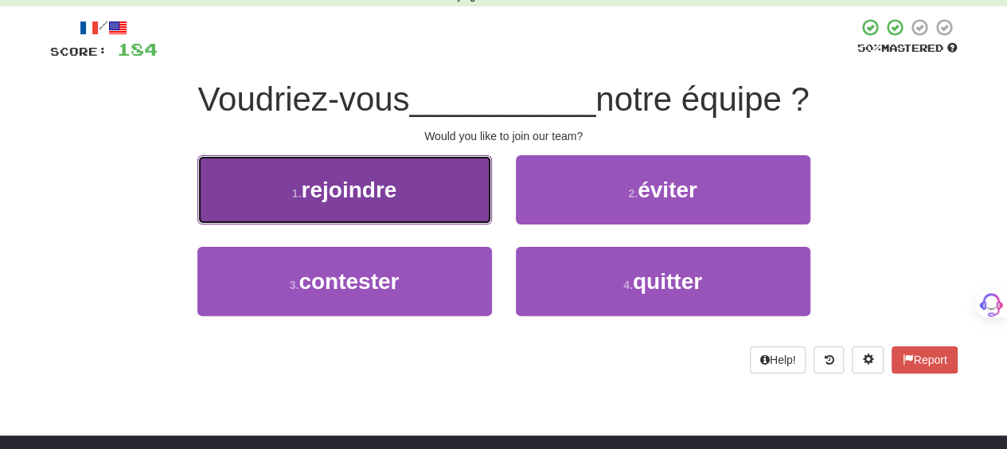
click at [404, 203] on button "1 . rejoindre" at bounding box center [344, 189] width 294 height 69
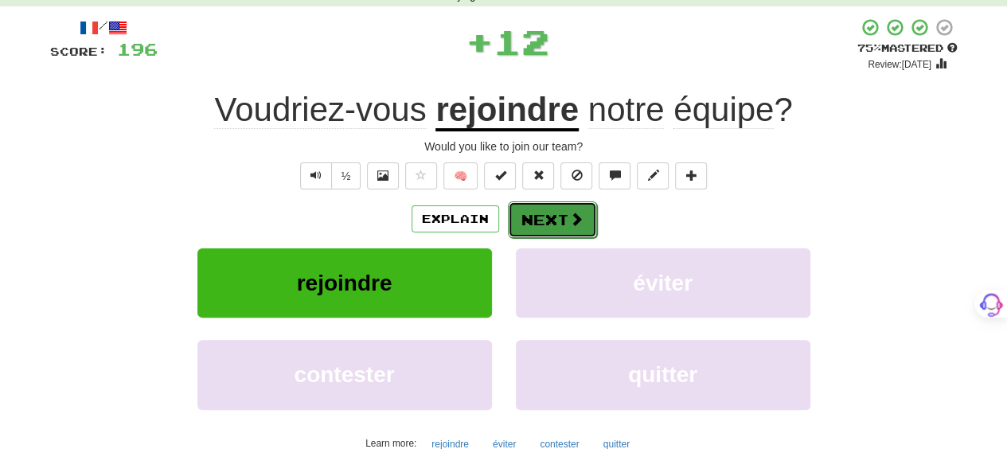
click at [557, 216] on button "Next" at bounding box center [552, 219] width 89 height 37
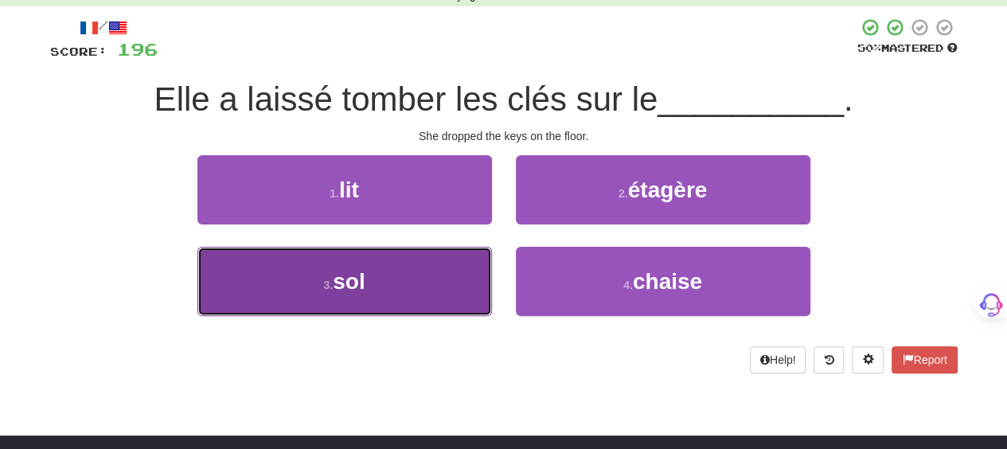
click at [428, 279] on button "3 . sol" at bounding box center [344, 281] width 294 height 69
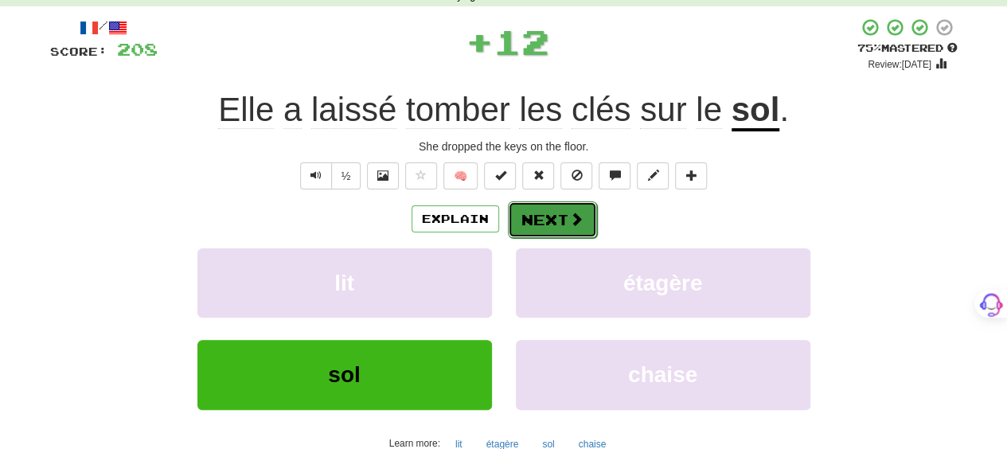
click at [527, 211] on button "Next" at bounding box center [552, 219] width 89 height 37
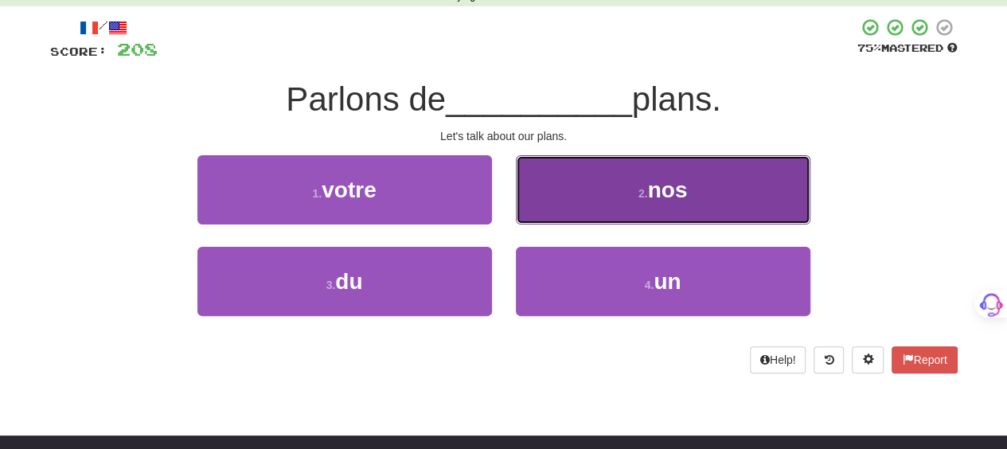
click at [541, 209] on button "2 . nos" at bounding box center [663, 189] width 294 height 69
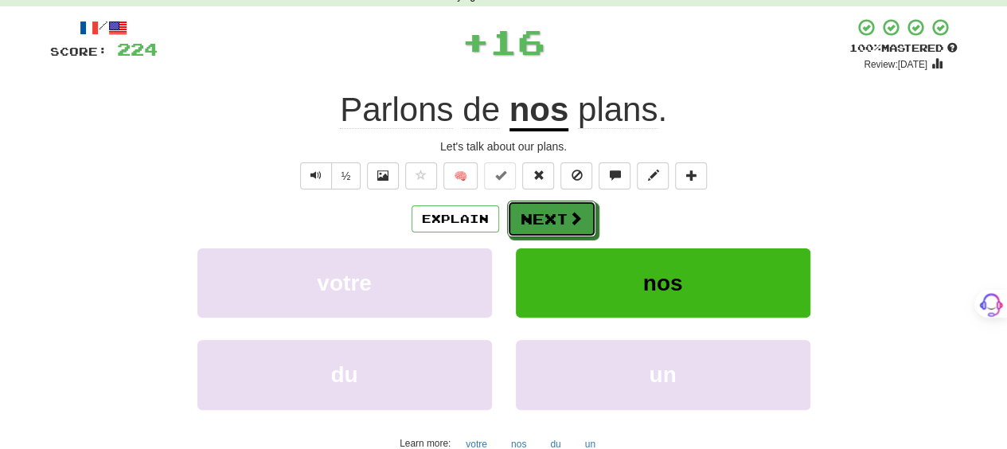
click at [541, 209] on button "Next" at bounding box center [551, 219] width 89 height 37
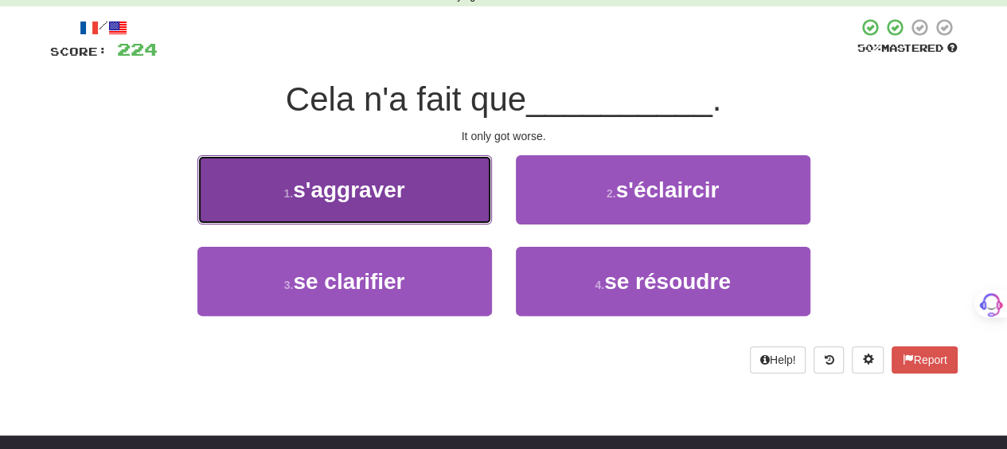
click at [449, 197] on button "1 . s'aggraver" at bounding box center [344, 189] width 294 height 69
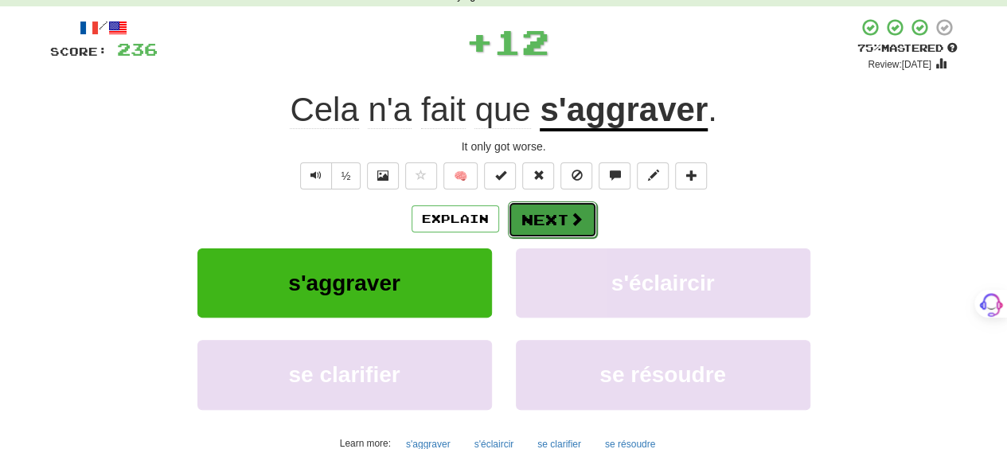
click at [575, 217] on span at bounding box center [576, 219] width 14 height 14
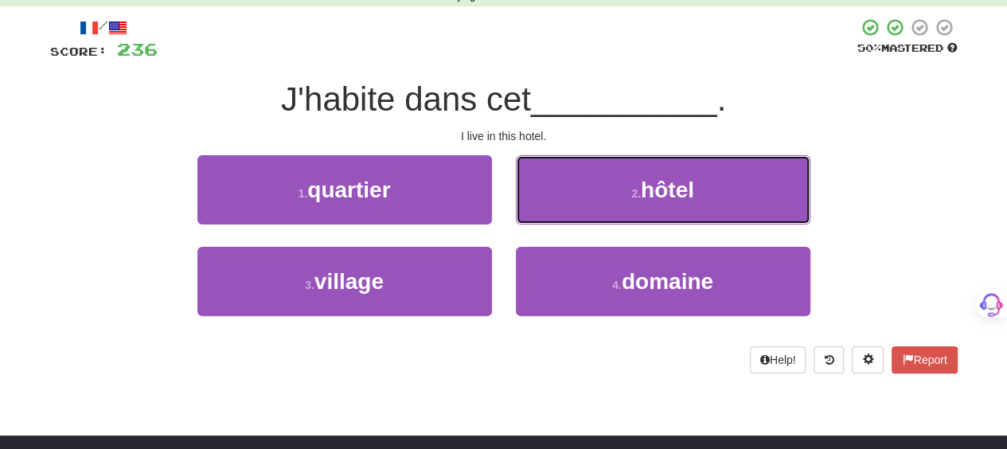
click at [575, 217] on button "2 . hôtel" at bounding box center [663, 189] width 294 height 69
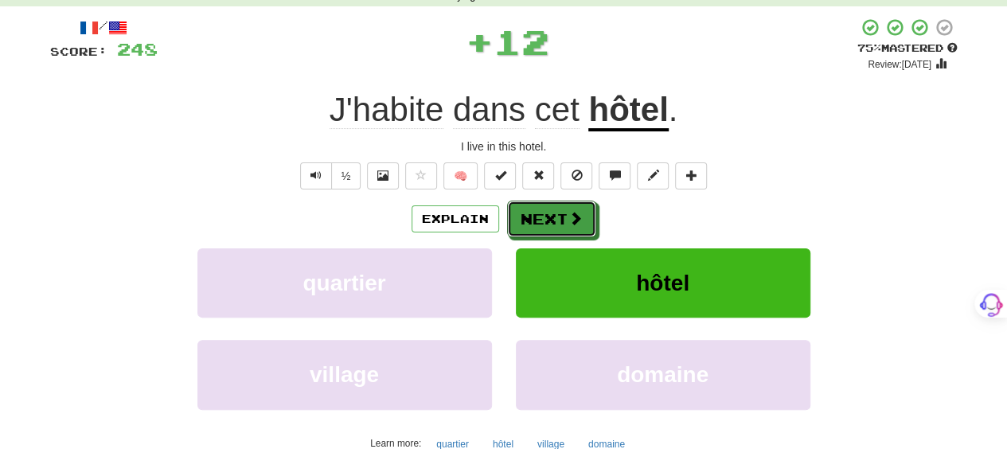
click at [575, 217] on span at bounding box center [575, 218] width 14 height 14
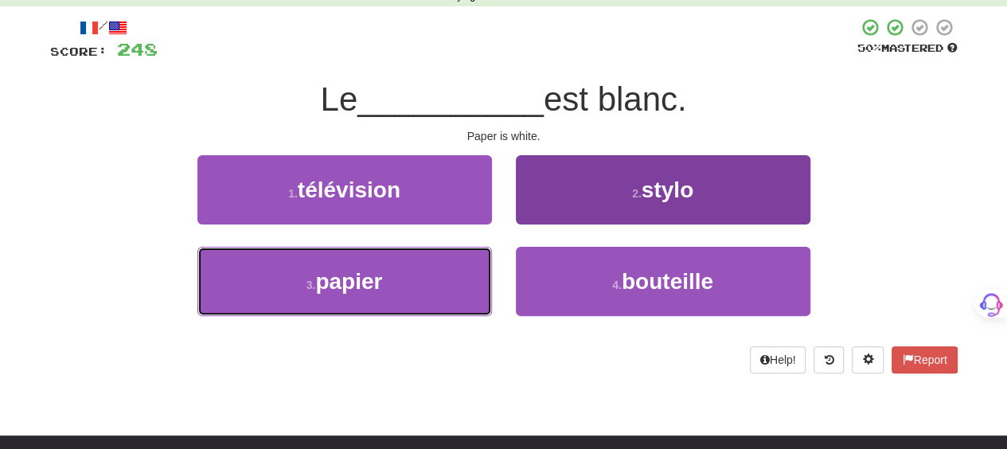
drag, startPoint x: 462, startPoint y: 280, endPoint x: 520, endPoint y: 253, distance: 64.1
click at [474, 273] on button "3 . papier" at bounding box center [344, 281] width 294 height 69
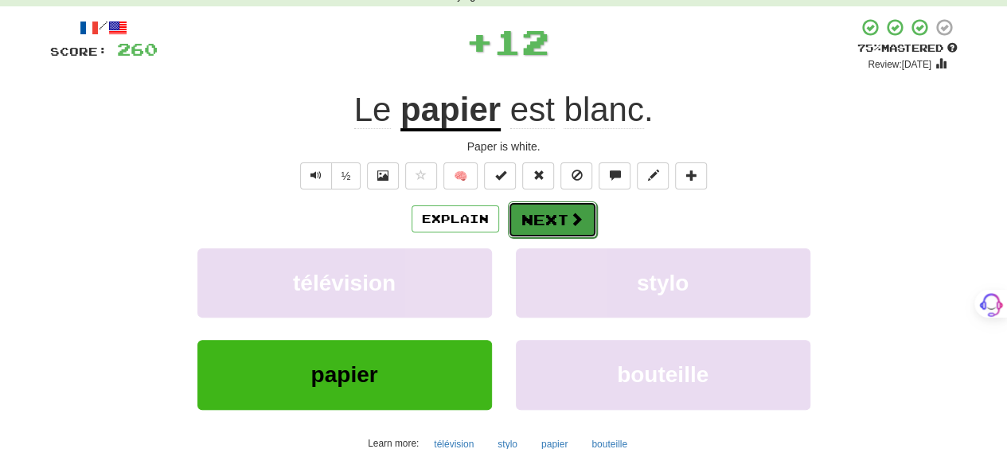
click at [567, 216] on button "Next" at bounding box center [552, 219] width 89 height 37
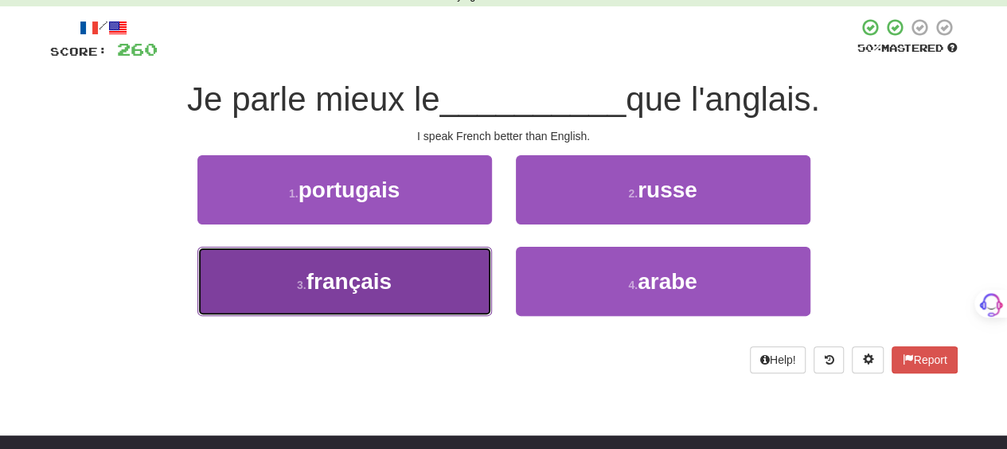
click at [474, 271] on button "3 . français" at bounding box center [344, 281] width 294 height 69
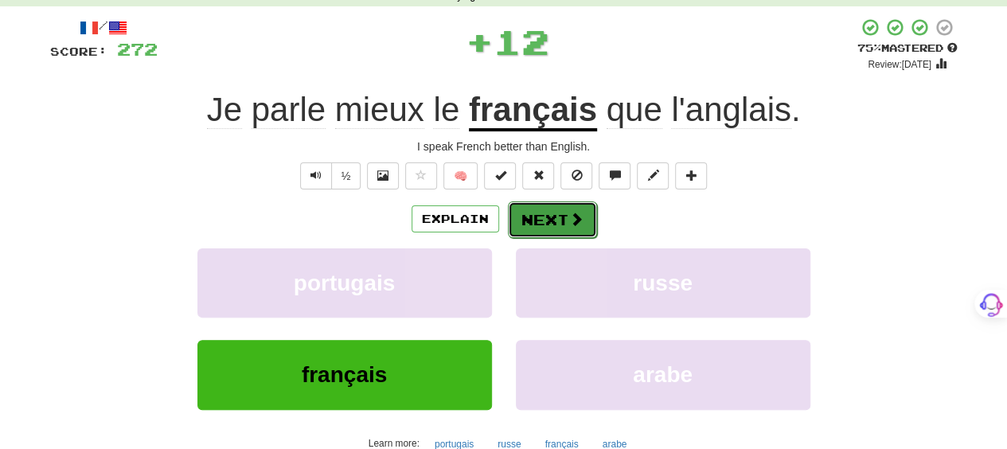
click at [569, 215] on span at bounding box center [576, 219] width 14 height 14
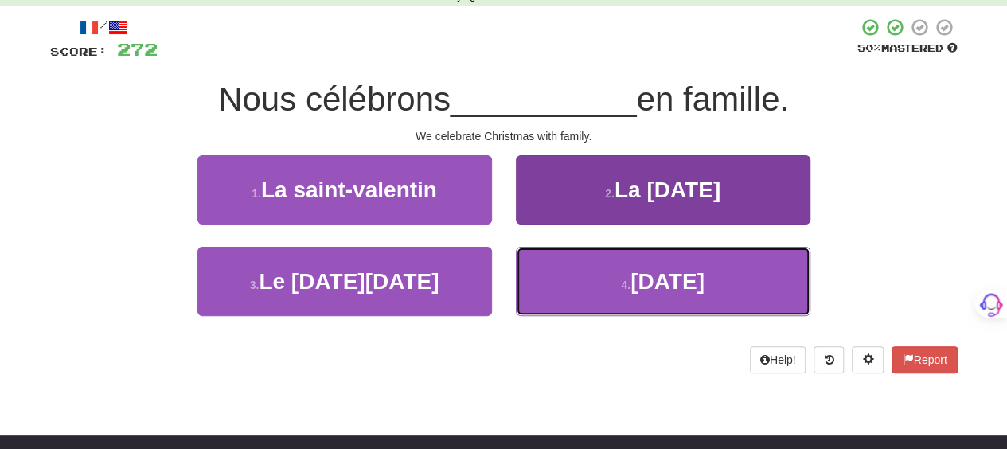
click at [560, 271] on button "4 . Noël" at bounding box center [663, 281] width 294 height 69
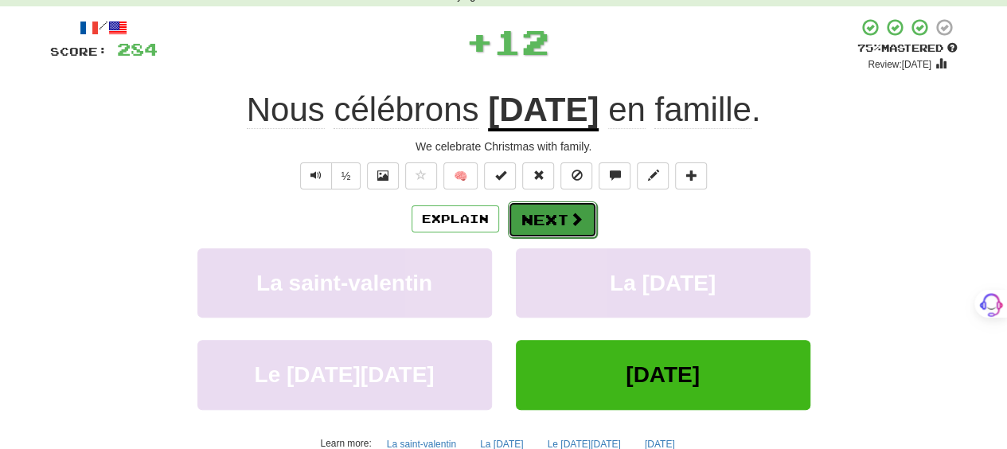
click at [555, 215] on button "Next" at bounding box center [552, 219] width 89 height 37
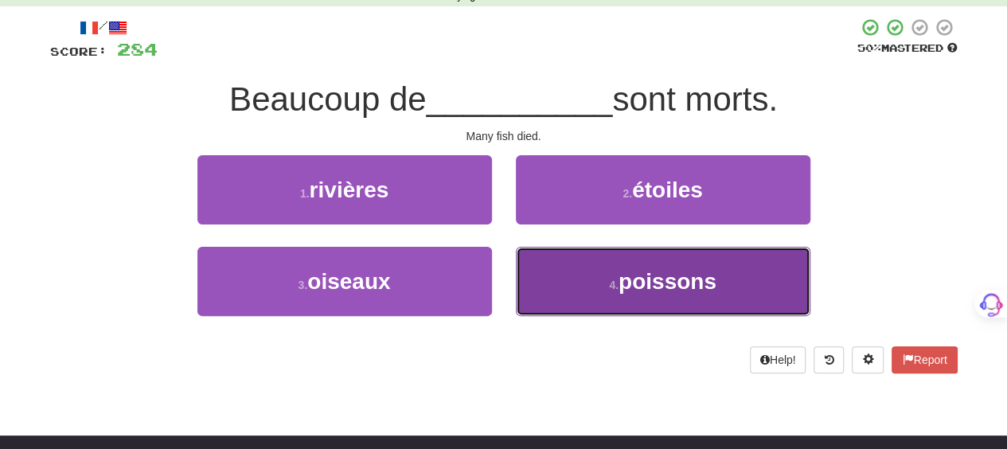
click at [595, 273] on button "4 . poissons" at bounding box center [663, 281] width 294 height 69
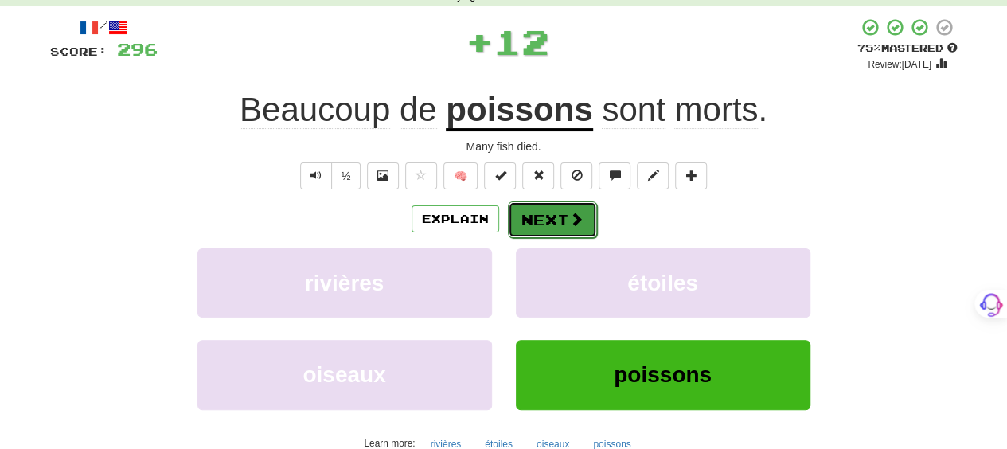
drag, startPoint x: 585, startPoint y: 230, endPoint x: 584, endPoint y: 217, distance: 12.8
click at [584, 217] on button "Next" at bounding box center [552, 219] width 89 height 37
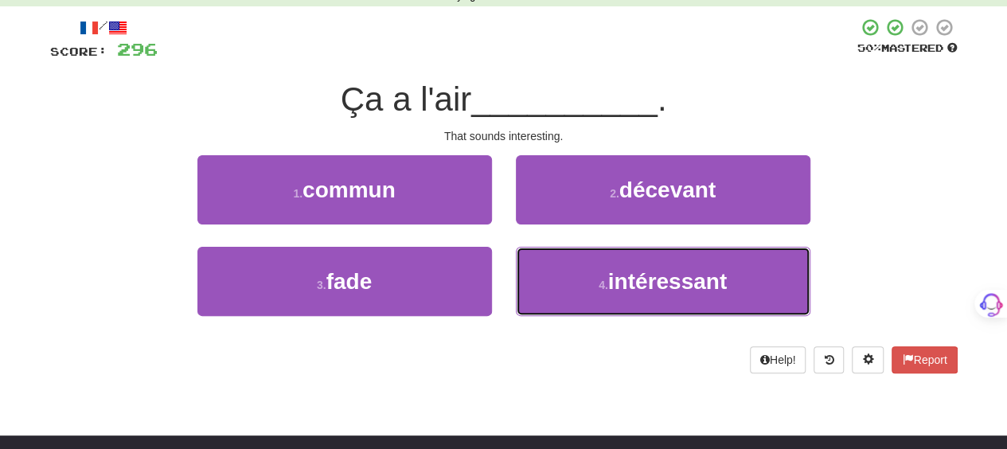
drag, startPoint x: 579, startPoint y: 281, endPoint x: 563, endPoint y: 198, distance: 84.1
click at [578, 270] on button "4 . intéressant" at bounding box center [663, 281] width 294 height 69
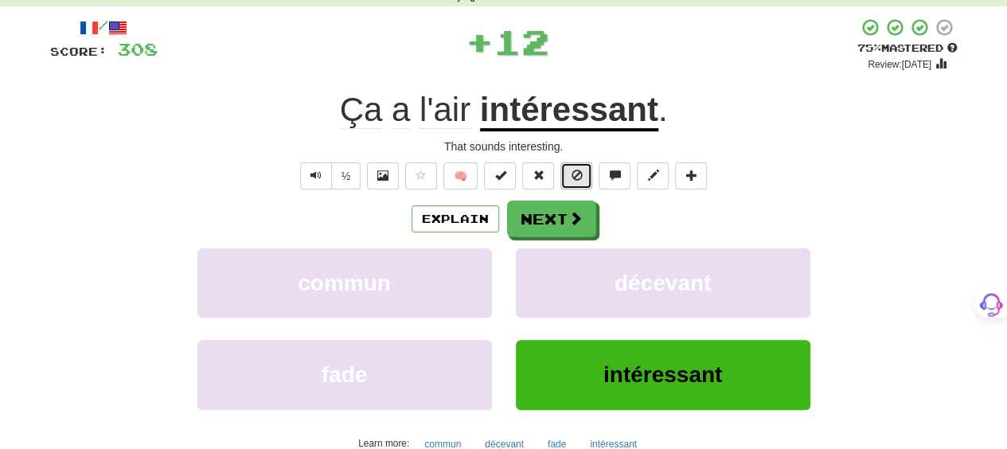
click at [562, 187] on button at bounding box center [576, 175] width 32 height 27
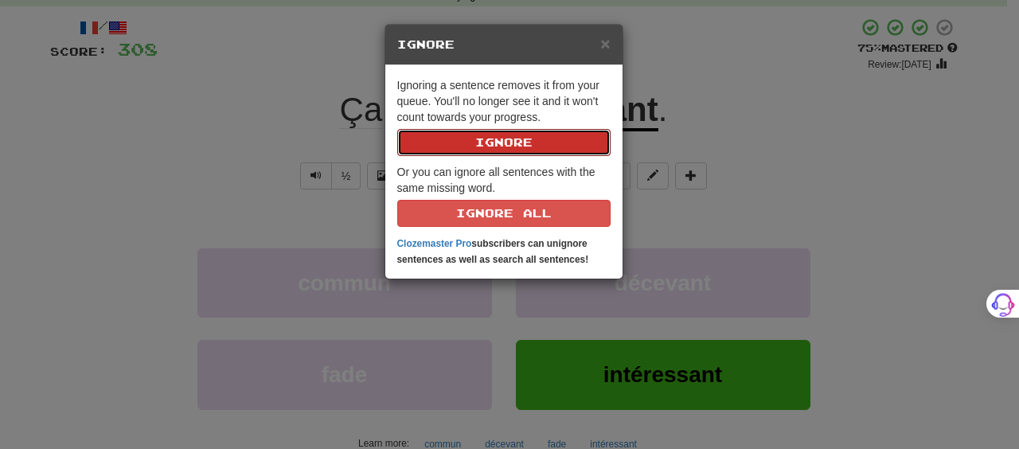
click at [553, 212] on div "Ignoring a sentence removes it from your queue. You'll no longer see it and it …" at bounding box center [503, 171] width 237 height 213
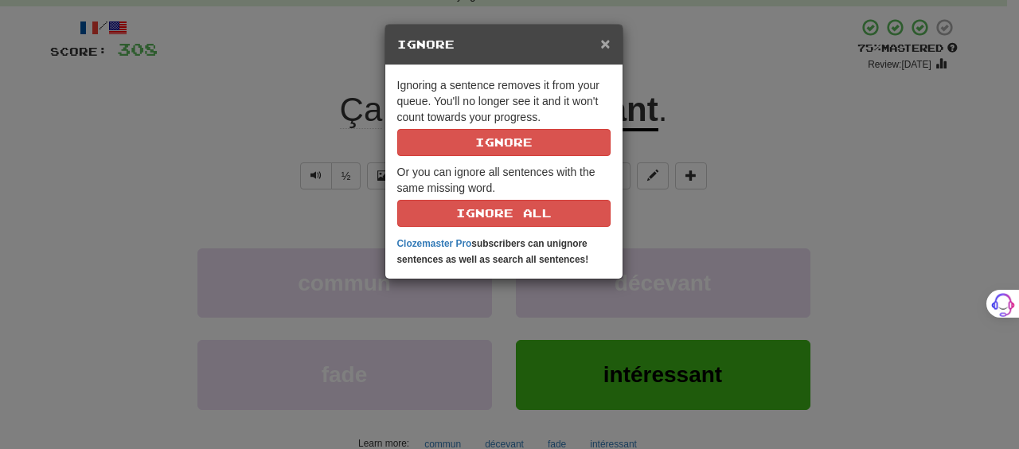
click at [606, 36] on span "×" at bounding box center [605, 43] width 10 height 18
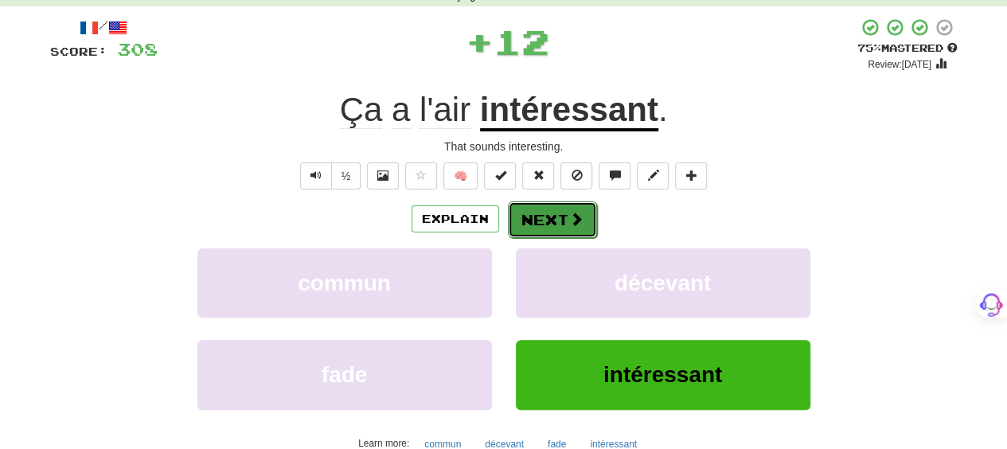
click at [583, 214] on button "Next" at bounding box center [552, 219] width 89 height 37
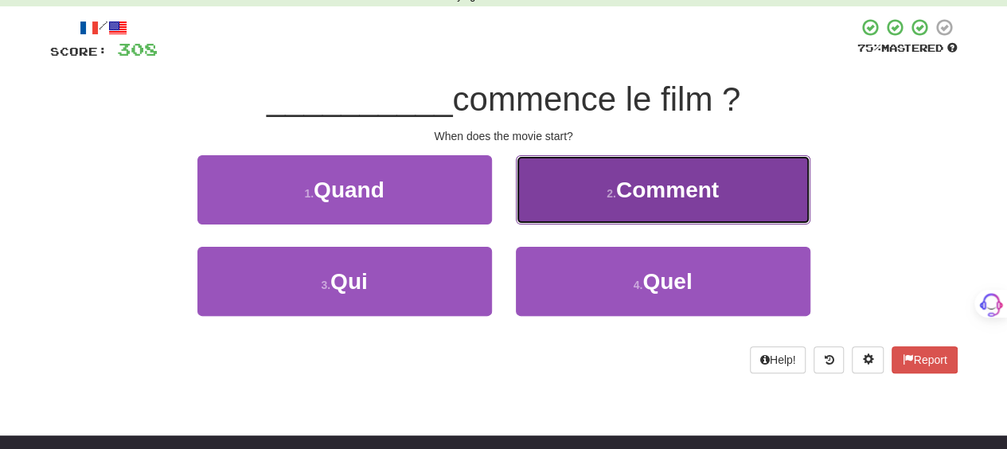
click at [575, 208] on button "2 . Comment" at bounding box center [663, 189] width 294 height 69
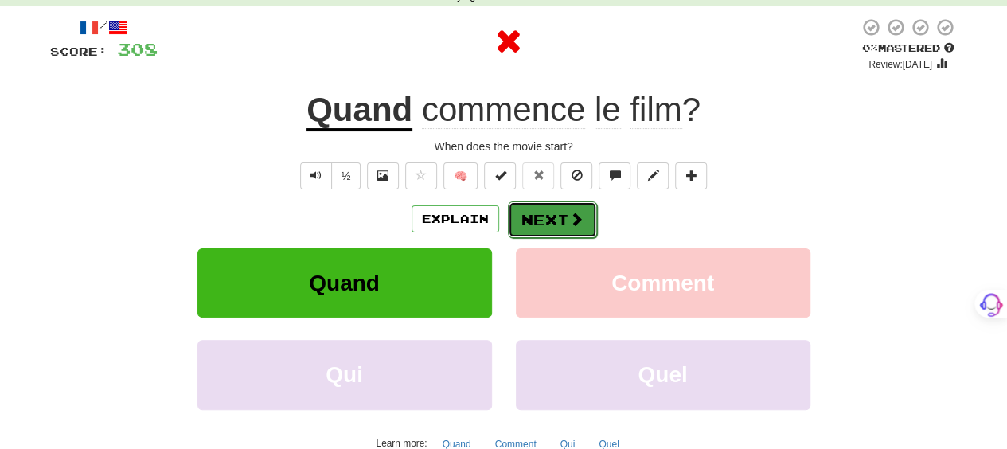
click at [558, 213] on button "Next" at bounding box center [552, 219] width 89 height 37
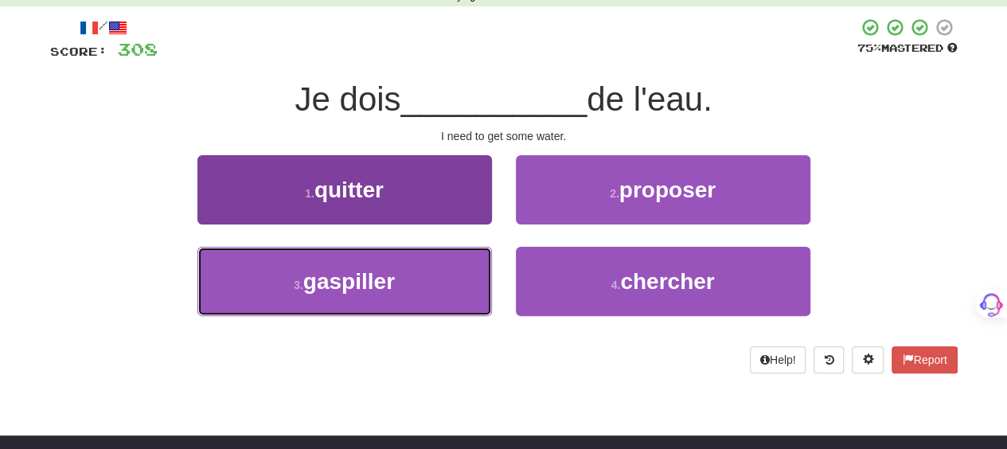
click at [468, 274] on button "3 . gaspiller" at bounding box center [344, 281] width 294 height 69
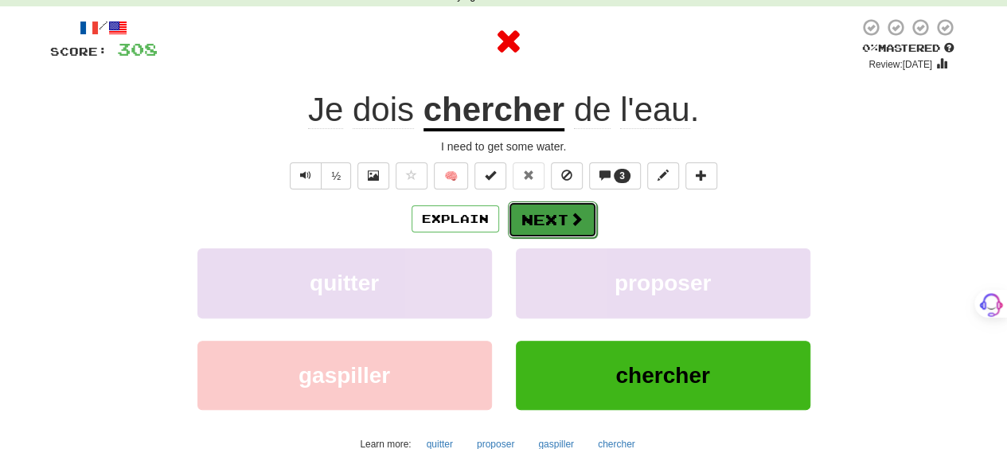
click at [565, 222] on button "Next" at bounding box center [552, 219] width 89 height 37
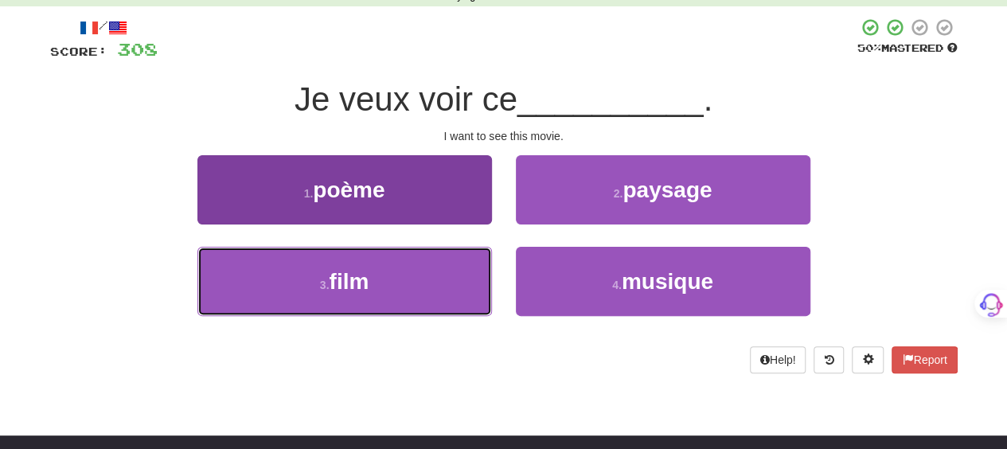
drag, startPoint x: 411, startPoint y: 289, endPoint x: 456, endPoint y: 266, distance: 50.9
click at [433, 271] on button "3 . film" at bounding box center [344, 281] width 294 height 69
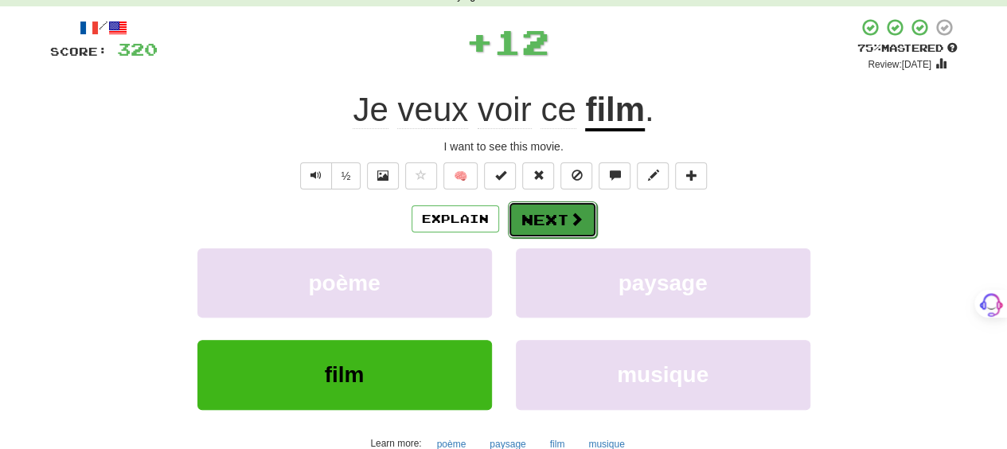
click at [564, 216] on button "Next" at bounding box center [552, 219] width 89 height 37
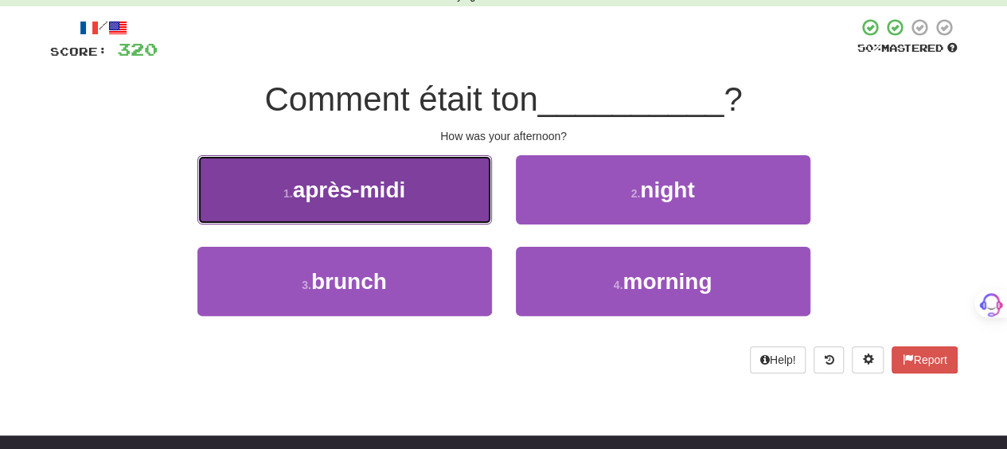
click at [402, 212] on button "1 . après-midi" at bounding box center [344, 189] width 294 height 69
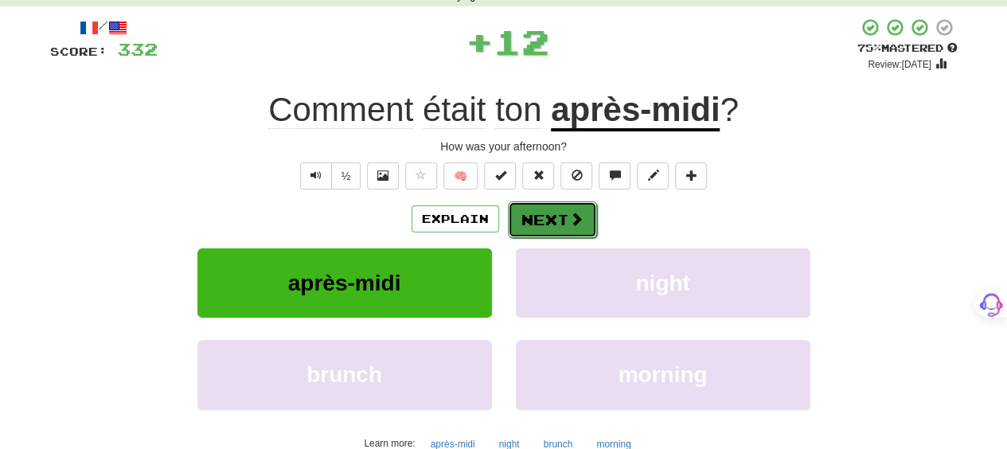
click at [539, 217] on button "Next" at bounding box center [552, 219] width 89 height 37
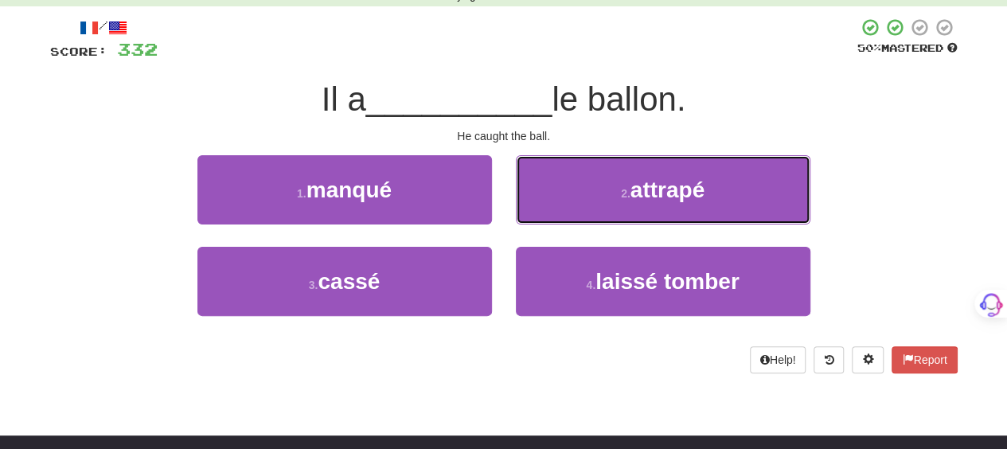
click at [539, 217] on button "2 . attrapé" at bounding box center [663, 189] width 294 height 69
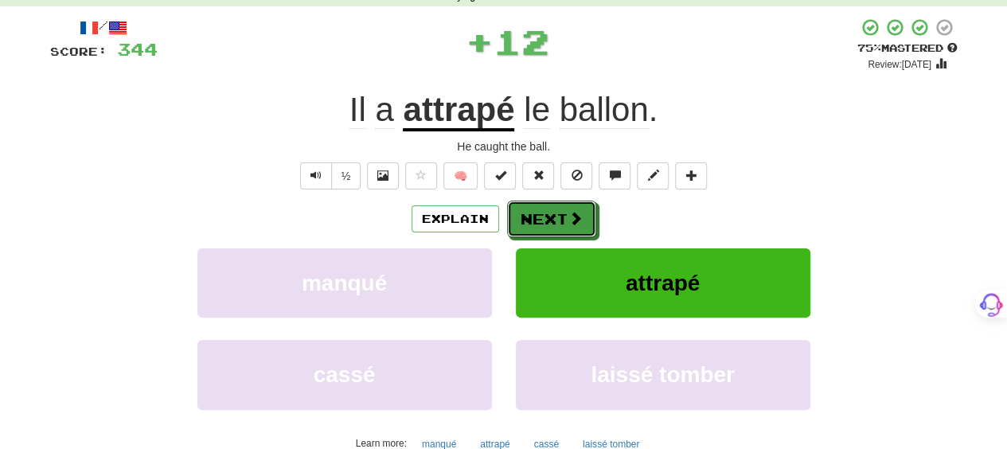
click at [539, 217] on button "Next" at bounding box center [551, 219] width 89 height 37
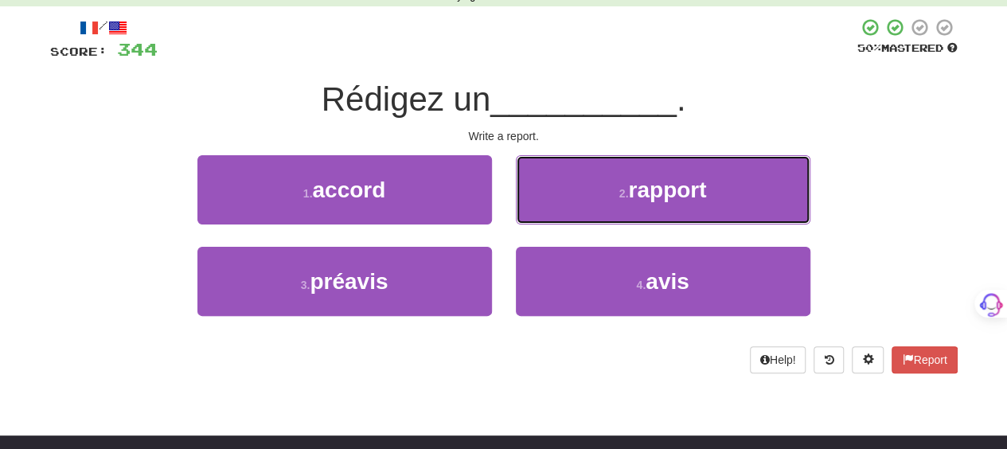
click at [539, 217] on button "2 . rapport" at bounding box center [663, 189] width 294 height 69
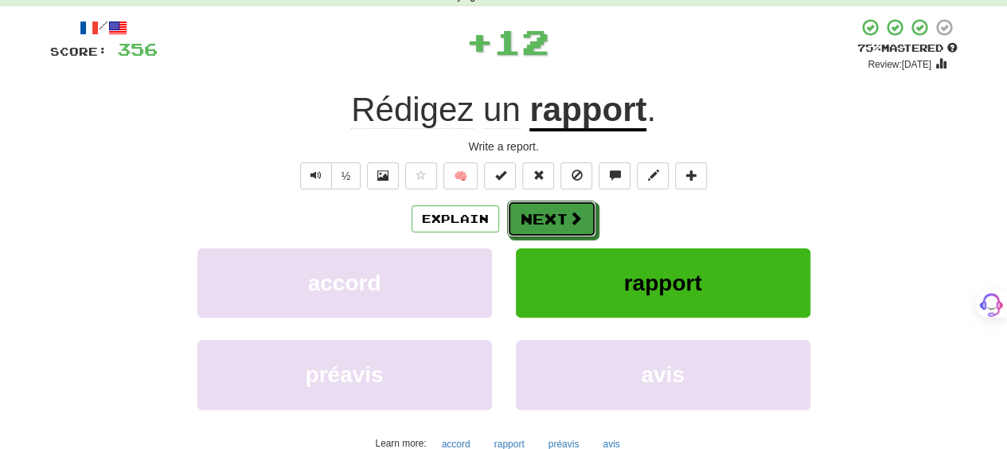
click at [539, 217] on button "Next" at bounding box center [551, 219] width 89 height 37
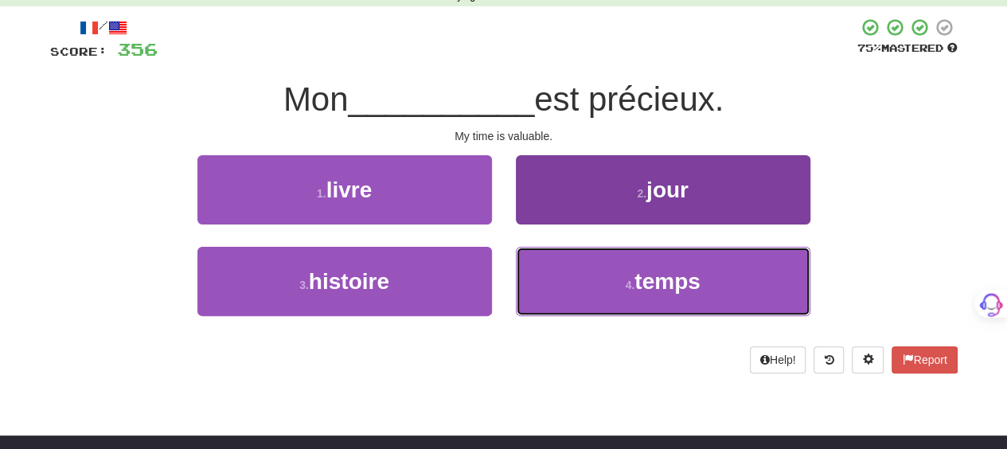
drag, startPoint x: 569, startPoint y: 305, endPoint x: 567, endPoint y: 255, distance: 50.2
click at [568, 265] on button "4 . temps" at bounding box center [663, 281] width 294 height 69
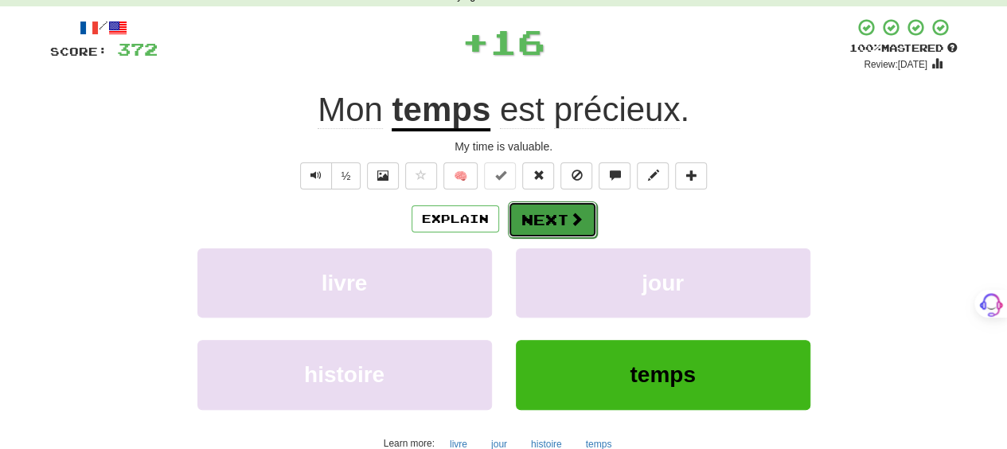
click at [557, 209] on button "Next" at bounding box center [552, 219] width 89 height 37
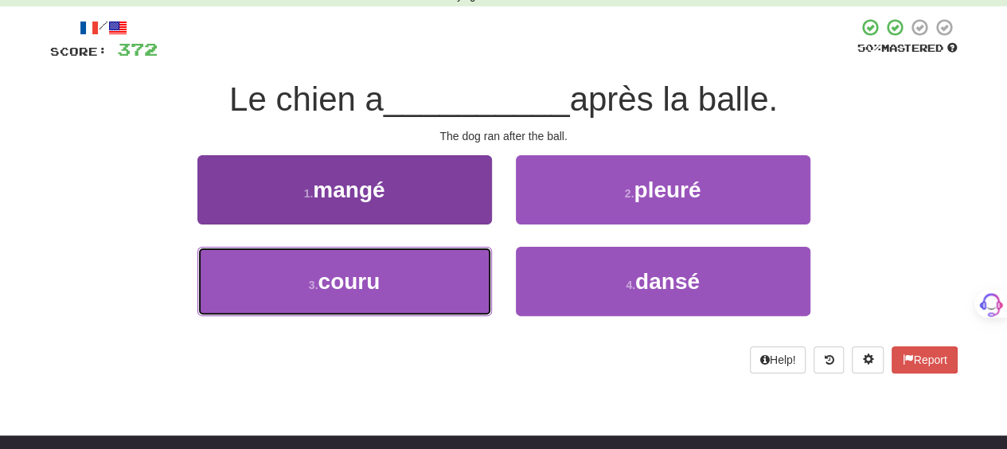
drag, startPoint x: 471, startPoint y: 279, endPoint x: 462, endPoint y: 287, distance: 12.4
click at [462, 287] on button "3 . couru" at bounding box center [344, 281] width 294 height 69
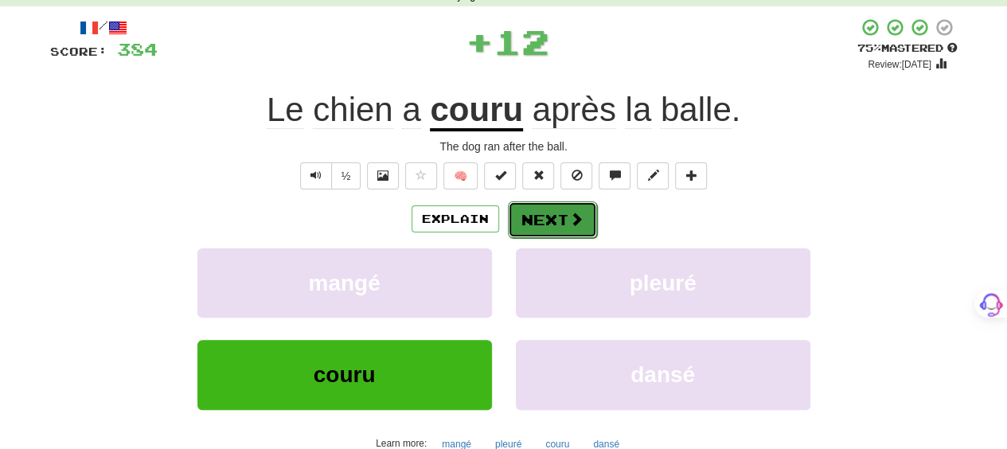
click at [549, 218] on button "Next" at bounding box center [552, 219] width 89 height 37
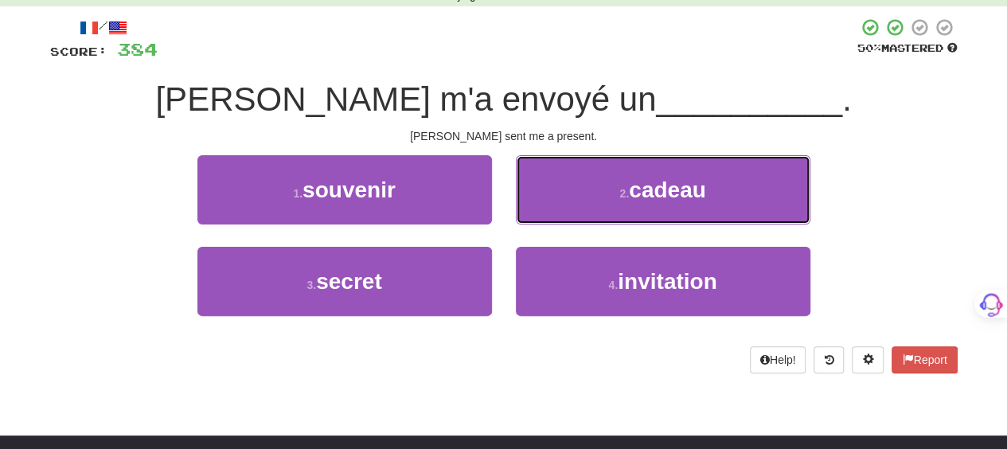
click at [549, 218] on button "2 . cadeau" at bounding box center [663, 189] width 294 height 69
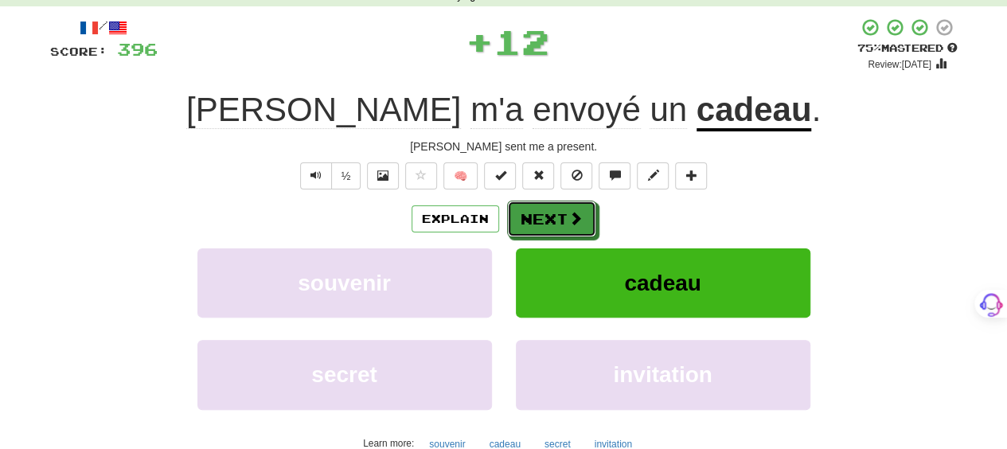
click at [549, 218] on button "Next" at bounding box center [551, 219] width 89 height 37
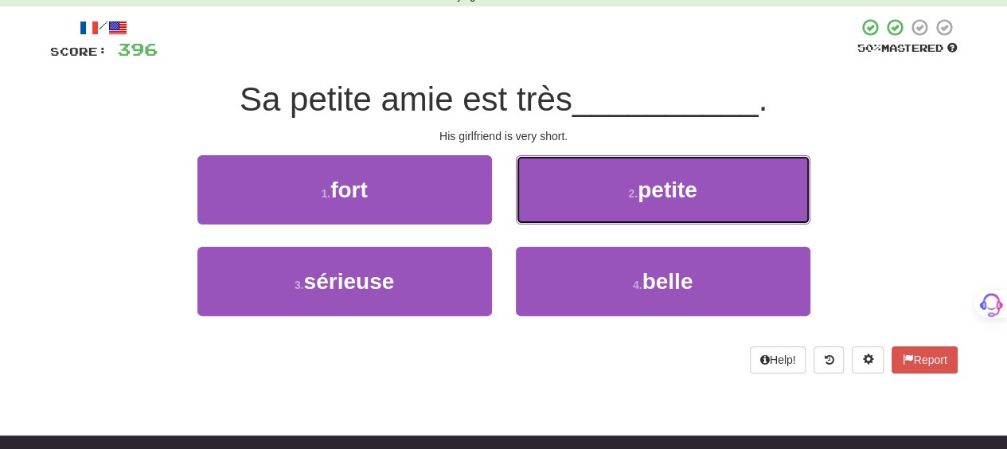
click at [549, 218] on button "2 . petite" at bounding box center [663, 189] width 294 height 69
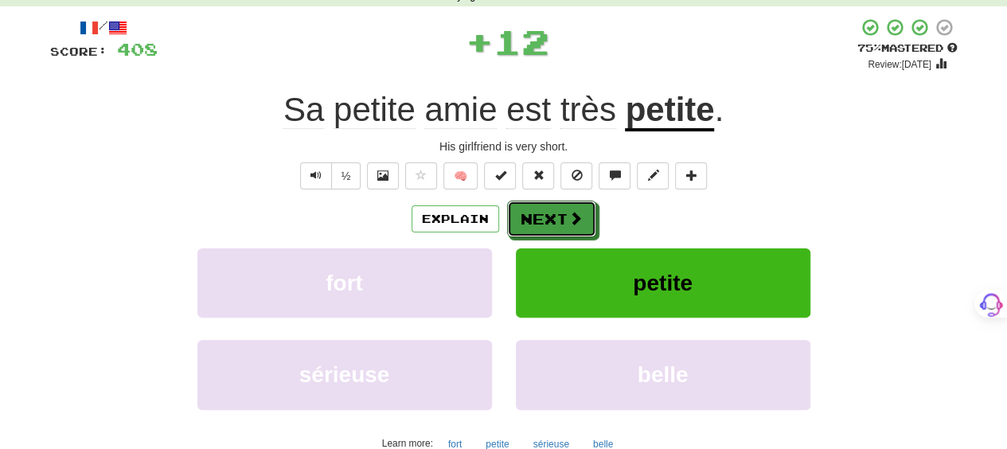
click at [549, 218] on button "Next" at bounding box center [551, 219] width 89 height 37
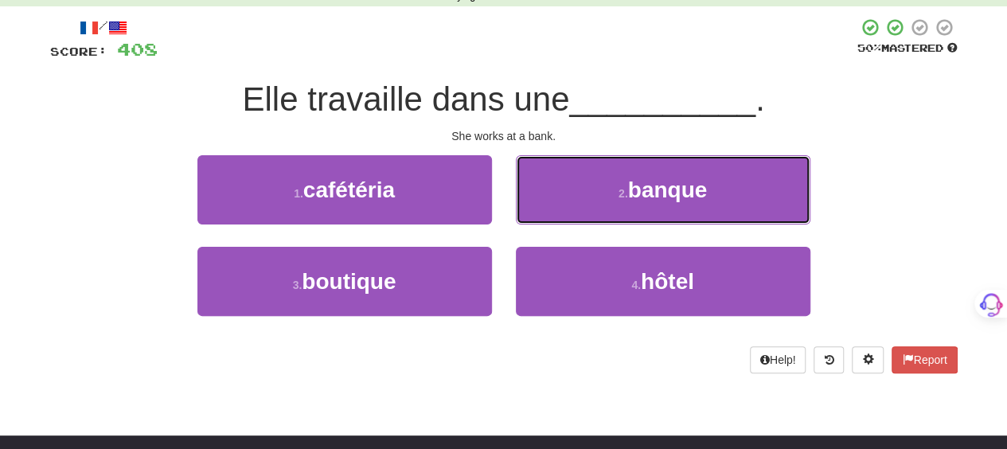
click at [598, 189] on button "2 . banque" at bounding box center [663, 189] width 294 height 69
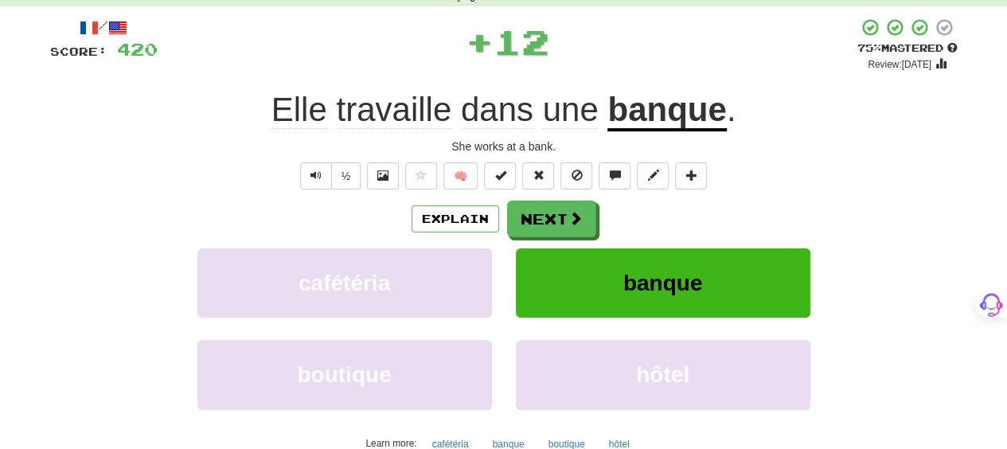
click at [594, 189] on div "/ Score: 420 + 12 75 % Mastered Review: 2025-09-19 Elle travaille dans une banq…" at bounding box center [503, 254] width 907 height 473
click at [576, 209] on button "Next" at bounding box center [552, 219] width 89 height 37
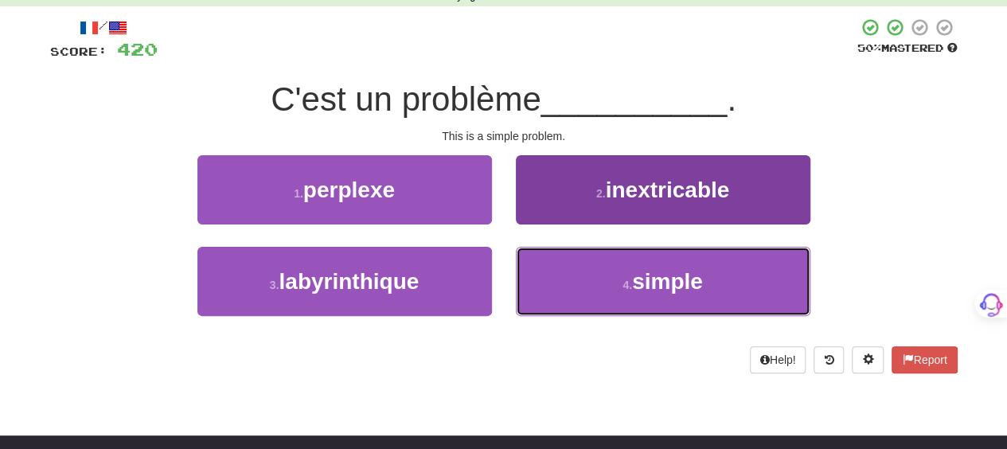
click at [559, 275] on button "4 . simple" at bounding box center [663, 281] width 294 height 69
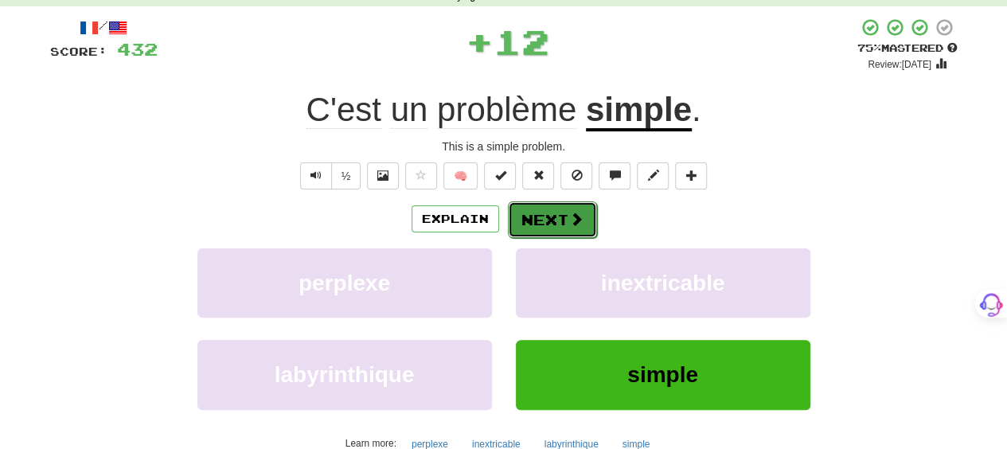
click at [560, 216] on button "Next" at bounding box center [552, 219] width 89 height 37
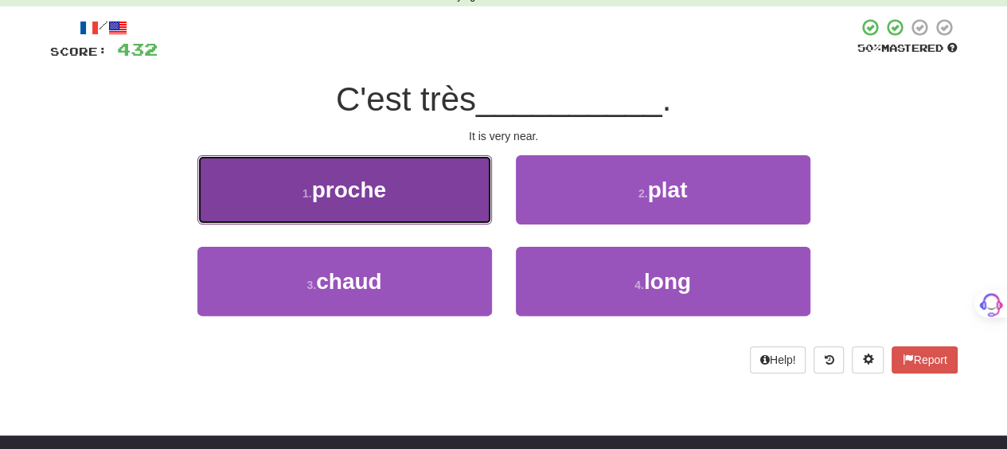
click at [442, 205] on button "1 . proche" at bounding box center [344, 189] width 294 height 69
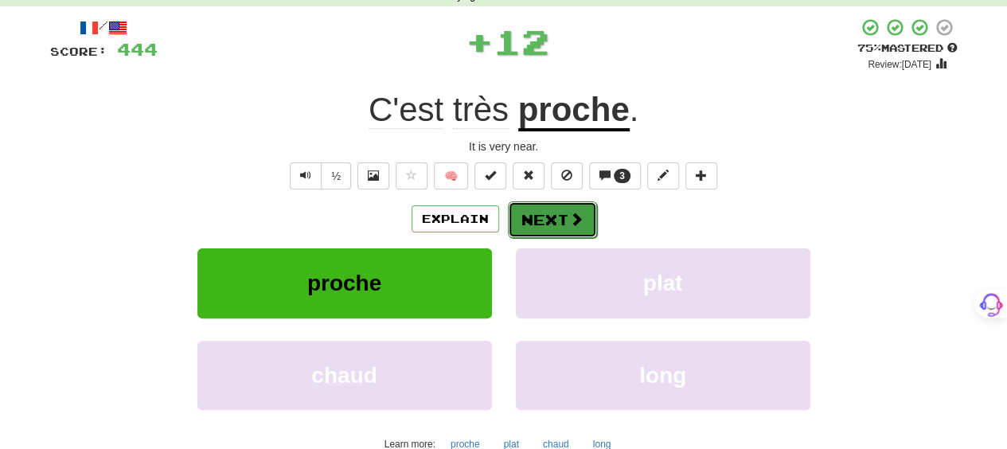
click at [581, 224] on button "Next" at bounding box center [552, 219] width 89 height 37
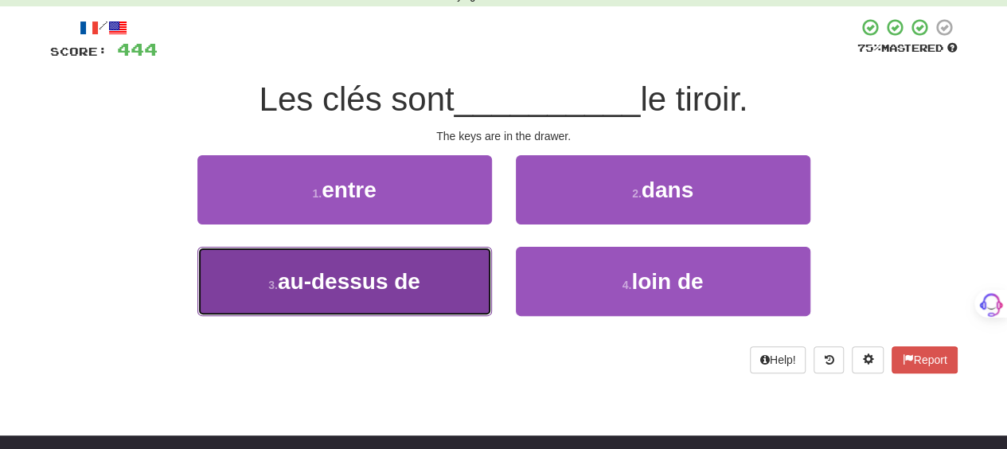
click at [447, 286] on button "3 . au-dessus de" at bounding box center [344, 281] width 294 height 69
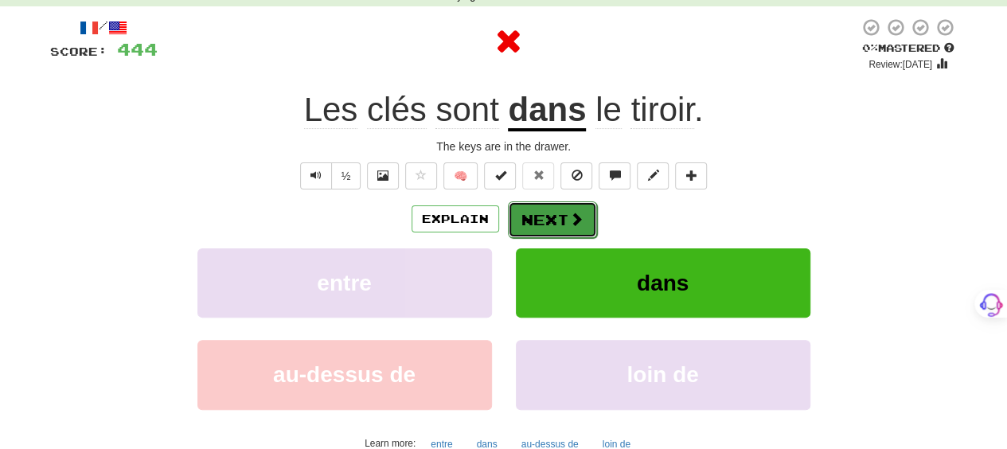
click at [583, 216] on button "Next" at bounding box center [552, 219] width 89 height 37
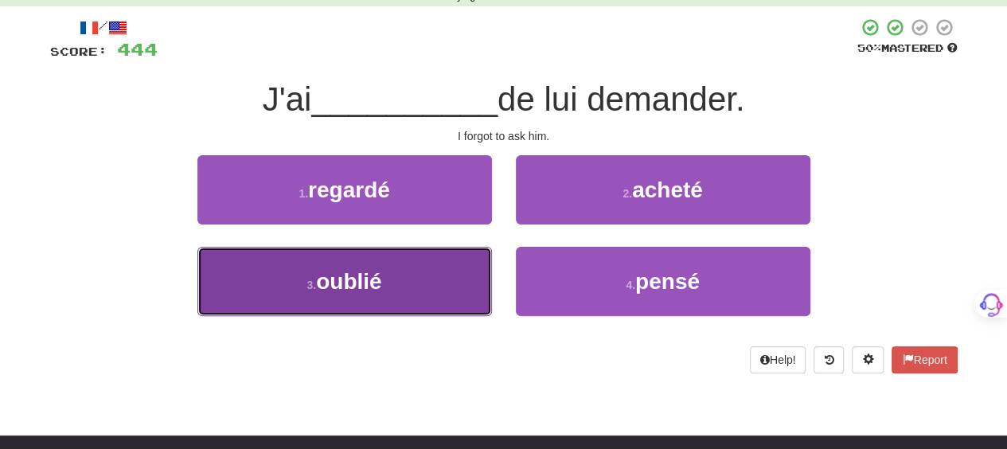
drag, startPoint x: 429, startPoint y: 279, endPoint x: 554, endPoint y: 243, distance: 130.2
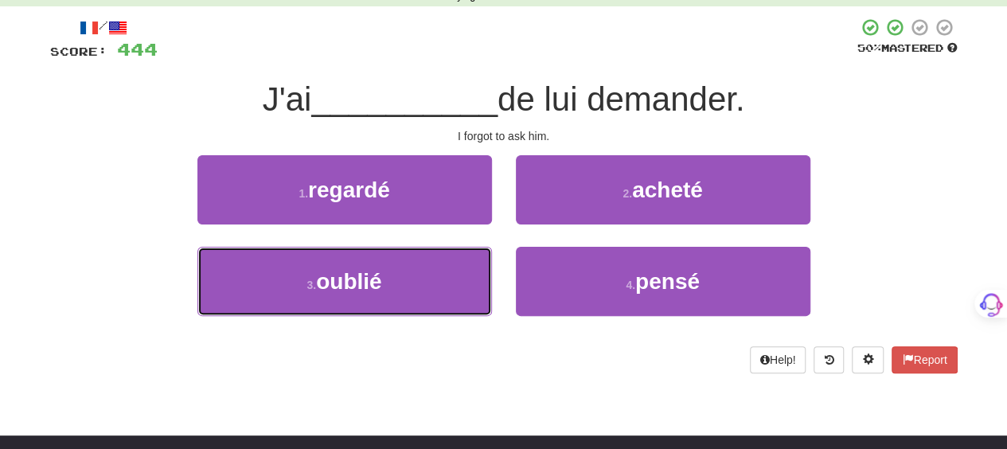
click at [431, 279] on button "3 . oublié" at bounding box center [344, 281] width 294 height 69
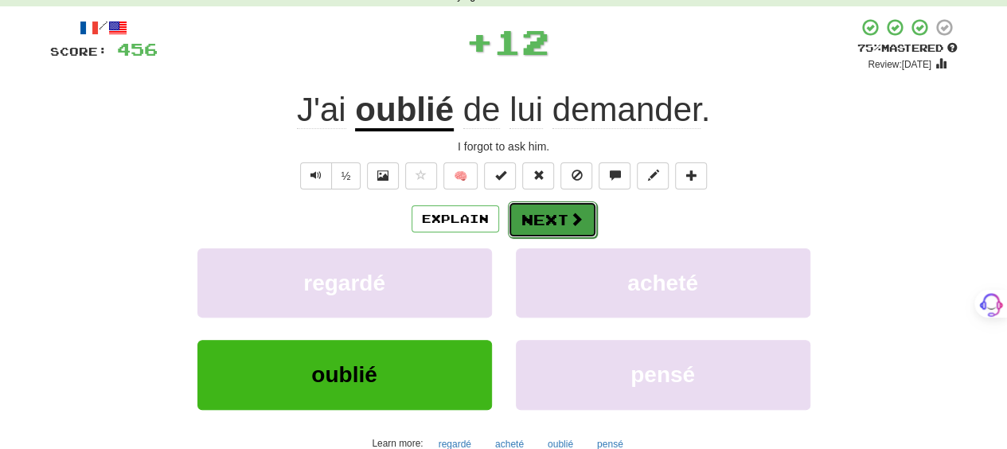
click at [578, 214] on span at bounding box center [576, 219] width 14 height 14
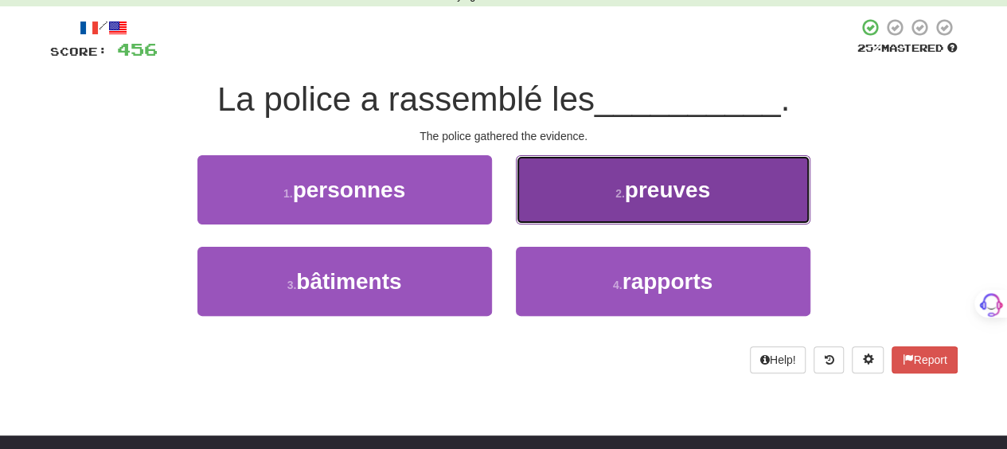
click at [574, 211] on button "2 . preuves" at bounding box center [663, 189] width 294 height 69
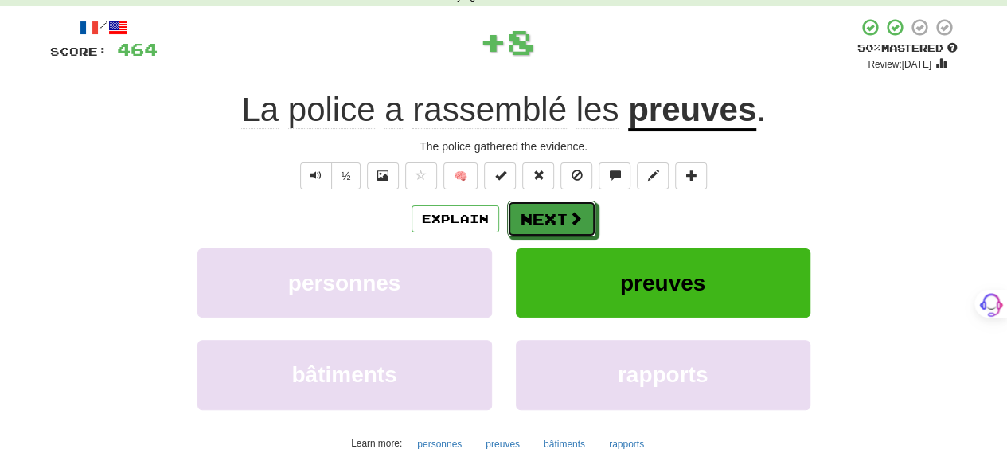
click at [574, 211] on span at bounding box center [575, 218] width 14 height 14
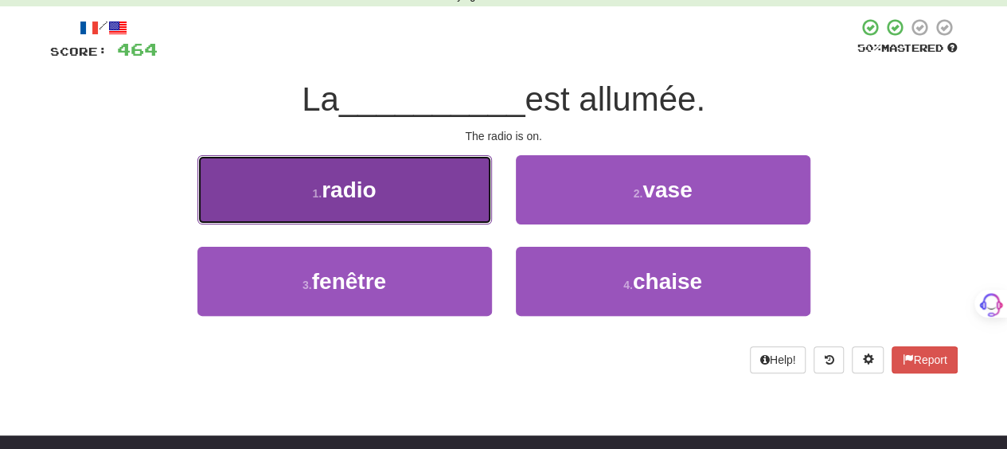
click at [361, 206] on button "1 . radio" at bounding box center [344, 189] width 294 height 69
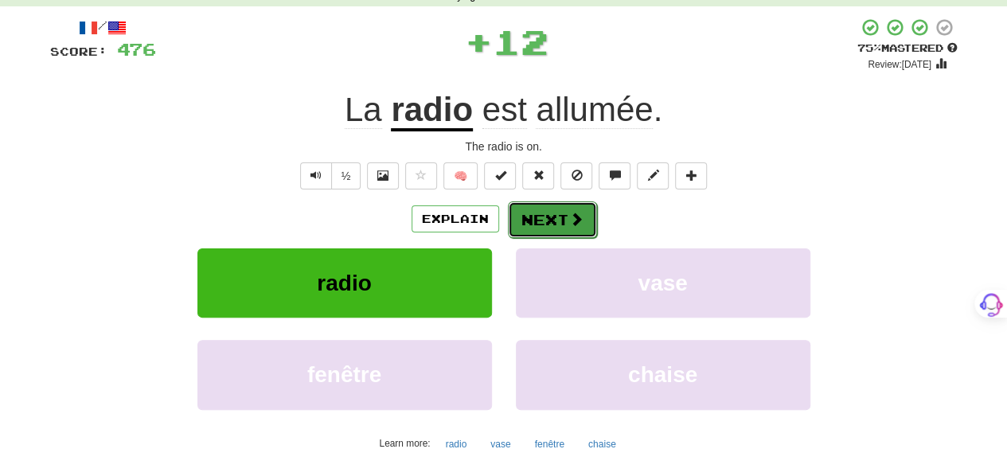
click at [528, 209] on button "Next" at bounding box center [552, 219] width 89 height 37
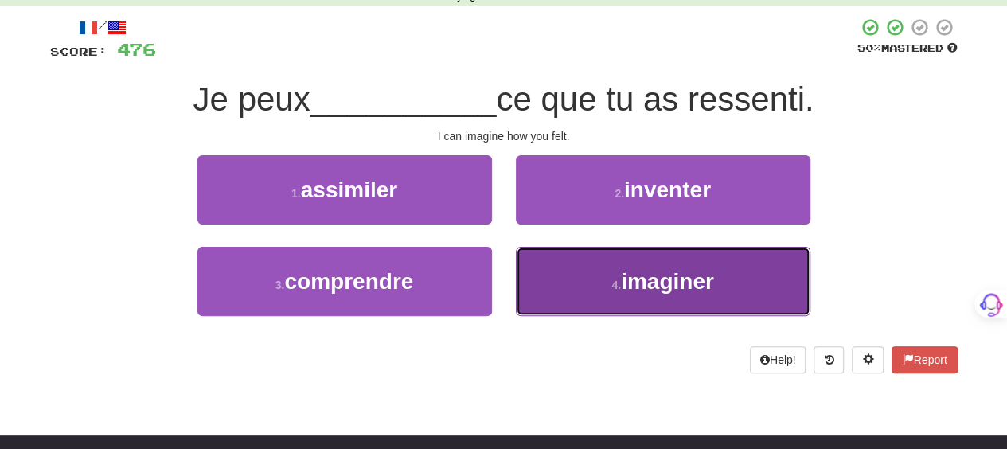
click at [546, 268] on button "4 . imaginer" at bounding box center [663, 281] width 294 height 69
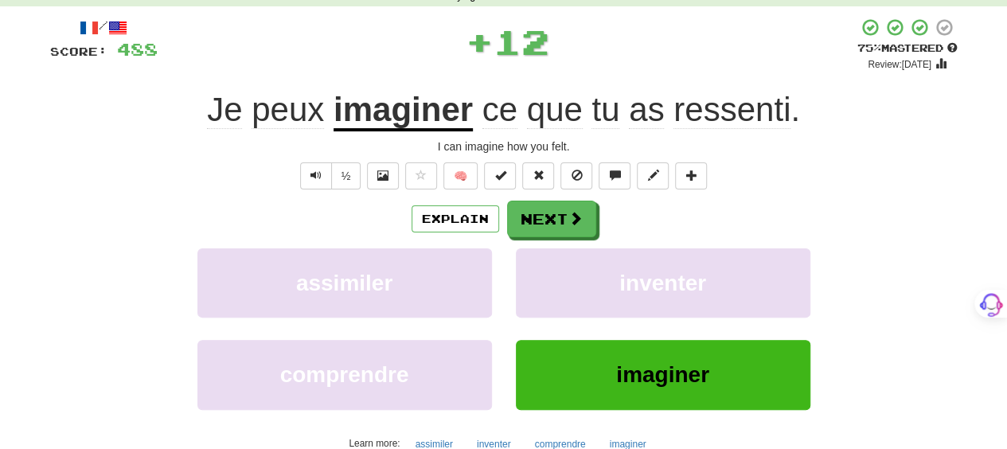
click at [548, 189] on div "/ Score: 488 + 12 75 % Mastered Review: 2025-09-19 Je peux imaginer ce que tu a…" at bounding box center [503, 254] width 907 height 473
click at [540, 216] on button "Next" at bounding box center [552, 219] width 89 height 37
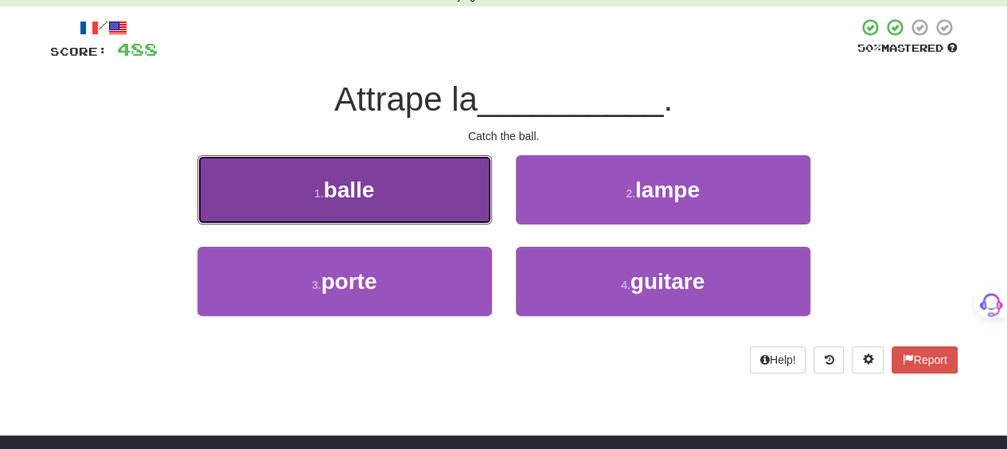
click at [460, 216] on button "1 . balle" at bounding box center [344, 189] width 294 height 69
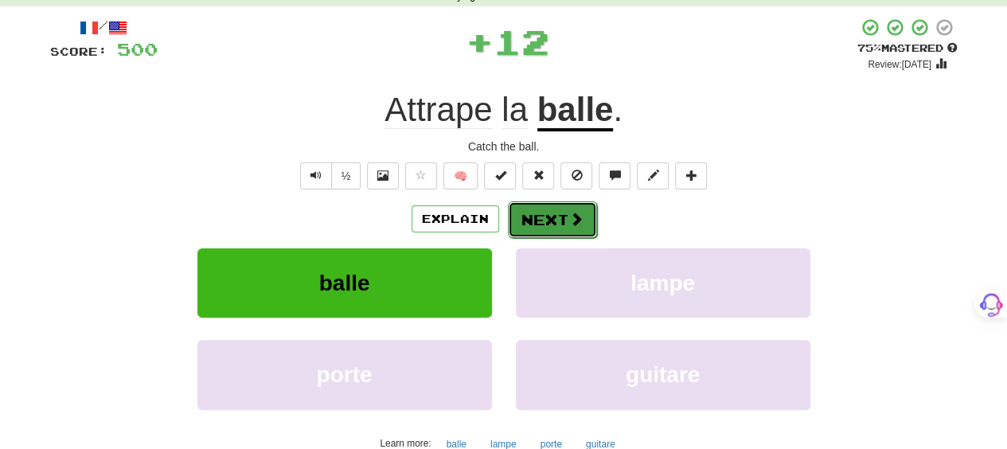
click at [546, 221] on button "Next" at bounding box center [552, 219] width 89 height 37
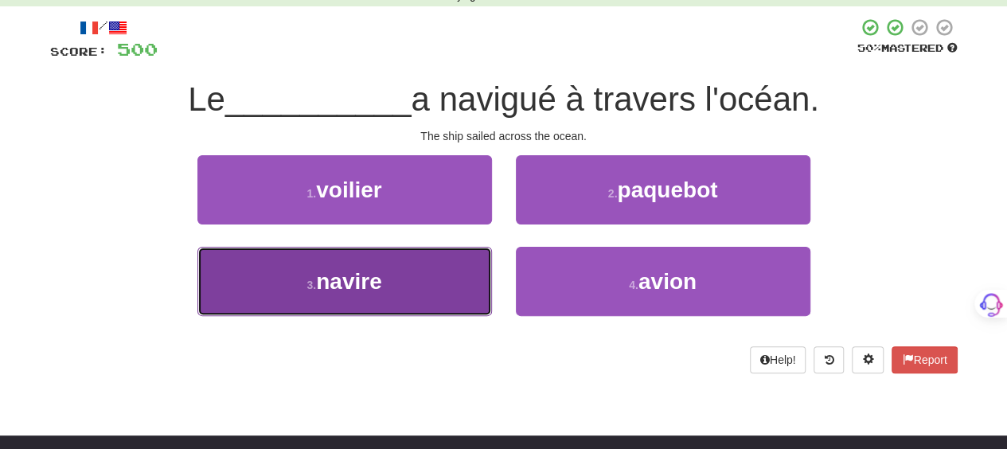
click at [451, 265] on button "3 . navire" at bounding box center [344, 281] width 294 height 69
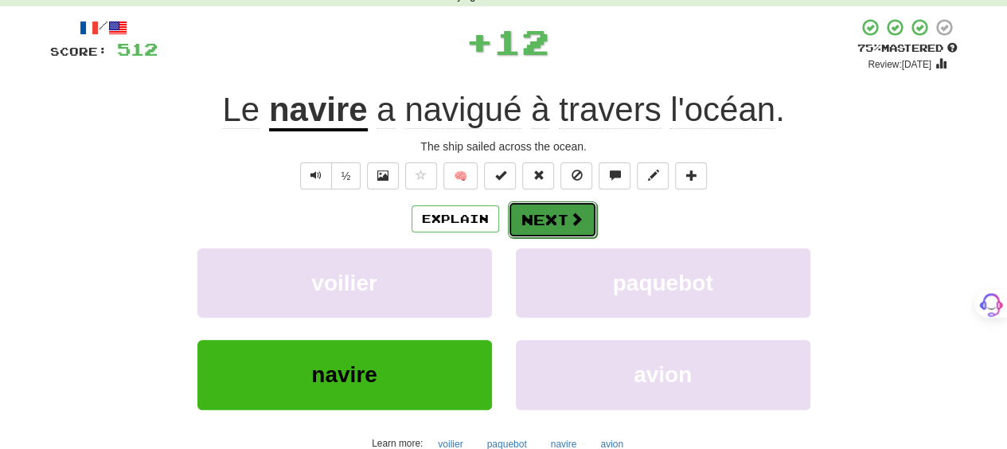
click at [563, 225] on button "Next" at bounding box center [552, 219] width 89 height 37
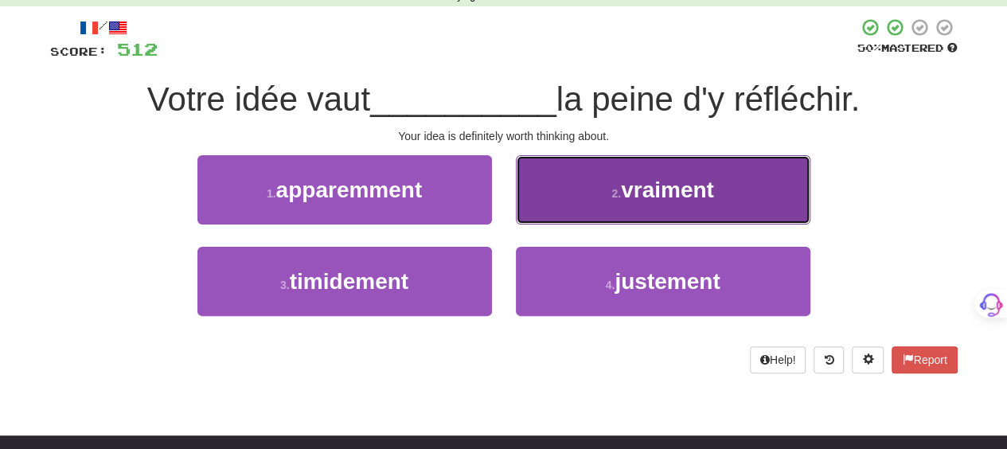
click at [567, 209] on button "2 . vraiment" at bounding box center [663, 189] width 294 height 69
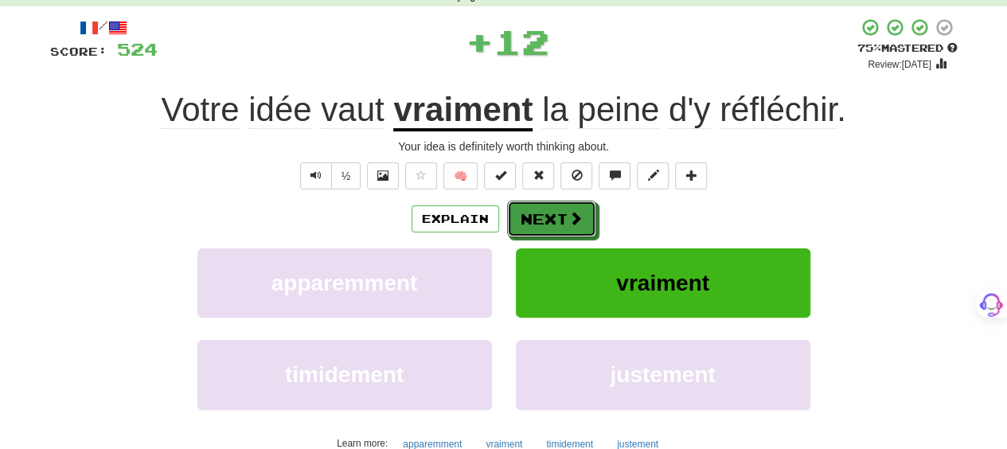
click at [567, 209] on button "Next" at bounding box center [551, 219] width 89 height 37
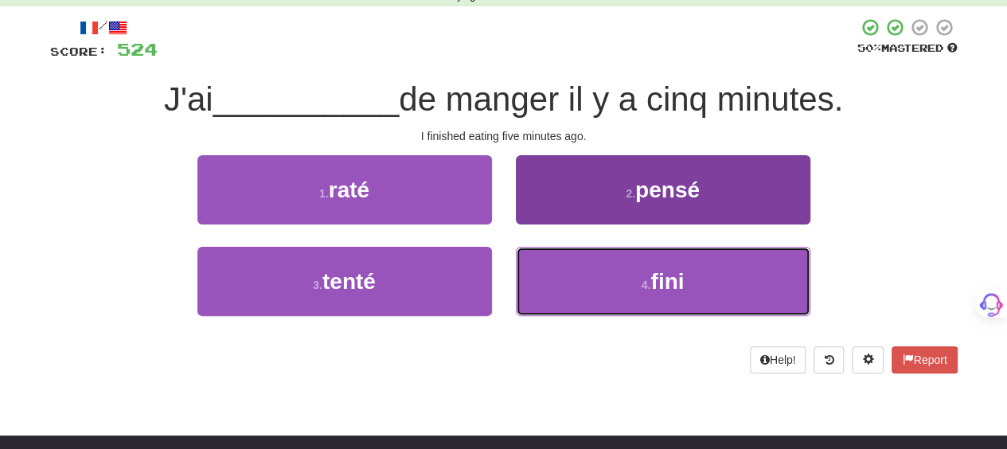
drag, startPoint x: 556, startPoint y: 272, endPoint x: 557, endPoint y: 254, distance: 18.4
click at [556, 268] on button "4 . fini" at bounding box center [663, 281] width 294 height 69
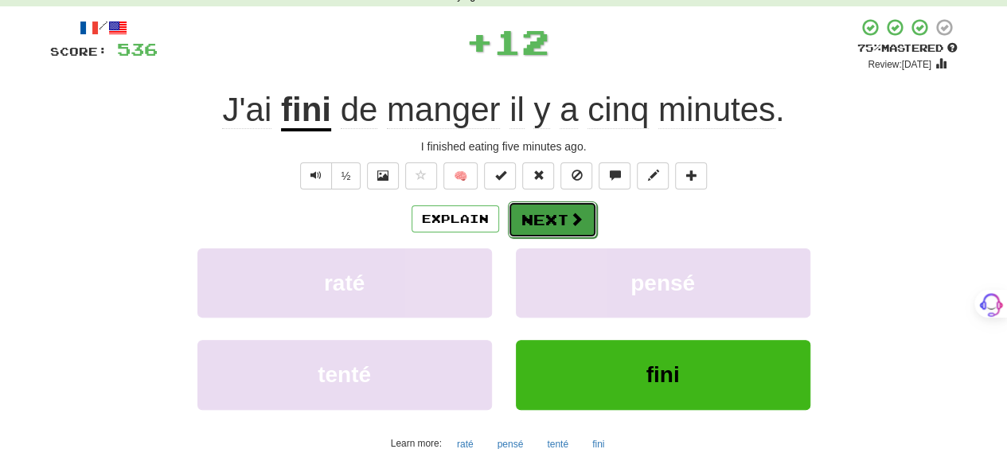
click at [555, 206] on button "Next" at bounding box center [552, 219] width 89 height 37
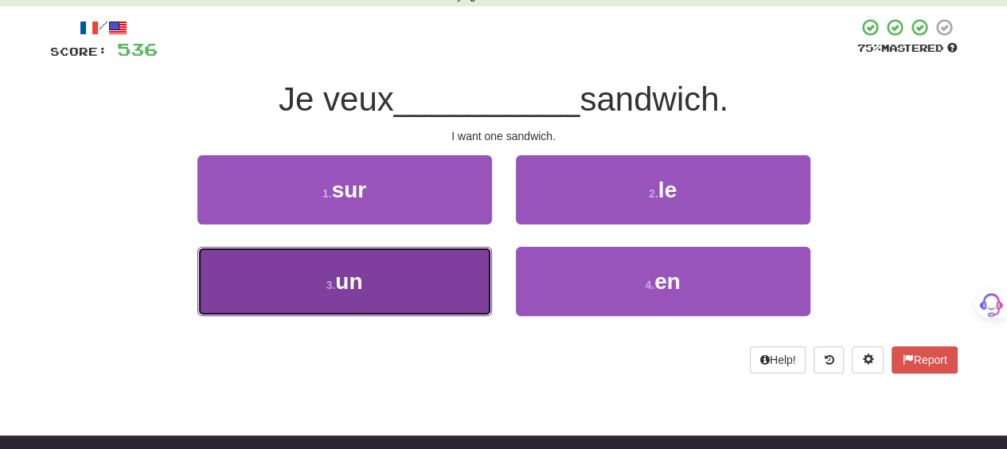
click at [465, 273] on button "3 . un" at bounding box center [344, 281] width 294 height 69
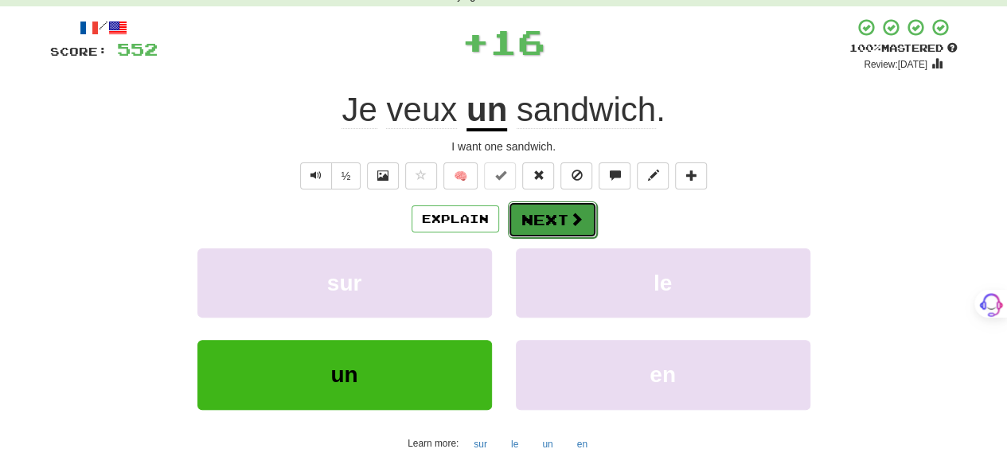
click at [587, 219] on button "Next" at bounding box center [552, 219] width 89 height 37
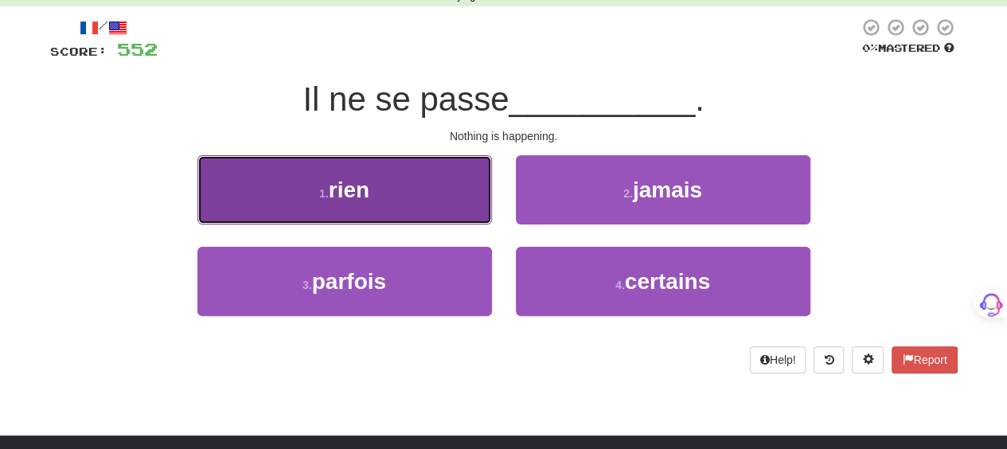
click at [455, 190] on button "1 . rien" at bounding box center [344, 189] width 294 height 69
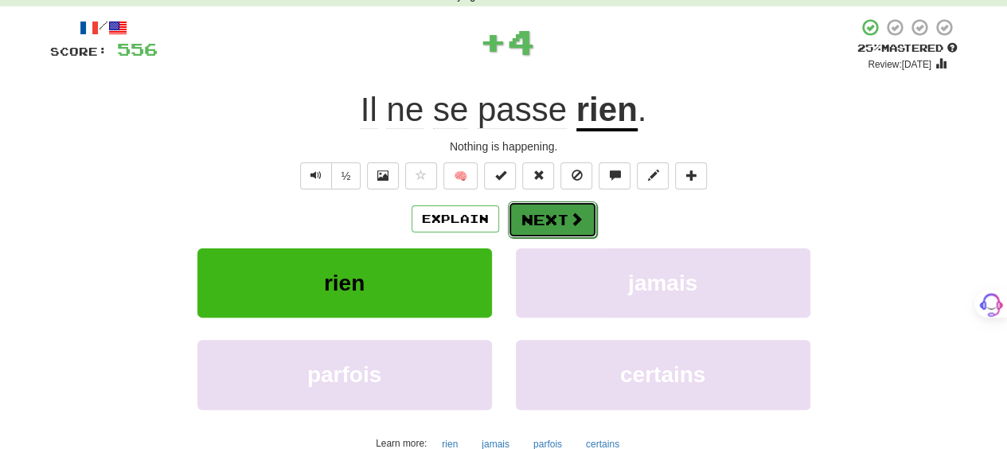
click at [589, 224] on button "Next" at bounding box center [552, 219] width 89 height 37
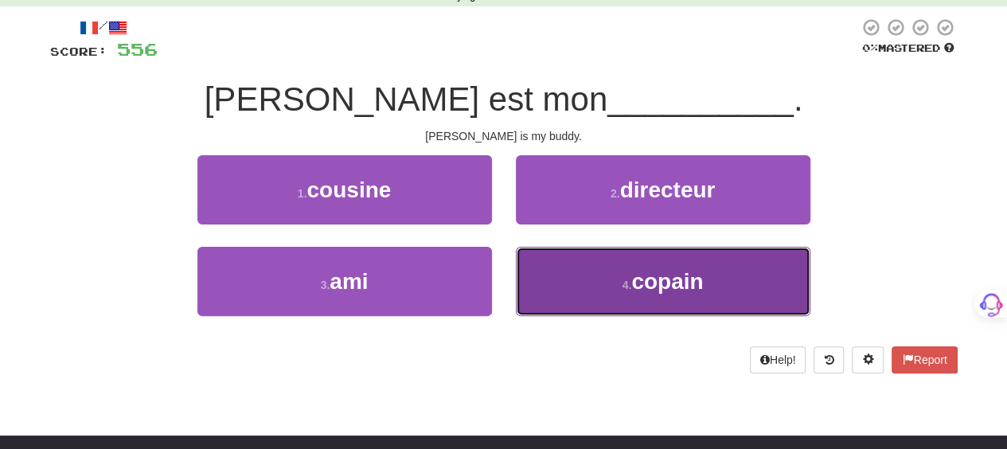
click at [591, 267] on button "4 . copain" at bounding box center [663, 281] width 294 height 69
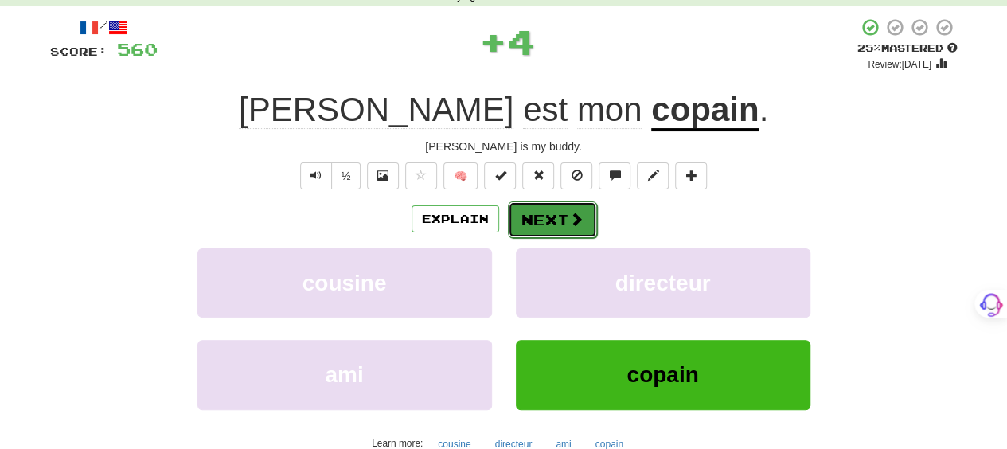
click at [578, 208] on button "Next" at bounding box center [552, 219] width 89 height 37
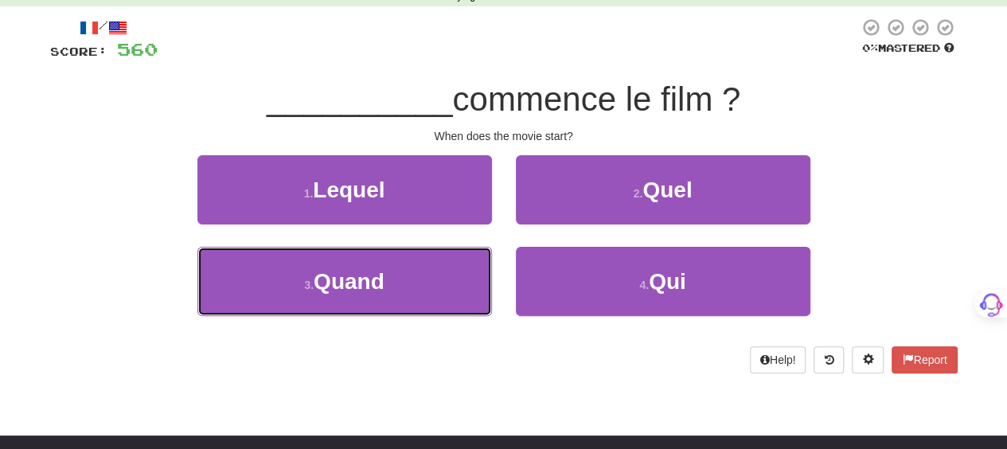
drag, startPoint x: 431, startPoint y: 278, endPoint x: 597, endPoint y: 236, distance: 170.6
click at [436, 275] on button "3 . Quand" at bounding box center [344, 281] width 294 height 69
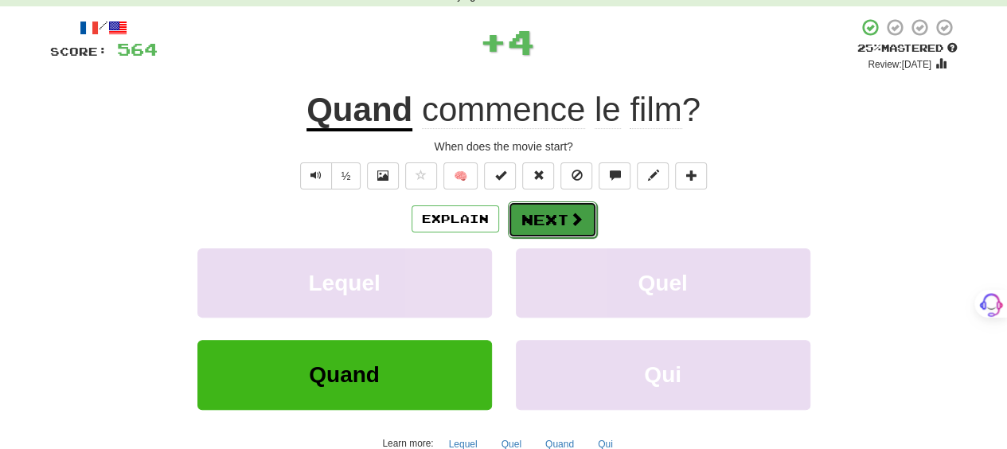
click at [556, 216] on button "Next" at bounding box center [552, 219] width 89 height 37
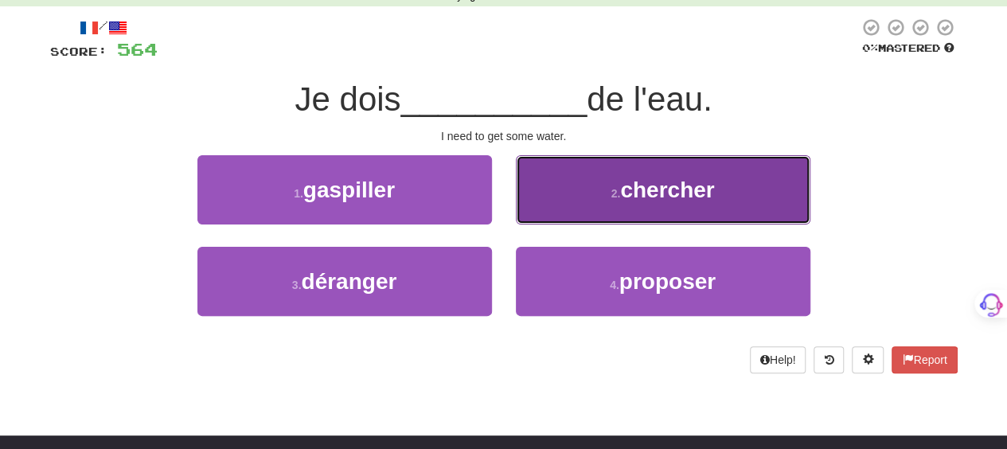
click at [554, 216] on button "2 . chercher" at bounding box center [663, 189] width 294 height 69
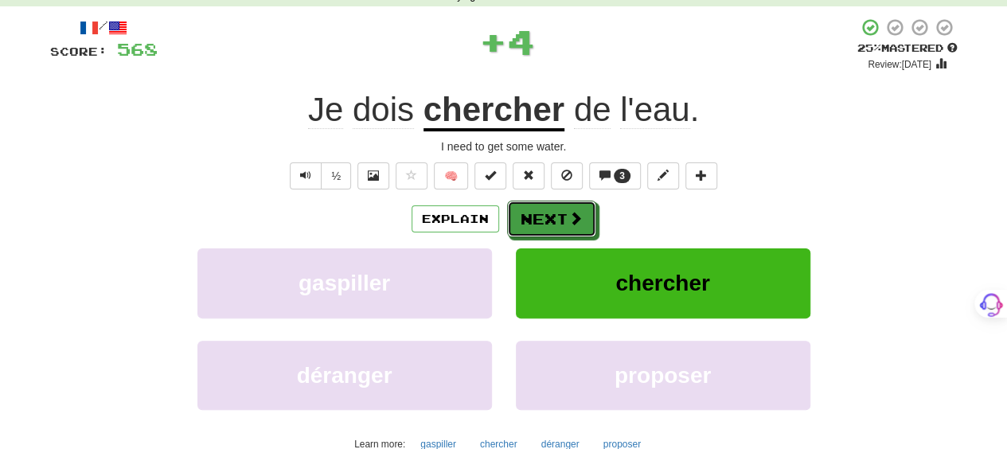
click at [554, 216] on button "Next" at bounding box center [551, 219] width 89 height 37
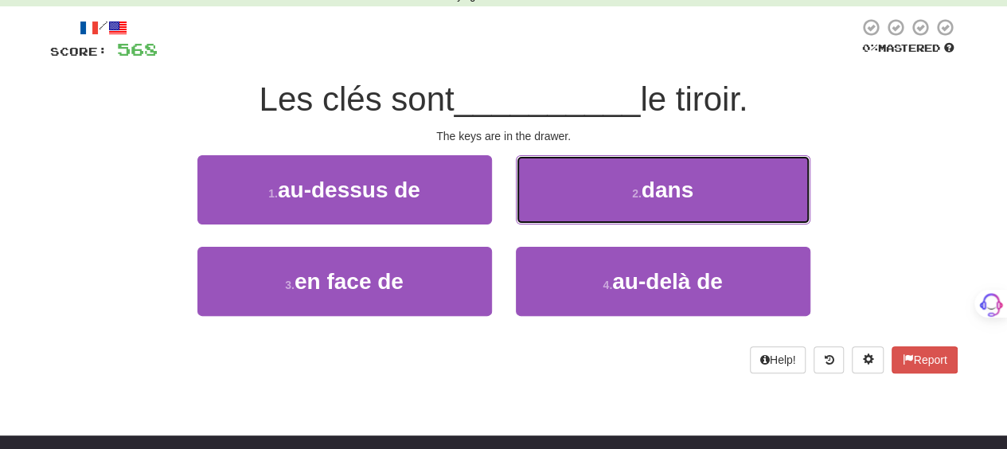
click at [554, 216] on button "2 . dans" at bounding box center [663, 189] width 294 height 69
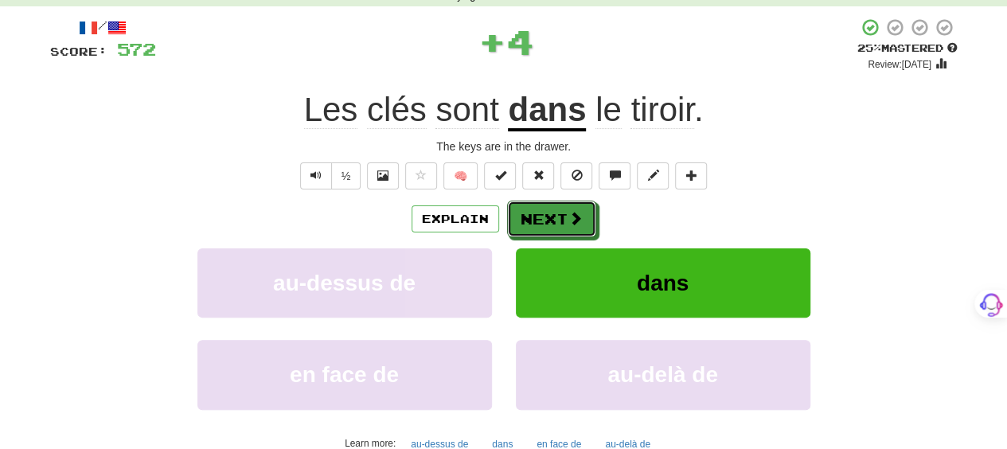
click at [554, 216] on button "Next" at bounding box center [551, 219] width 89 height 37
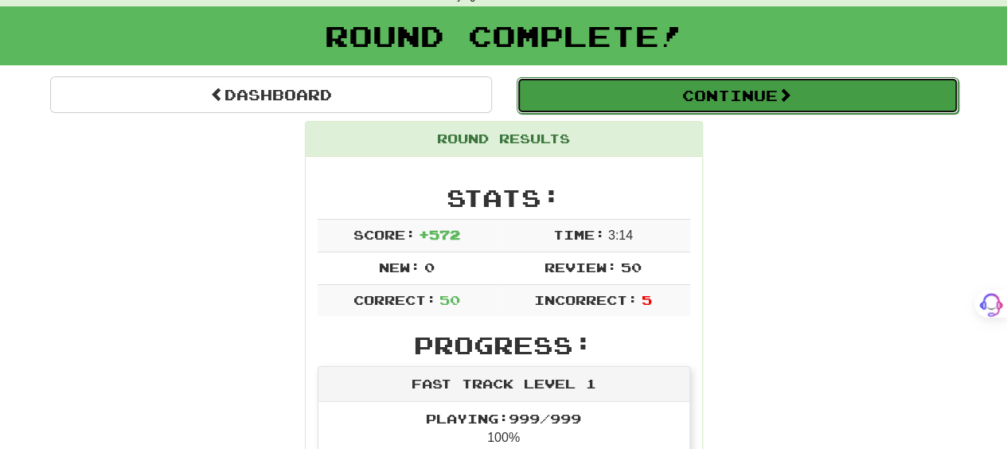
click at [727, 95] on button "Continue" at bounding box center [738, 95] width 442 height 37
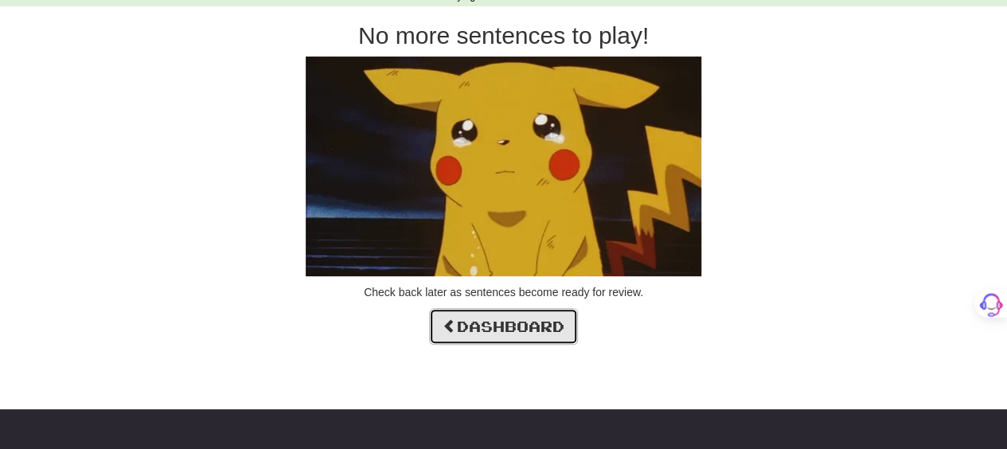
click at [536, 324] on link "Dashboard" at bounding box center [503, 326] width 149 height 37
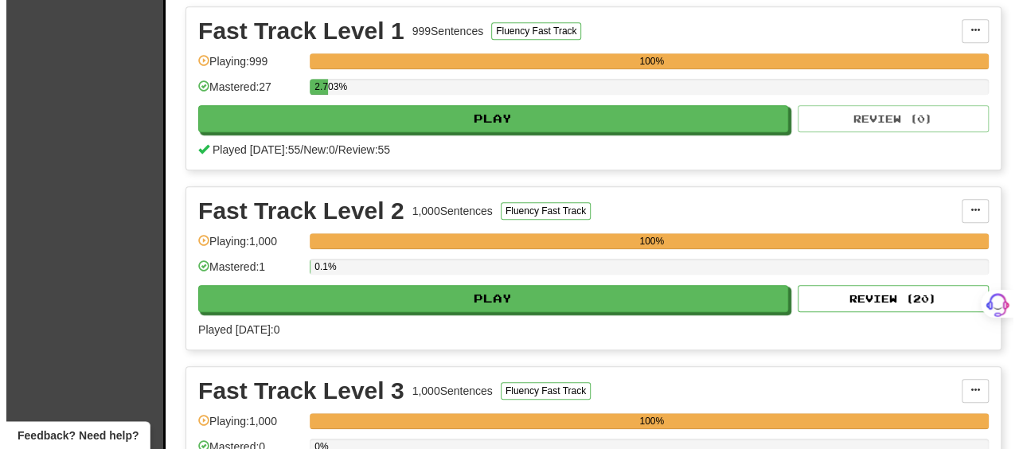
scroll to position [557, 0]
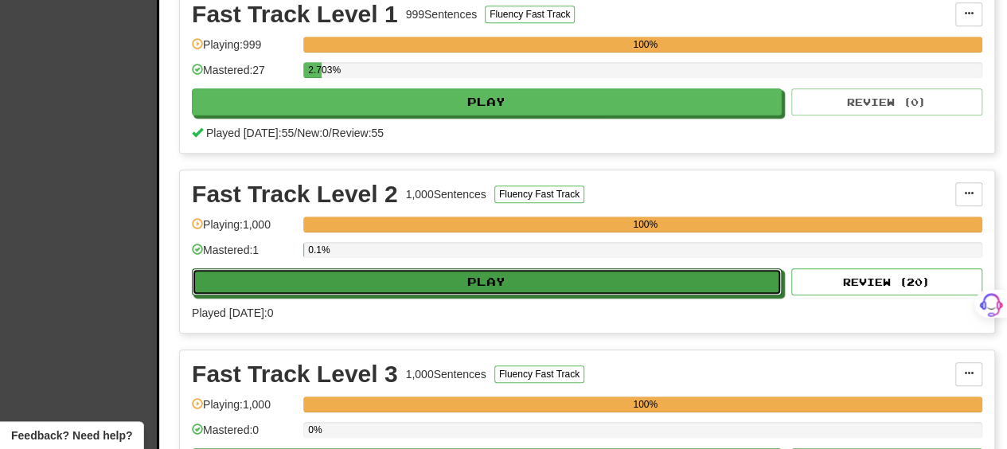
click at [651, 276] on button "Play" at bounding box center [487, 281] width 590 height 27
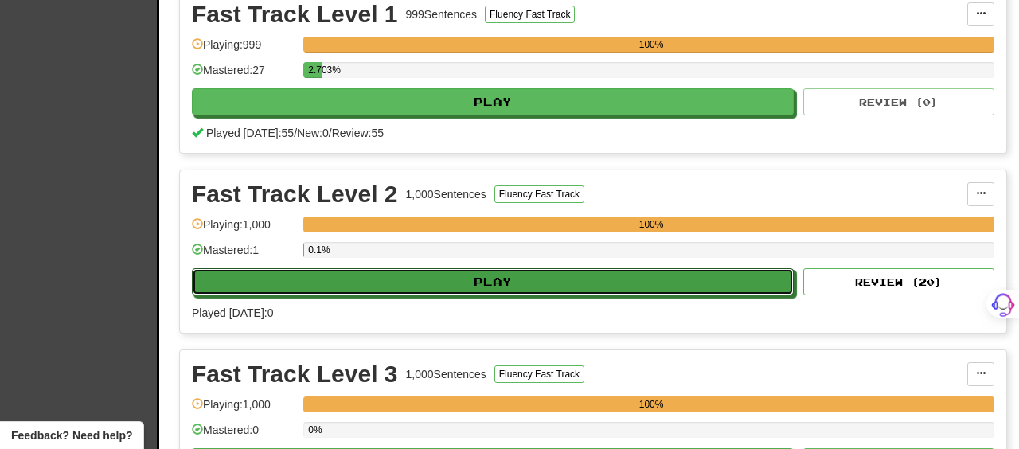
select select "**"
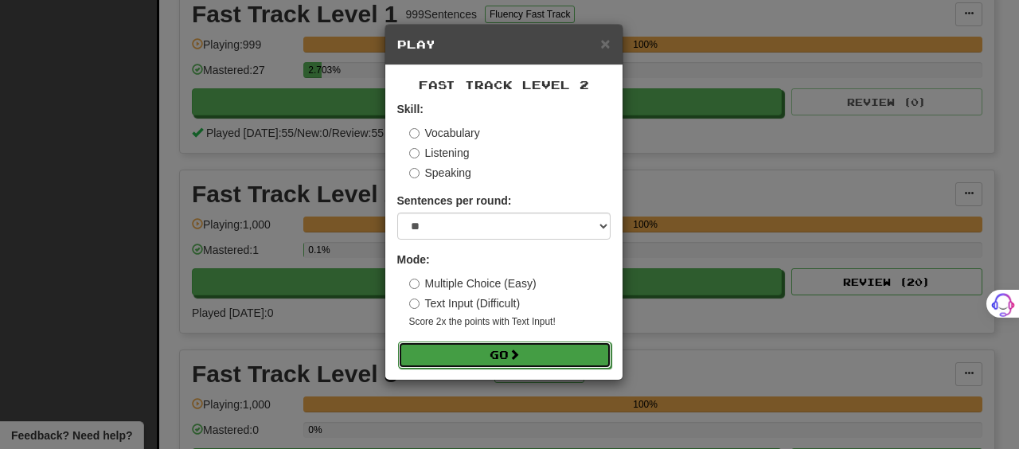
click at [528, 346] on button "Go" at bounding box center [504, 354] width 213 height 27
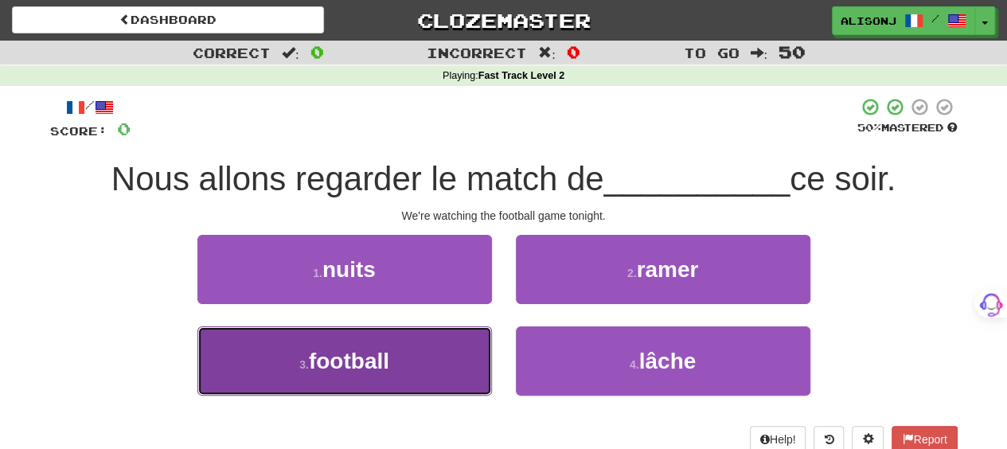
click at [359, 365] on span "football" at bounding box center [349, 361] width 80 height 25
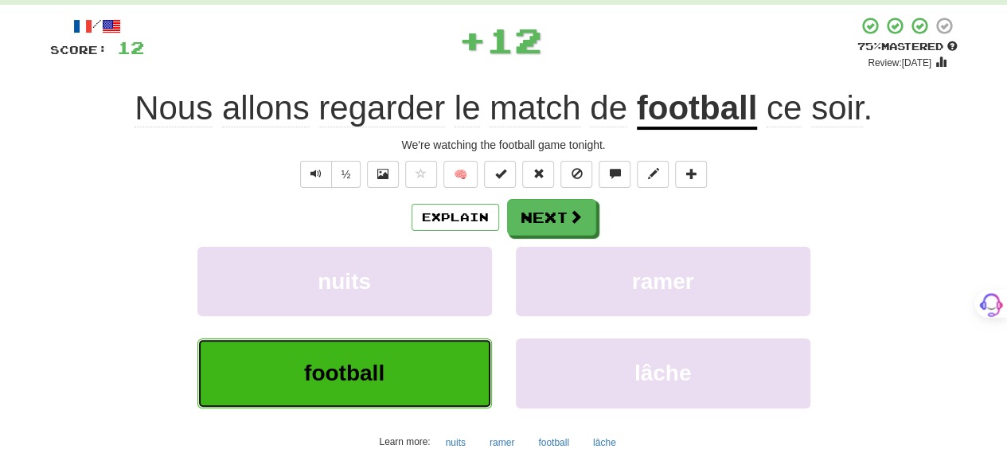
scroll to position [159, 0]
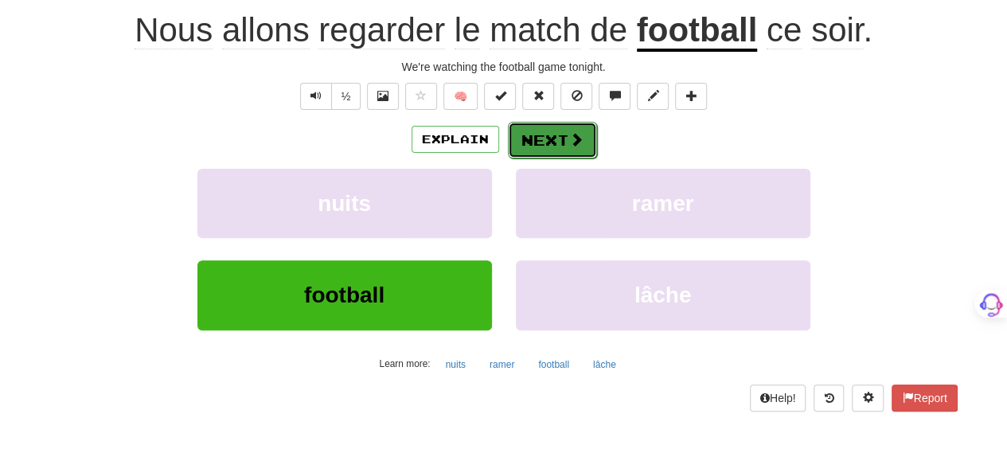
click at [565, 134] on button "Next" at bounding box center [552, 140] width 89 height 37
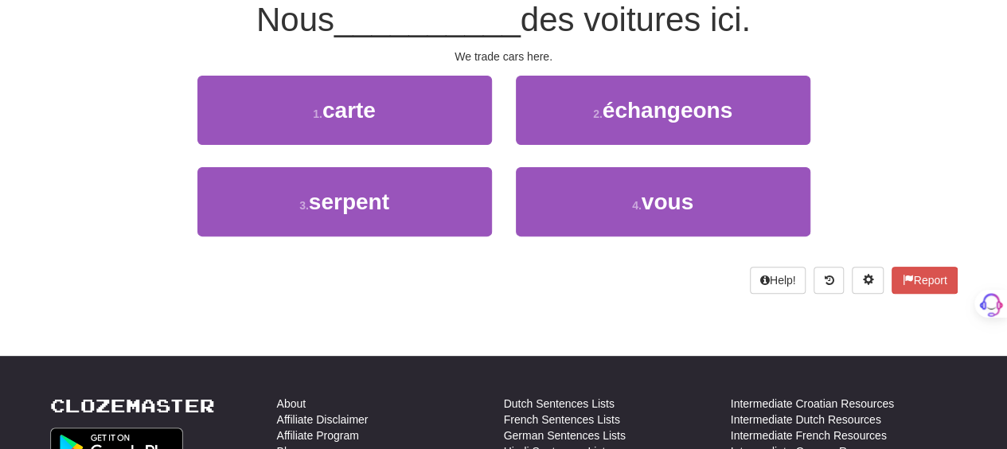
scroll to position [149, 0]
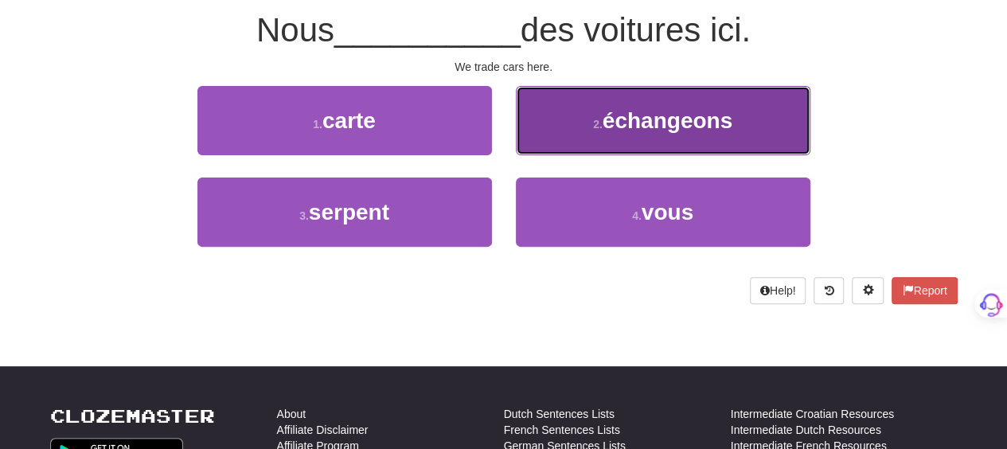
click at [563, 137] on button "2 . échangeons" at bounding box center [663, 120] width 294 height 69
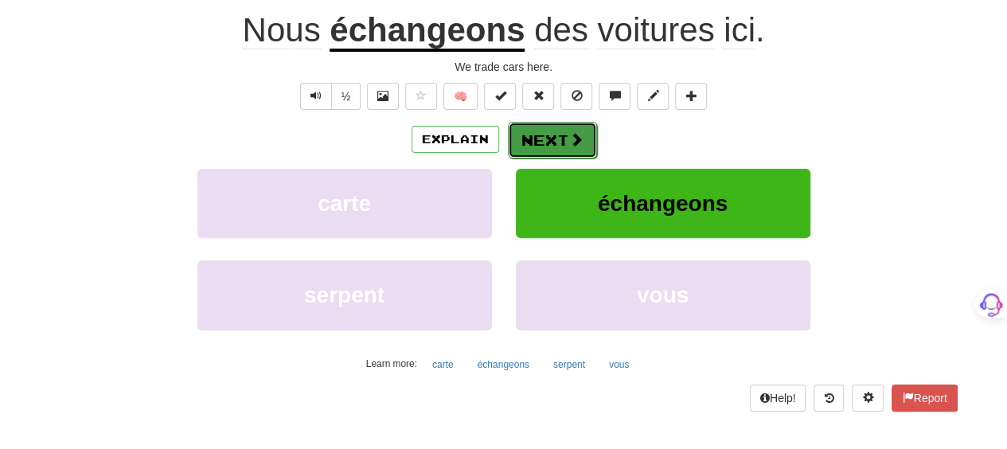
click at [548, 146] on button "Next" at bounding box center [552, 140] width 89 height 37
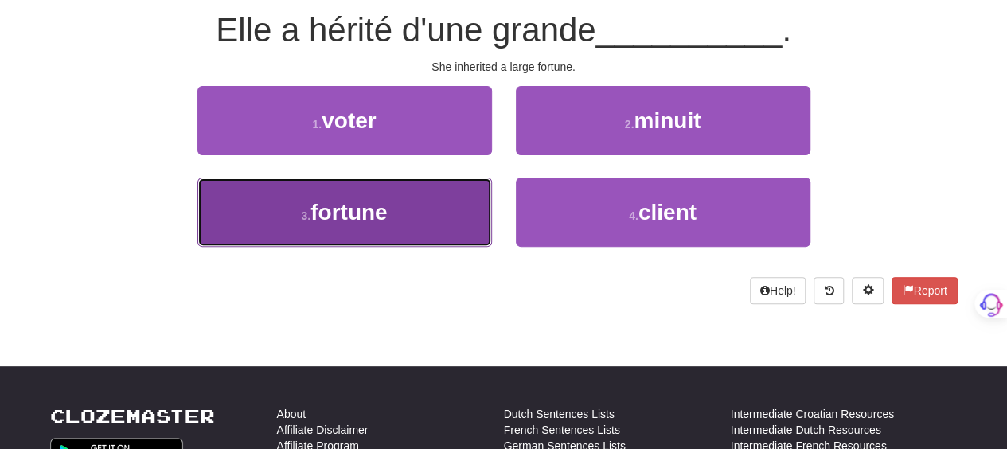
click at [447, 209] on button "3 . fortune" at bounding box center [344, 211] width 294 height 69
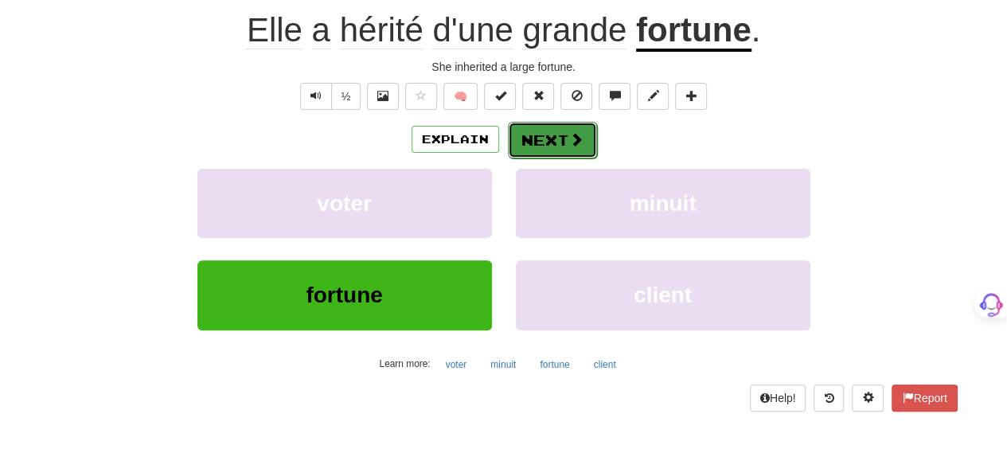
click at [587, 136] on button "Next" at bounding box center [552, 140] width 89 height 37
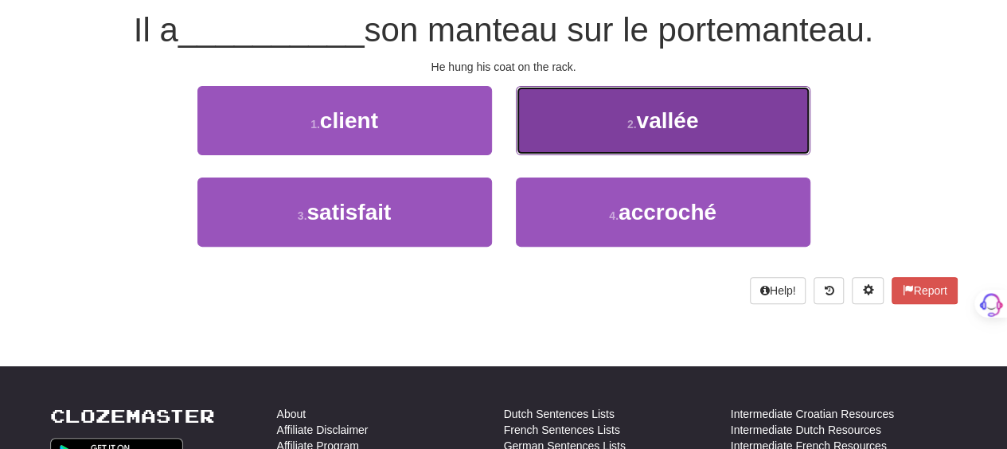
click at [584, 138] on button "2 . vallée" at bounding box center [663, 120] width 294 height 69
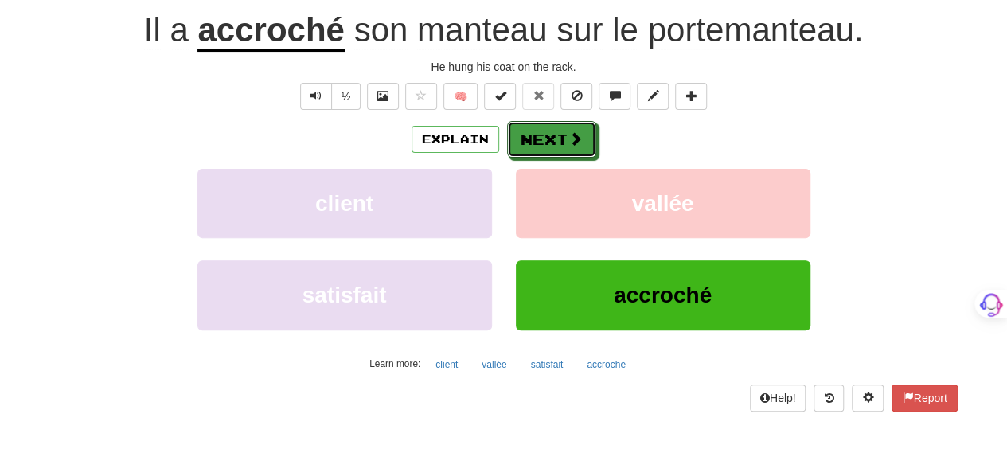
click at [584, 138] on button "Next" at bounding box center [551, 139] width 89 height 37
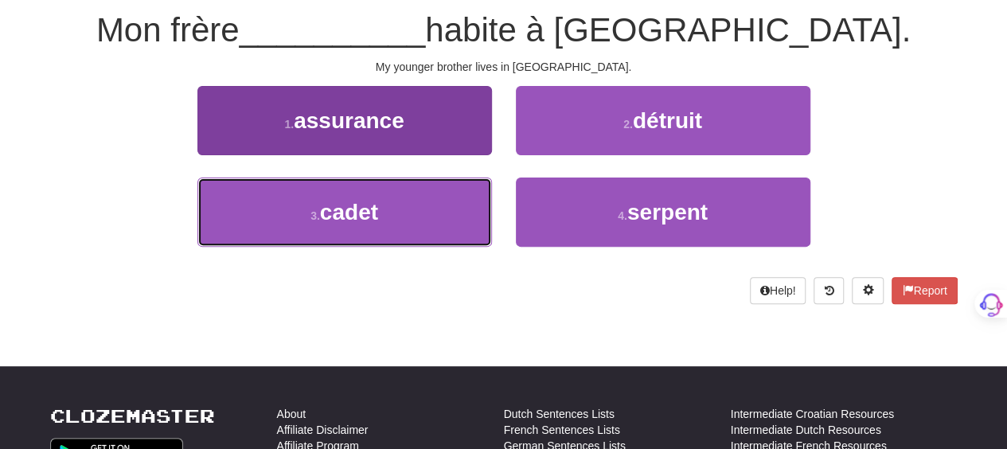
drag, startPoint x: 417, startPoint y: 216, endPoint x: 439, endPoint y: 203, distance: 25.7
click at [420, 211] on button "3 . cadet" at bounding box center [344, 211] width 294 height 69
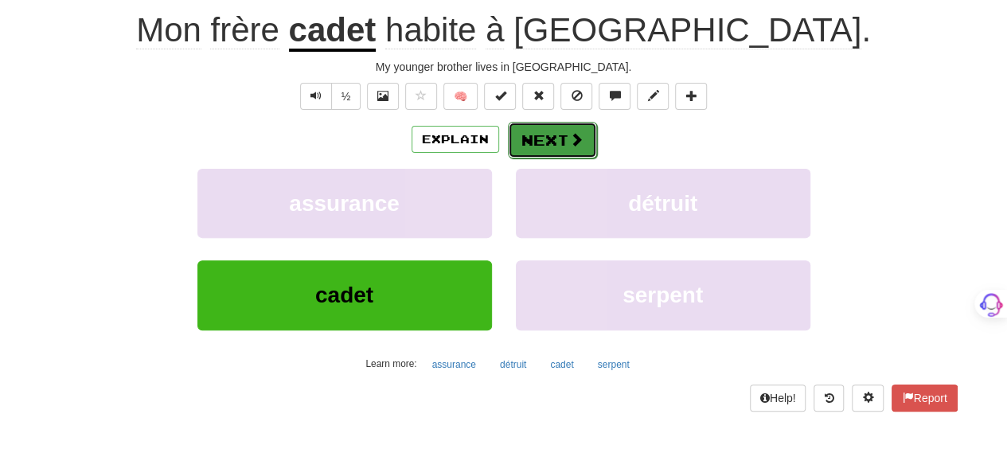
click at [544, 143] on button "Next" at bounding box center [552, 140] width 89 height 37
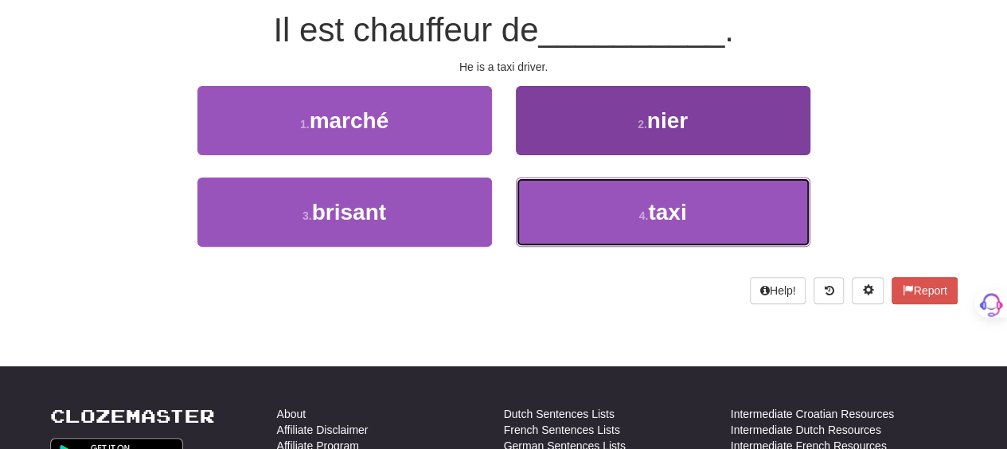
drag, startPoint x: 538, startPoint y: 216, endPoint x: 537, endPoint y: 179, distance: 36.6
click at [538, 195] on button "4 . taxi" at bounding box center [663, 211] width 294 height 69
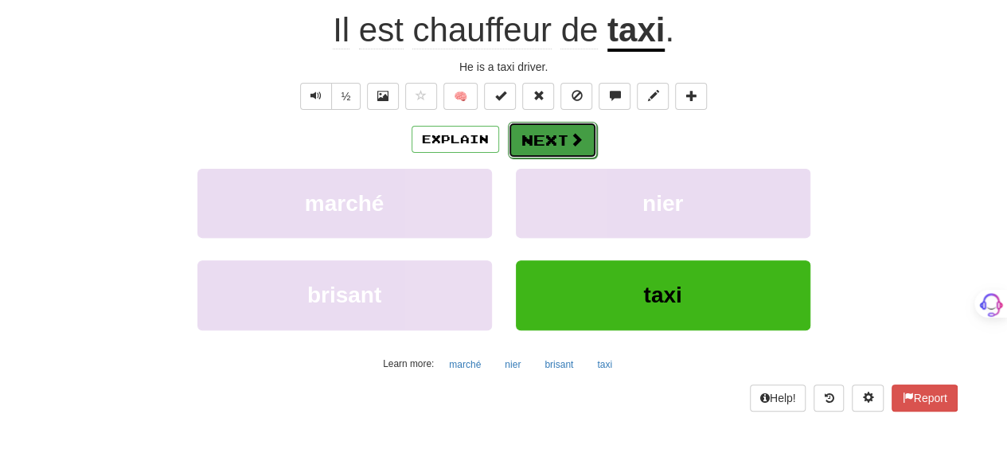
click at [534, 135] on button "Next" at bounding box center [552, 140] width 89 height 37
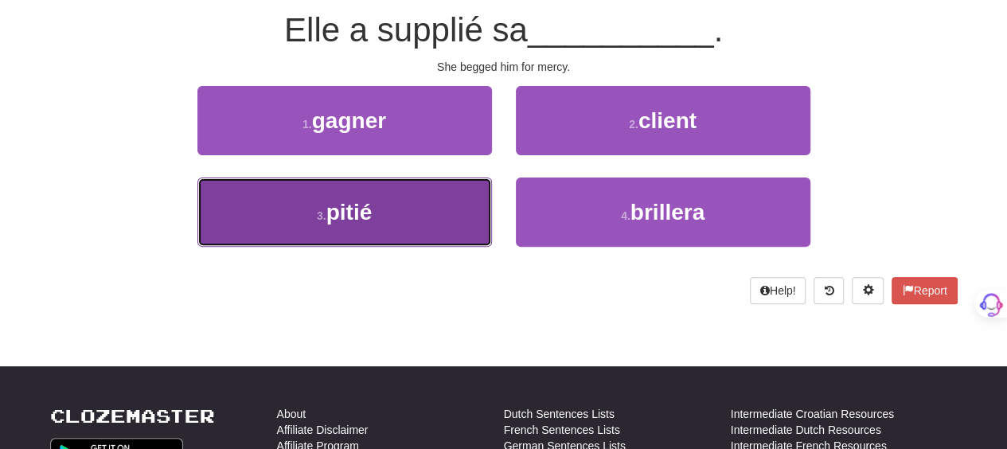
click at [435, 185] on button "3 . [GEOGRAPHIC_DATA]" at bounding box center [344, 211] width 294 height 69
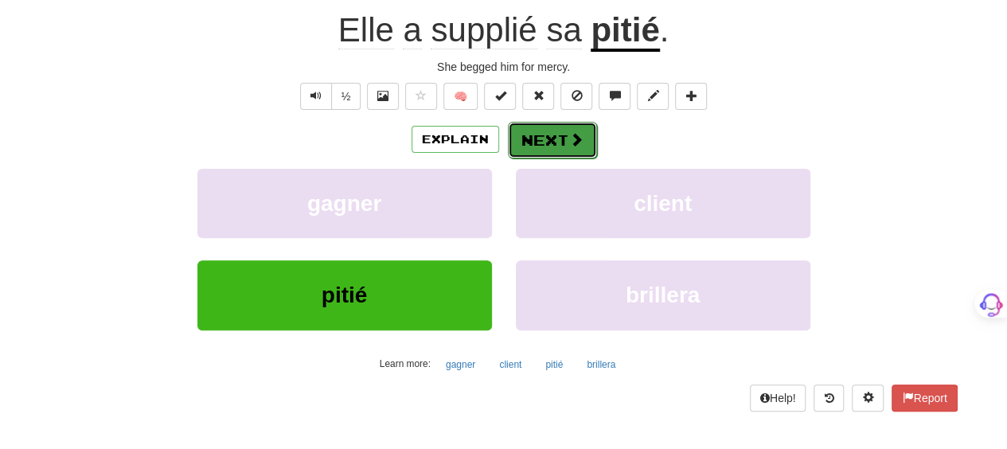
click at [532, 131] on button "Next" at bounding box center [552, 140] width 89 height 37
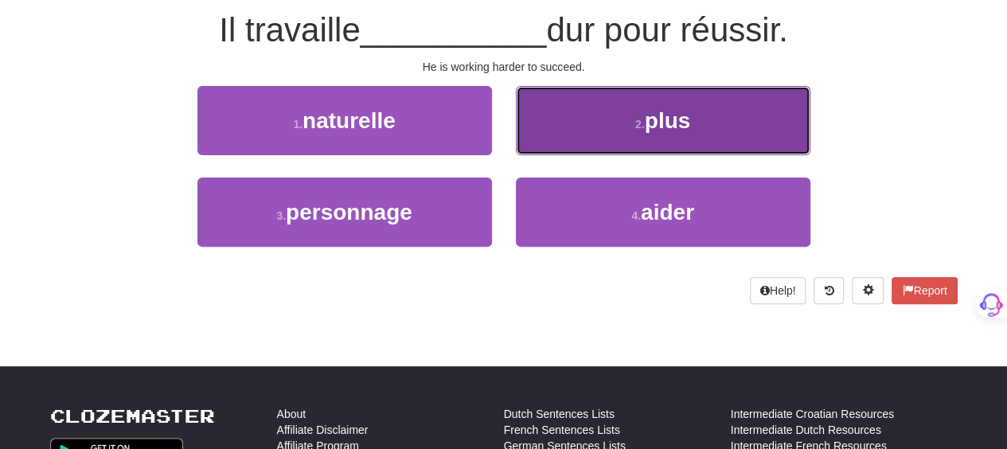
click at [541, 141] on button "2 . plus" at bounding box center [663, 120] width 294 height 69
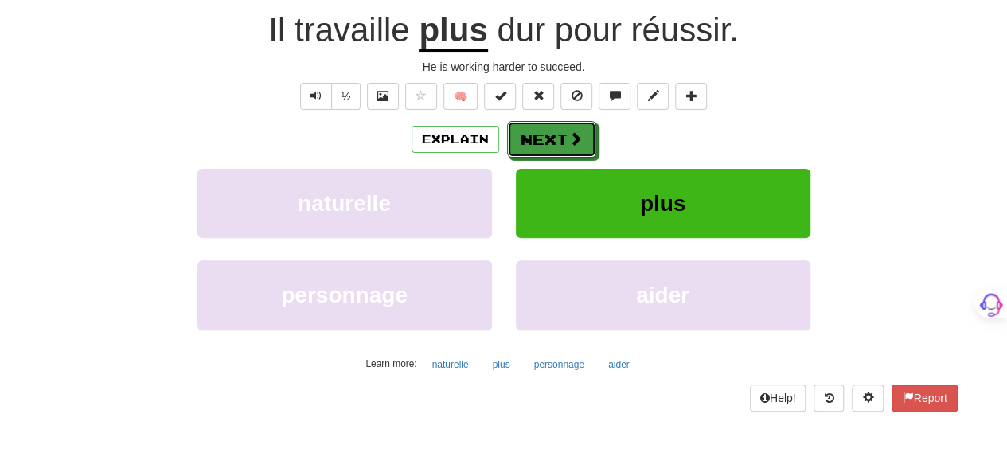
click at [541, 141] on button "Next" at bounding box center [551, 139] width 89 height 37
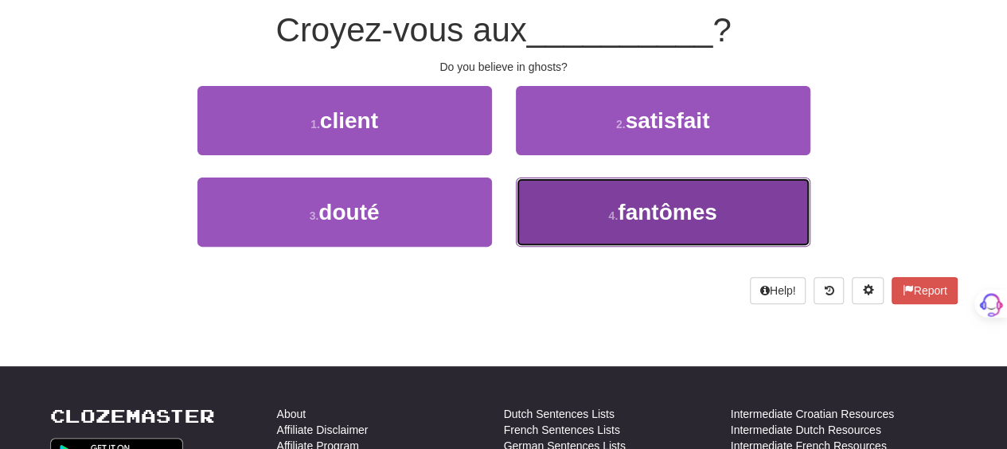
click at [556, 197] on button "4 . fantômes" at bounding box center [663, 211] width 294 height 69
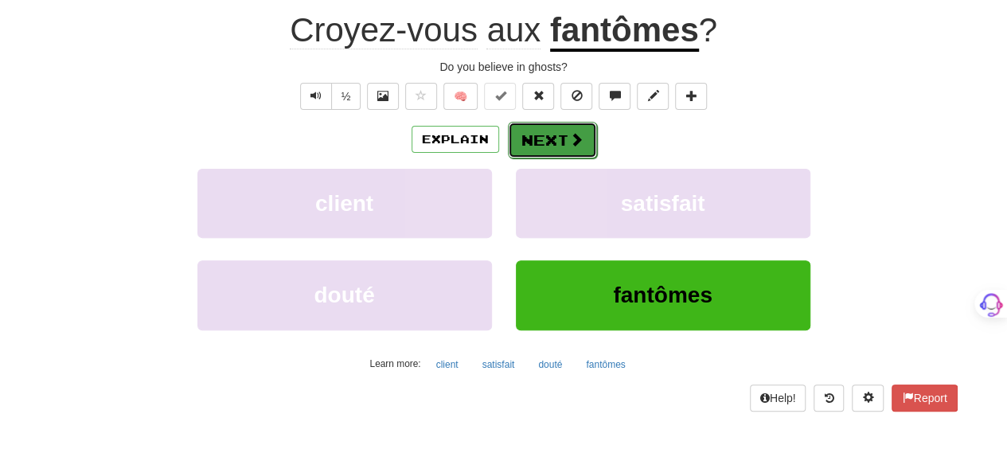
click at [544, 134] on button "Next" at bounding box center [552, 140] width 89 height 37
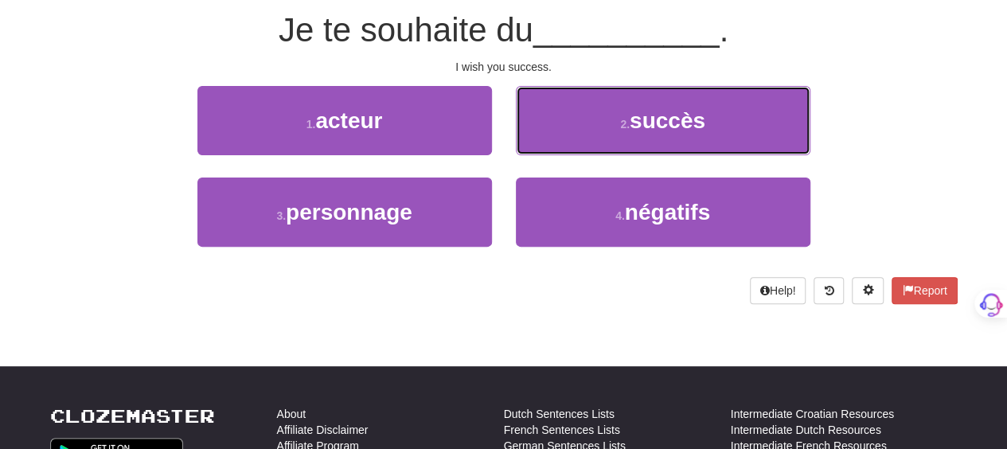
click at [544, 134] on button "2 . succès" at bounding box center [663, 120] width 294 height 69
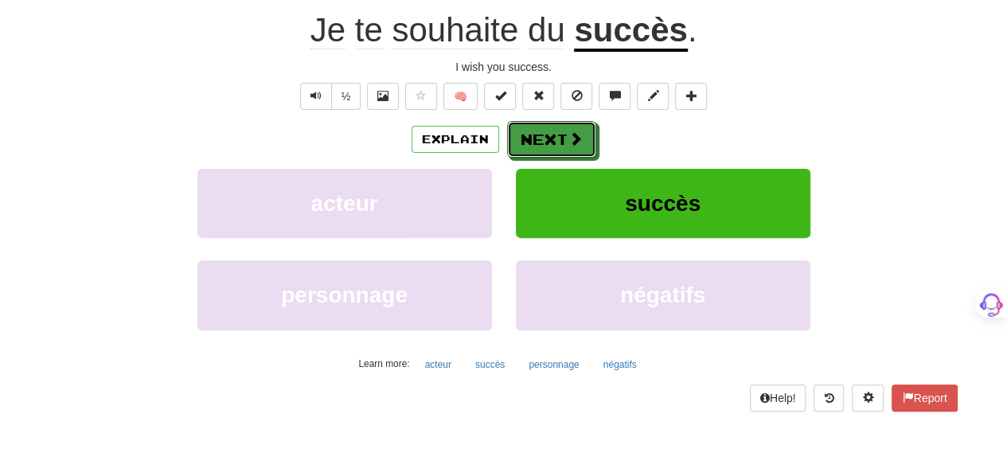
click at [544, 134] on button "Next" at bounding box center [551, 139] width 89 height 37
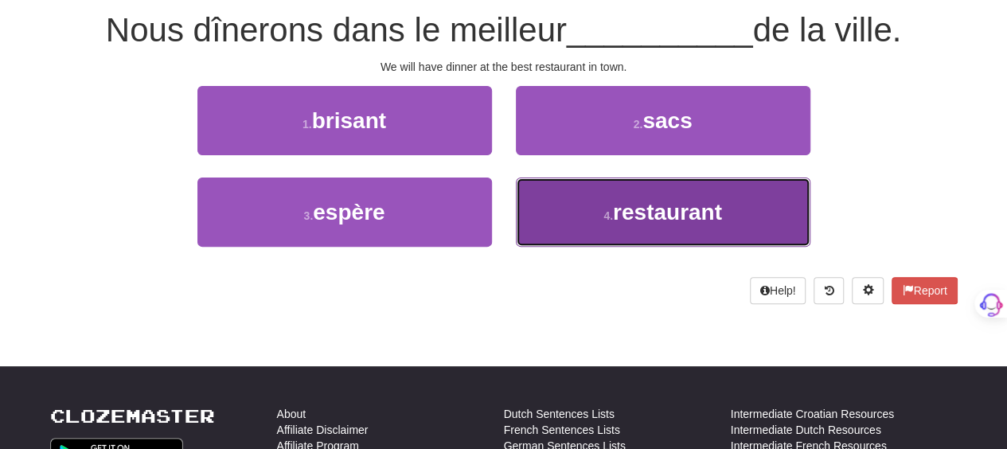
drag, startPoint x: 543, startPoint y: 211, endPoint x: 545, endPoint y: 193, distance: 18.5
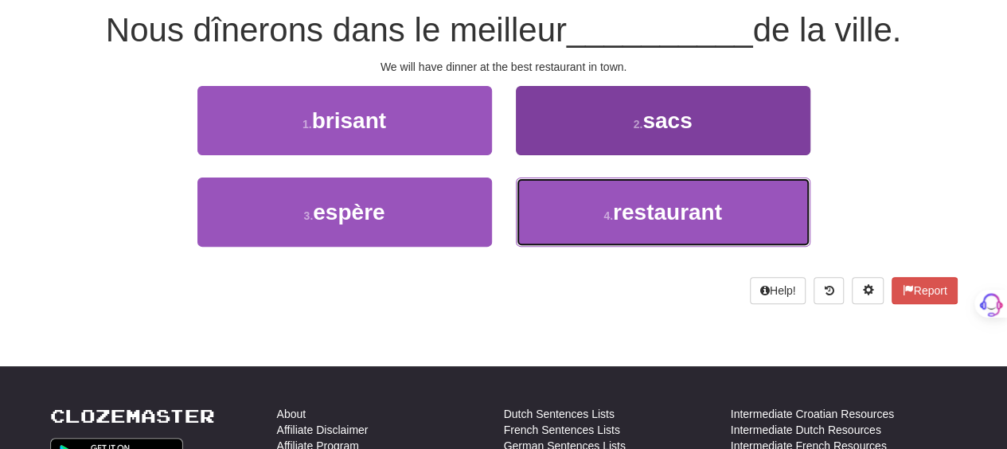
click at [543, 209] on button "4 . restaurant" at bounding box center [663, 211] width 294 height 69
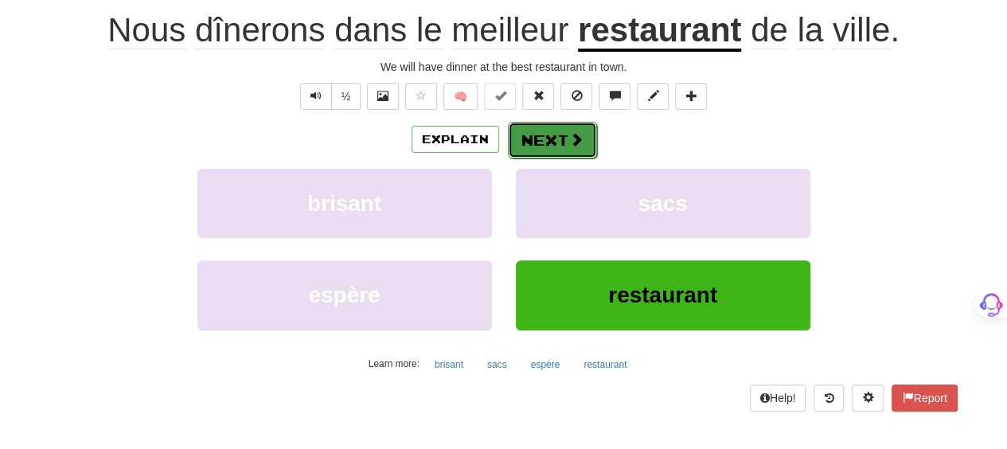
click at [544, 135] on button "Next" at bounding box center [552, 140] width 89 height 37
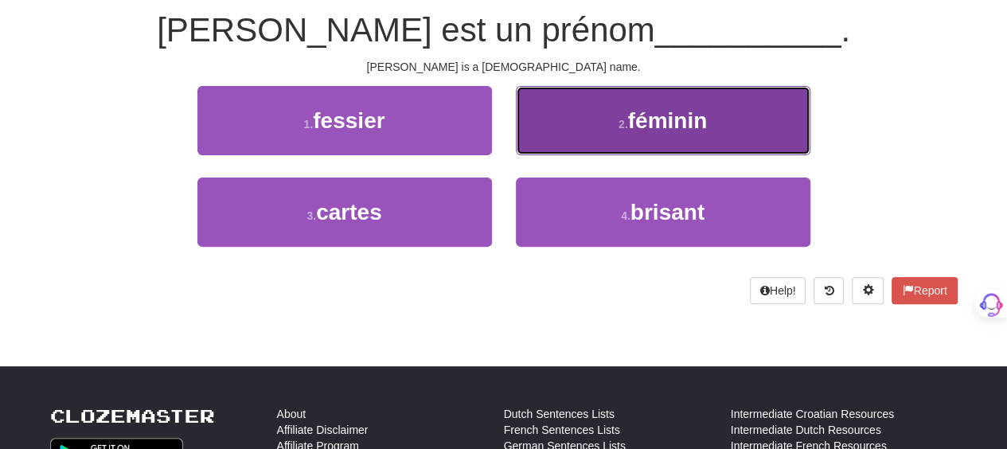
click at [544, 133] on button "2 . féminin" at bounding box center [663, 120] width 294 height 69
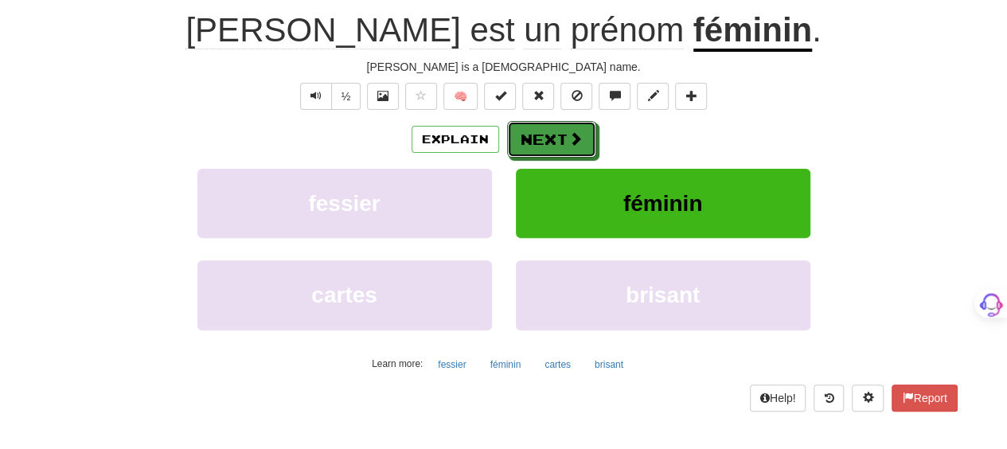
click at [544, 133] on button "Next" at bounding box center [551, 139] width 89 height 37
